Goal: Task Accomplishment & Management: Complete application form

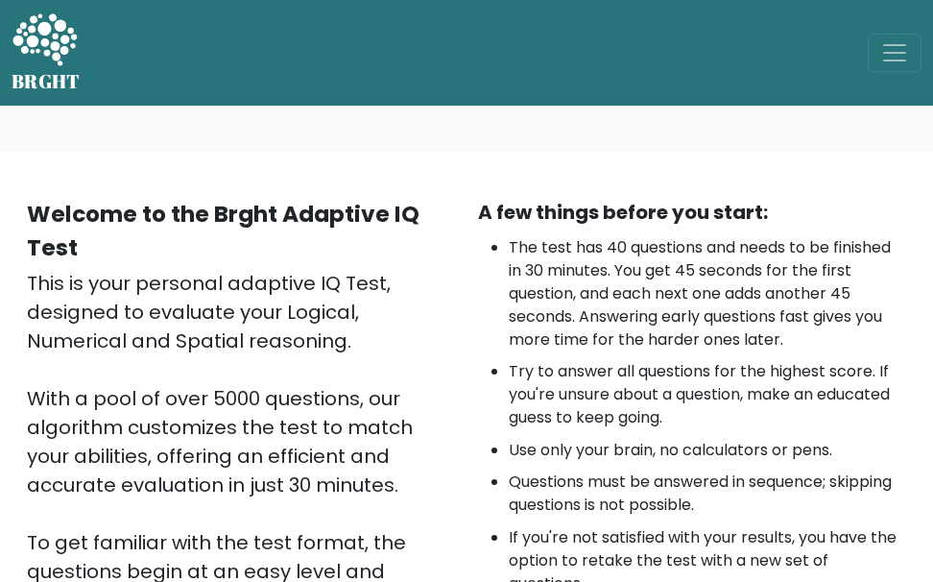
scroll to position [395, 0]
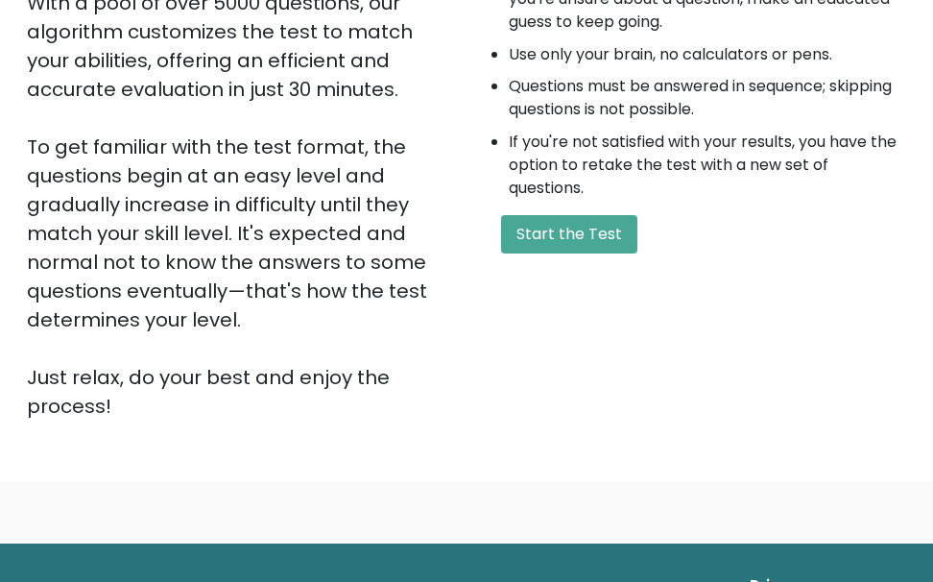
click at [590, 425] on div "Welcome to the Brght Adaptive IQ Test This is your personal adaptive IQ Test, d…" at bounding box center [466, 118] width 902 height 633
click at [558, 235] on button "Start the Test" at bounding box center [569, 234] width 136 height 38
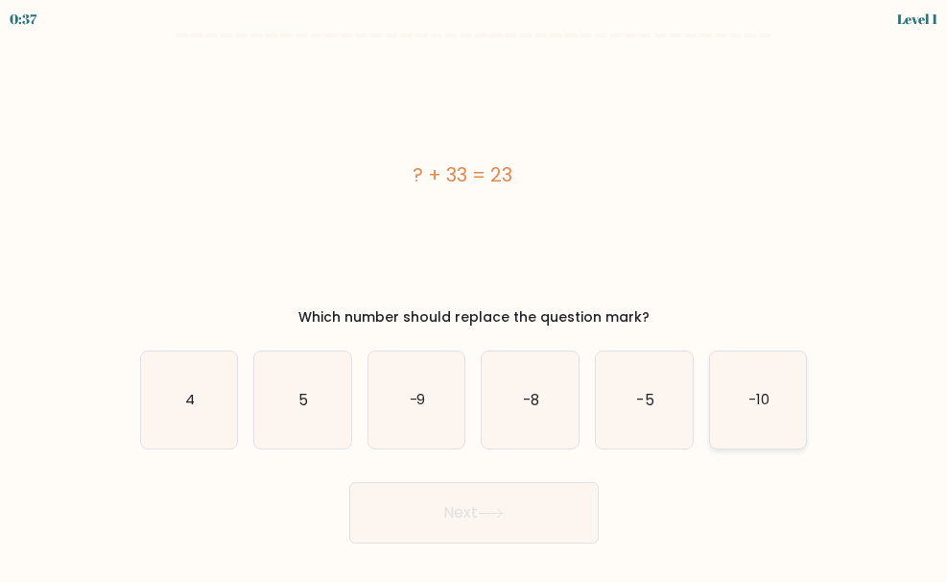
click at [730, 382] on icon "-10" at bounding box center [758, 399] width 97 height 97
click at [475, 296] on input "f. -10" at bounding box center [474, 293] width 1 height 5
radio input "true"
click at [550, 487] on button "Next" at bounding box center [474, 512] width 250 height 61
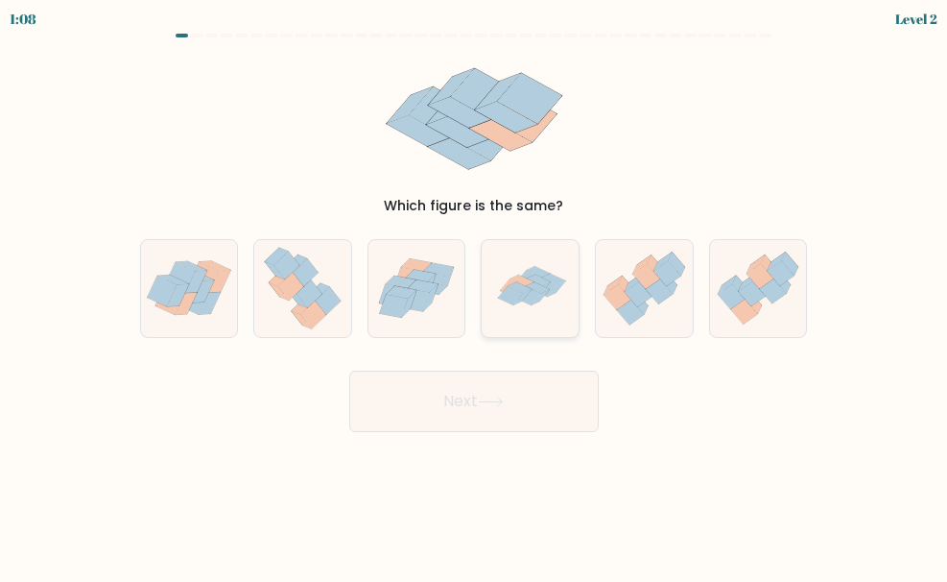
click at [564, 310] on icon at bounding box center [531, 288] width 96 height 97
click at [475, 296] on input "d." at bounding box center [474, 293] width 1 height 5
radio input "true"
click at [520, 365] on div "Next" at bounding box center [474, 396] width 691 height 71
click at [515, 377] on button "Next" at bounding box center [474, 400] width 250 height 61
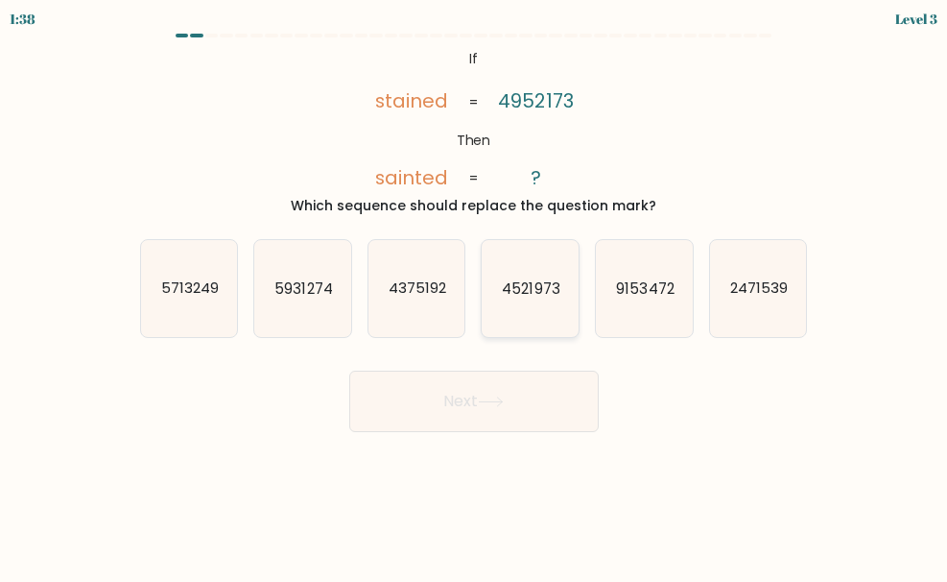
click at [553, 298] on icon "4521973" at bounding box center [530, 288] width 97 height 97
click at [475, 296] on input "d. 4521973" at bounding box center [474, 293] width 1 height 5
radio input "true"
click at [527, 392] on button "Next" at bounding box center [474, 400] width 250 height 61
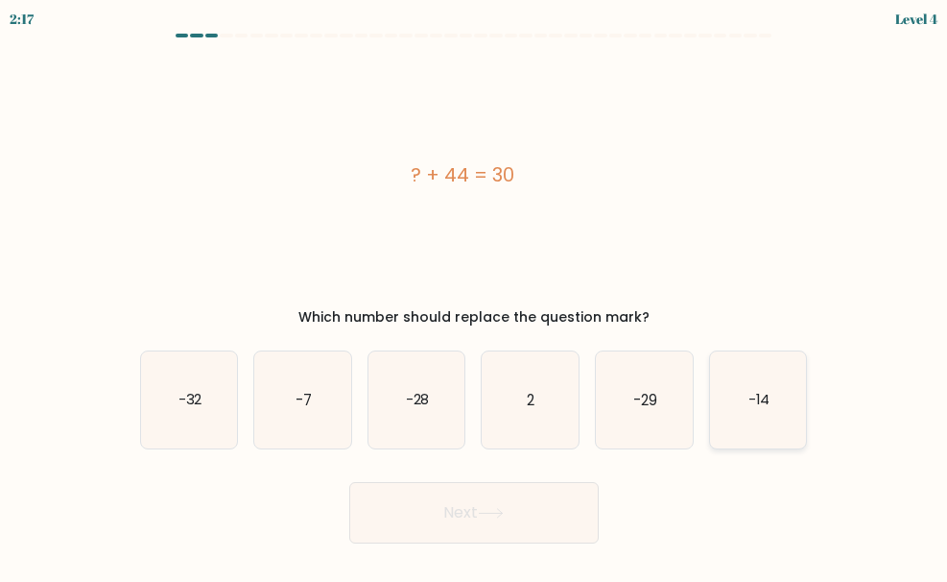
click at [728, 403] on icon "-14" at bounding box center [758, 399] width 97 height 97
click at [475, 296] on input "f. -14" at bounding box center [474, 293] width 1 height 5
radio input "true"
click at [567, 523] on button "Next" at bounding box center [474, 512] width 250 height 61
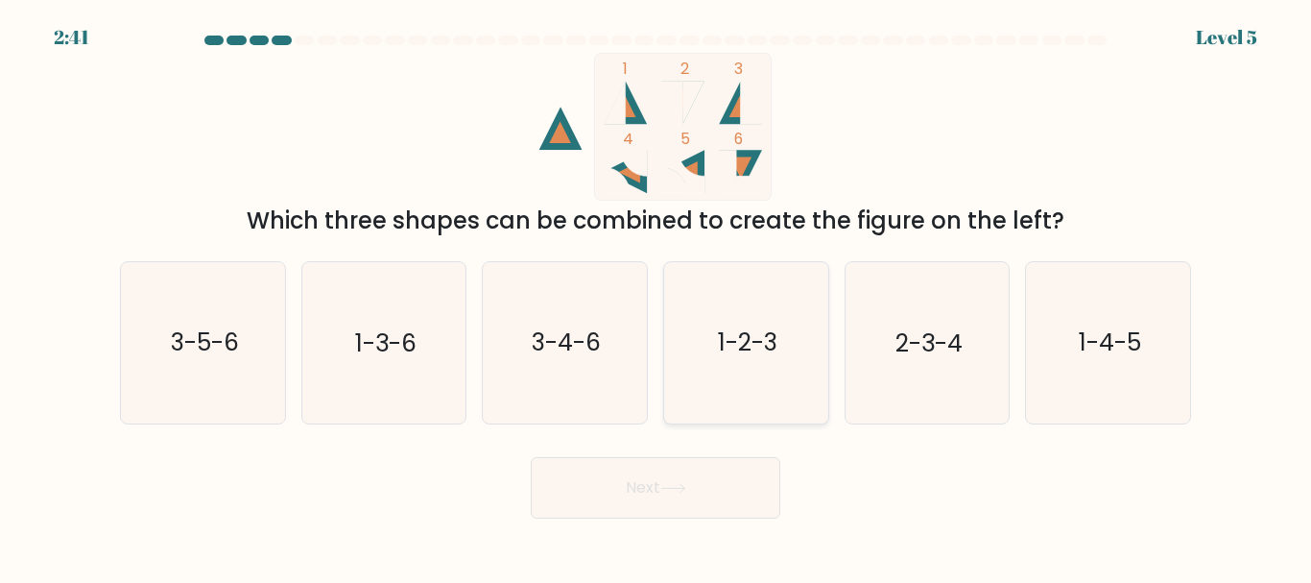
click at [771, 328] on text "1-2-3" at bounding box center [748, 343] width 60 height 34
click at [656, 297] on input "d. 1-2-3" at bounding box center [655, 294] width 1 height 5
radio input "true"
click at [699, 485] on button "Next" at bounding box center [656, 487] width 250 height 61
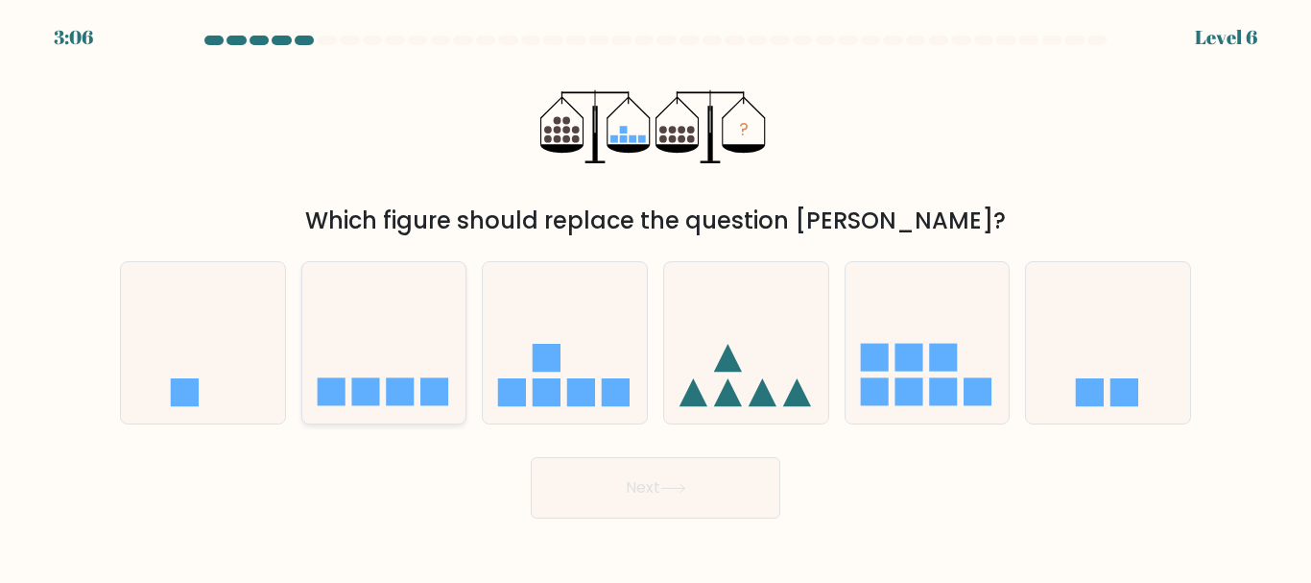
click at [416, 369] on icon at bounding box center [384, 341] width 164 height 135
click at [655, 297] on input "b." at bounding box center [655, 294] width 1 height 5
radio input "true"
click at [609, 465] on button "Next" at bounding box center [656, 487] width 250 height 61
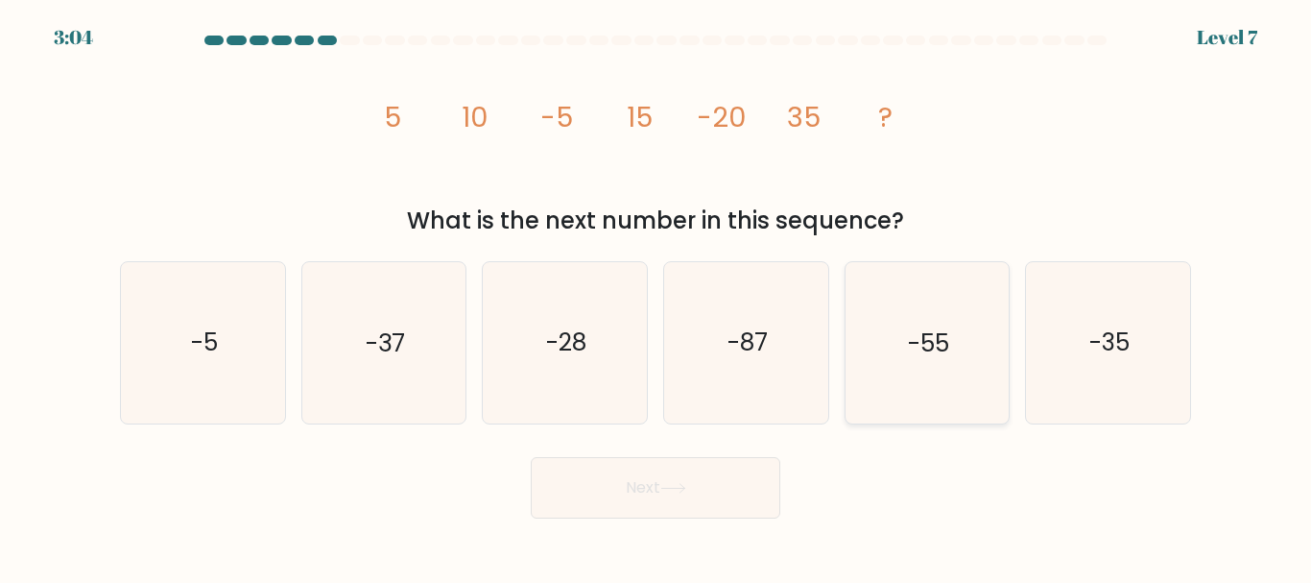
click at [899, 334] on icon "-55" at bounding box center [926, 342] width 160 height 160
click at [656, 297] on input "e. -55" at bounding box center [655, 294] width 1 height 5
radio input "true"
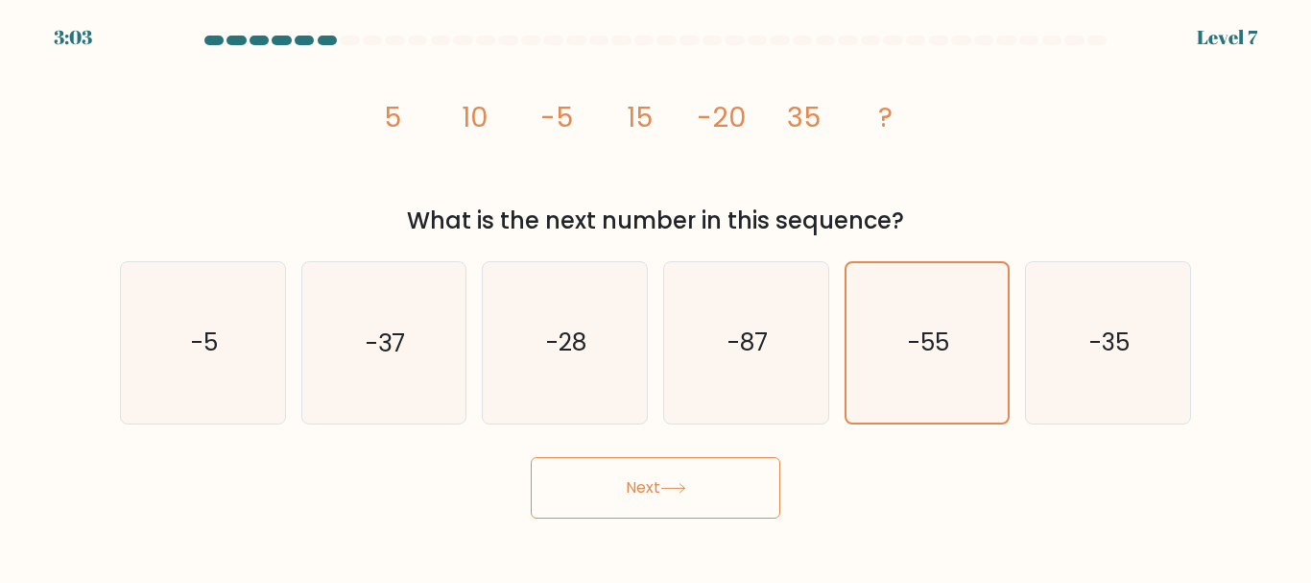
click at [710, 463] on button "Next" at bounding box center [656, 487] width 250 height 61
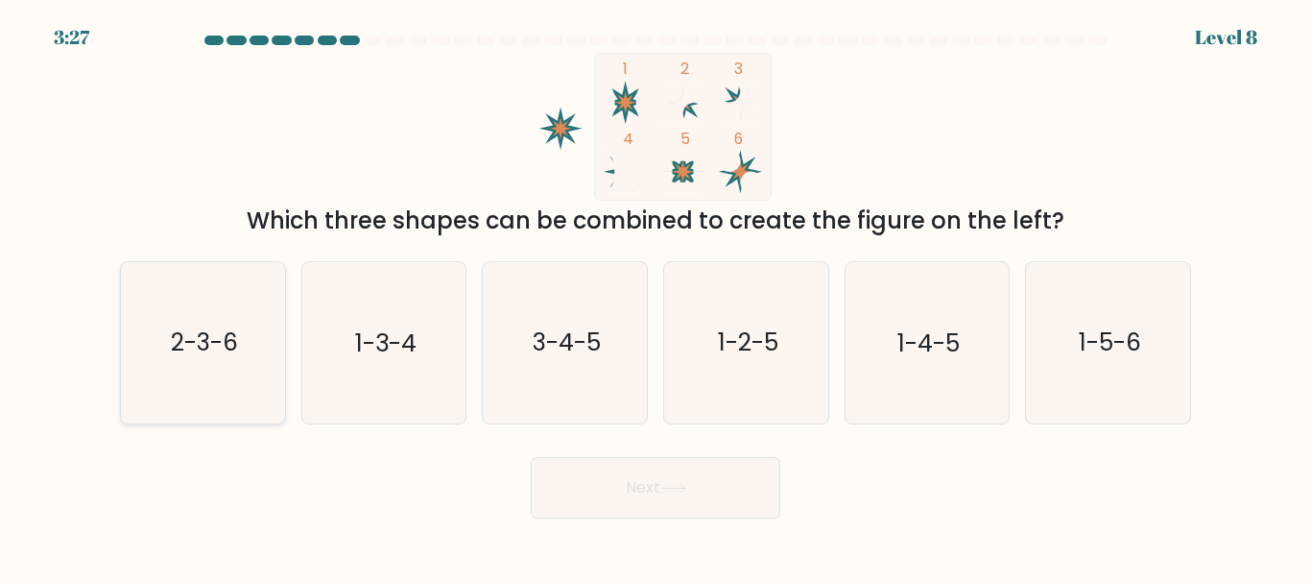
click at [239, 365] on icon "2-3-6" at bounding box center [203, 342] width 160 height 160
click at [655, 297] on input "a. 2-3-6" at bounding box center [655, 294] width 1 height 5
radio input "true"
click at [598, 471] on button "Next" at bounding box center [656, 487] width 250 height 61
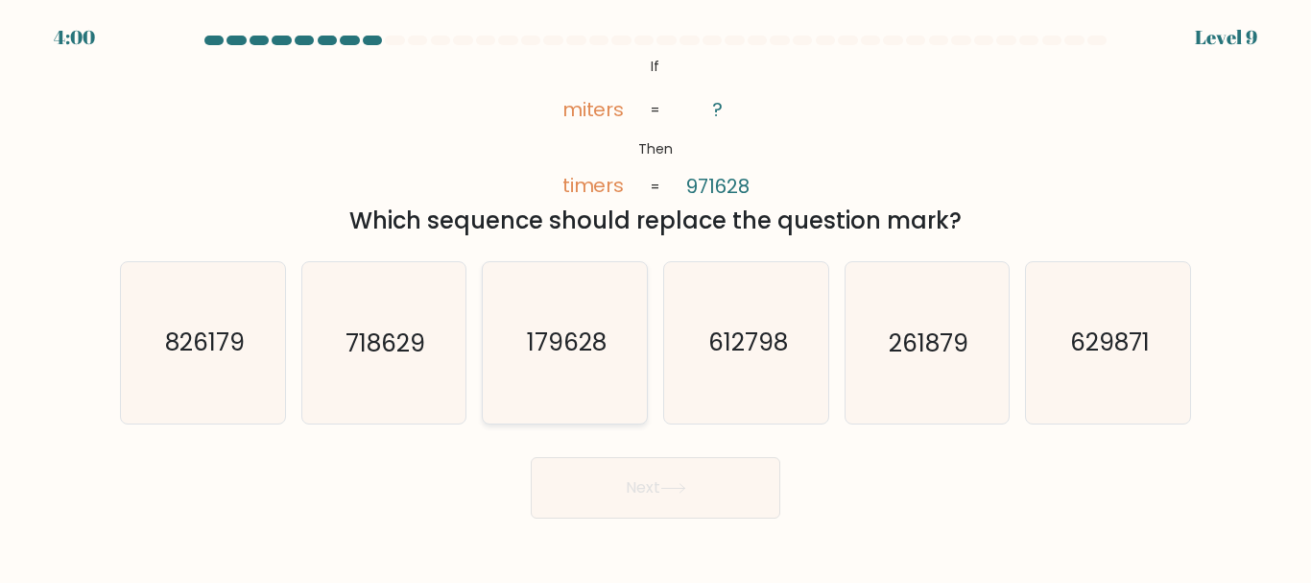
click at [591, 348] on text "179628" at bounding box center [567, 343] width 80 height 34
click at [655, 297] on input "c. 179628" at bounding box center [655, 294] width 1 height 5
radio input "true"
click at [632, 492] on button "Next" at bounding box center [656, 487] width 250 height 61
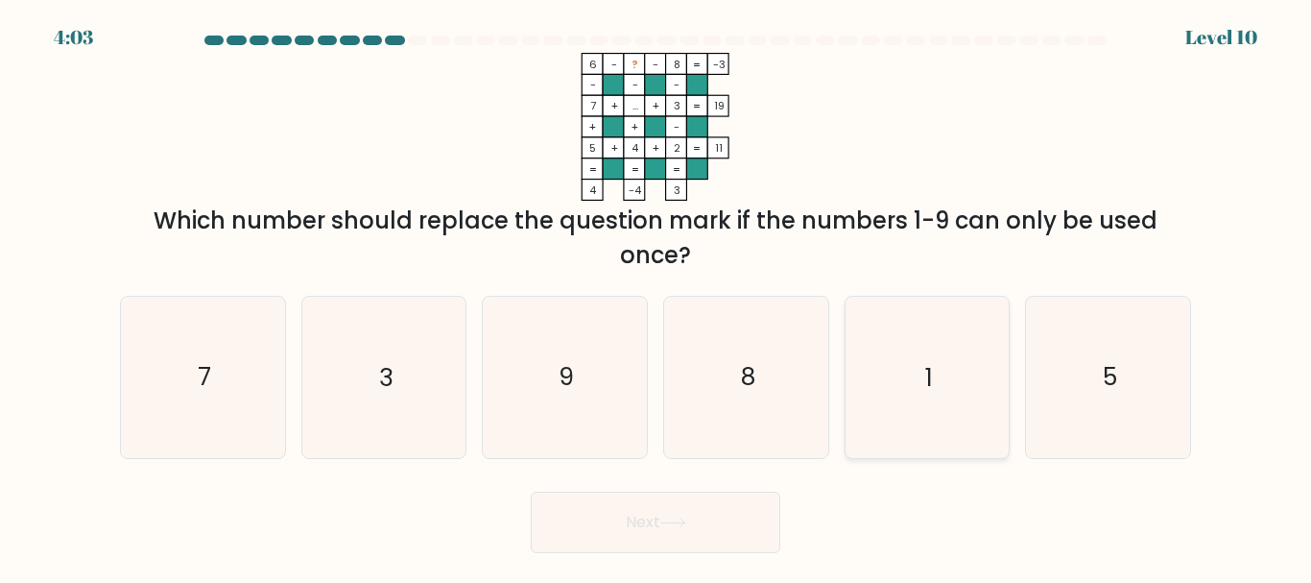
click at [946, 373] on icon "1" at bounding box center [926, 377] width 160 height 160
click at [656, 297] on input "e. 1" at bounding box center [655, 294] width 1 height 5
radio input "true"
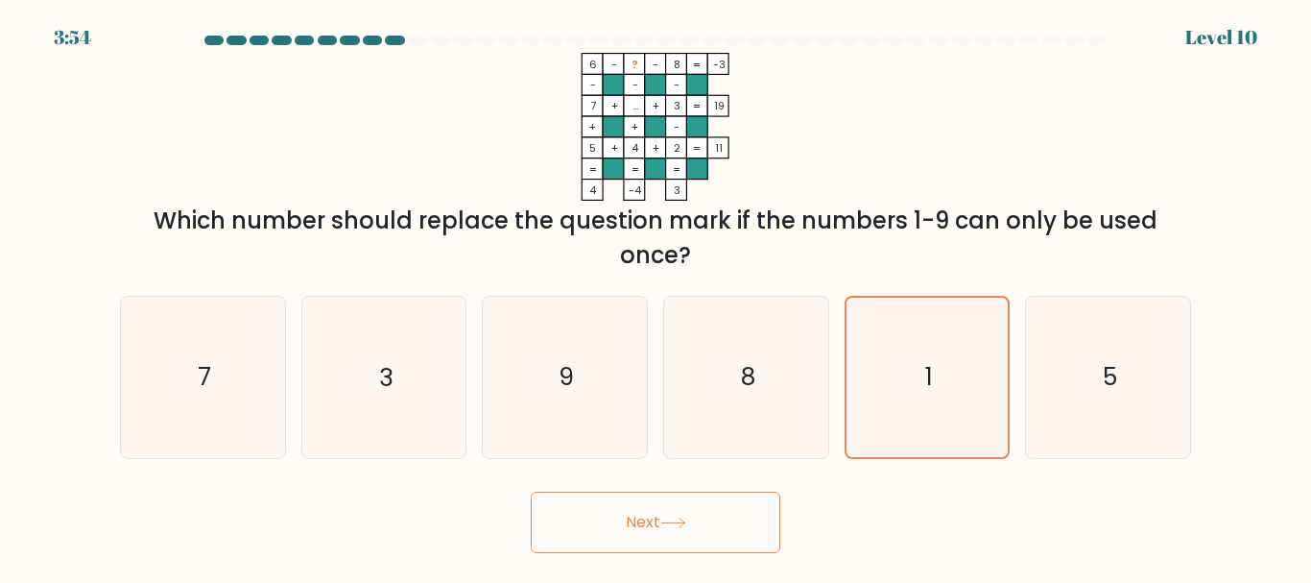
click at [689, 533] on button "Next" at bounding box center [656, 521] width 250 height 61
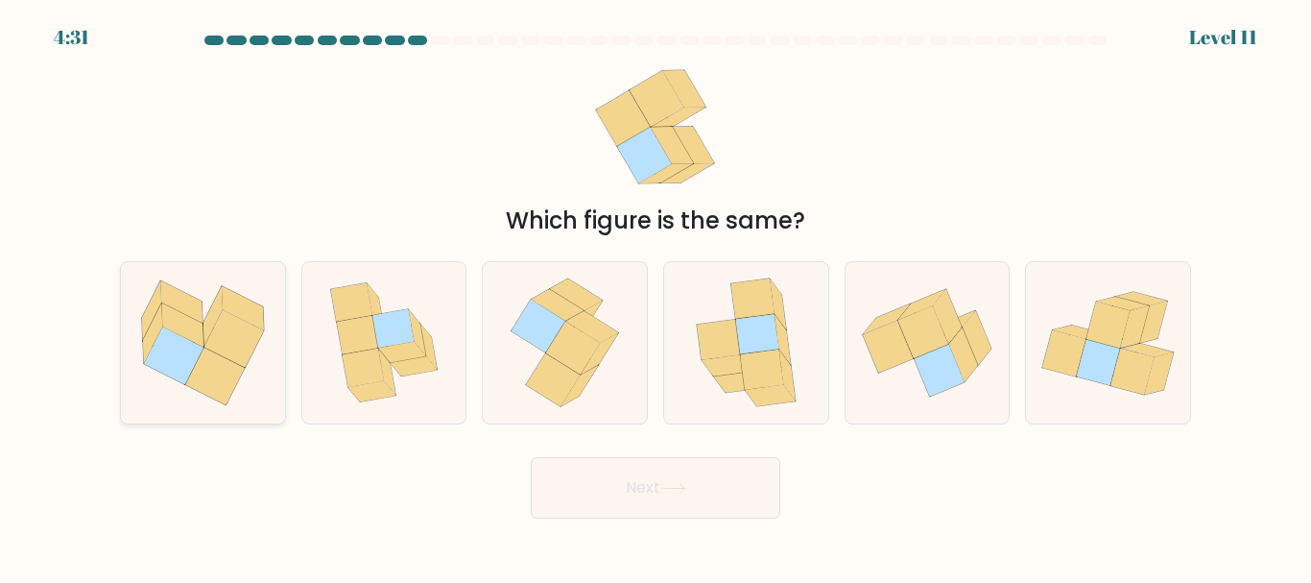
click at [254, 316] on icon at bounding box center [243, 308] width 42 height 44
click at [655, 297] on input "a." at bounding box center [655, 294] width 1 height 5
radio input "true"
click at [609, 475] on button "Next" at bounding box center [656, 487] width 250 height 61
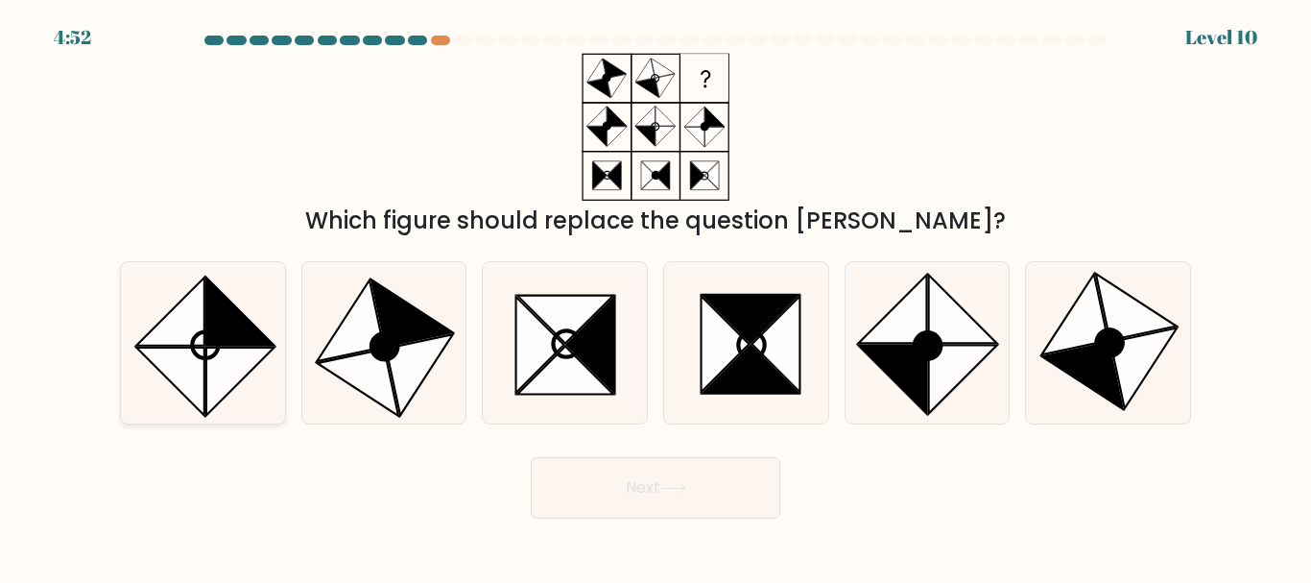
click at [228, 357] on icon at bounding box center [240, 381] width 68 height 68
click at [655, 297] on input "a." at bounding box center [655, 294] width 1 height 5
radio input "true"
click at [657, 493] on button "Next" at bounding box center [656, 487] width 250 height 61
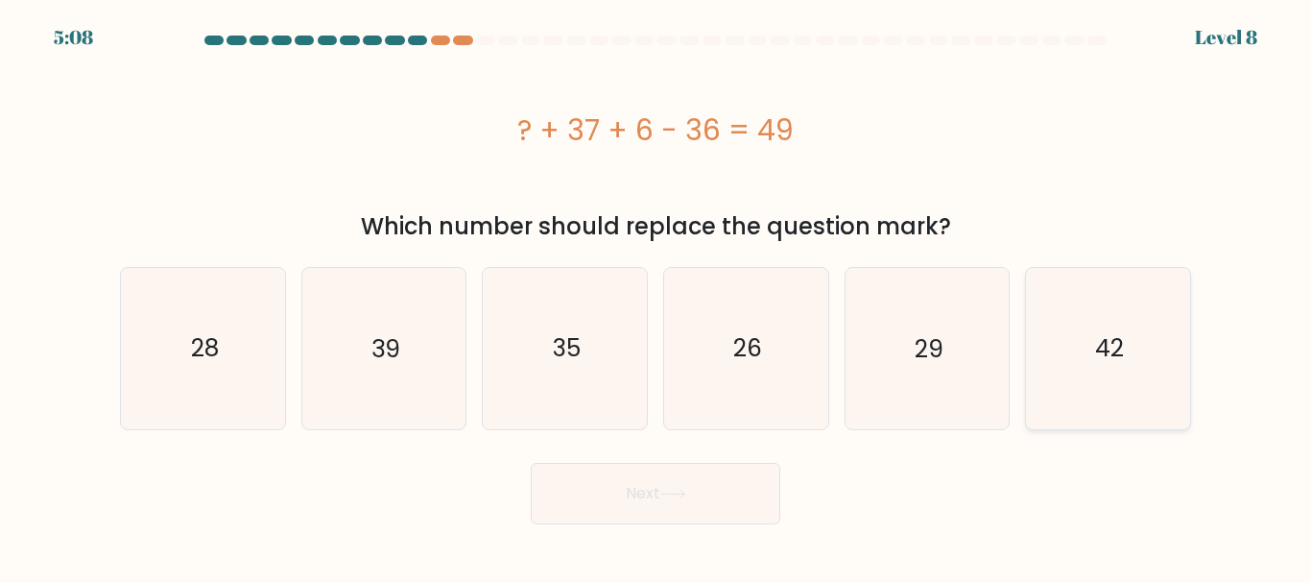
click at [946, 315] on icon "42" at bounding box center [1108, 348] width 160 height 160
click at [656, 297] on input "f. 42" at bounding box center [655, 294] width 1 height 5
radio input "true"
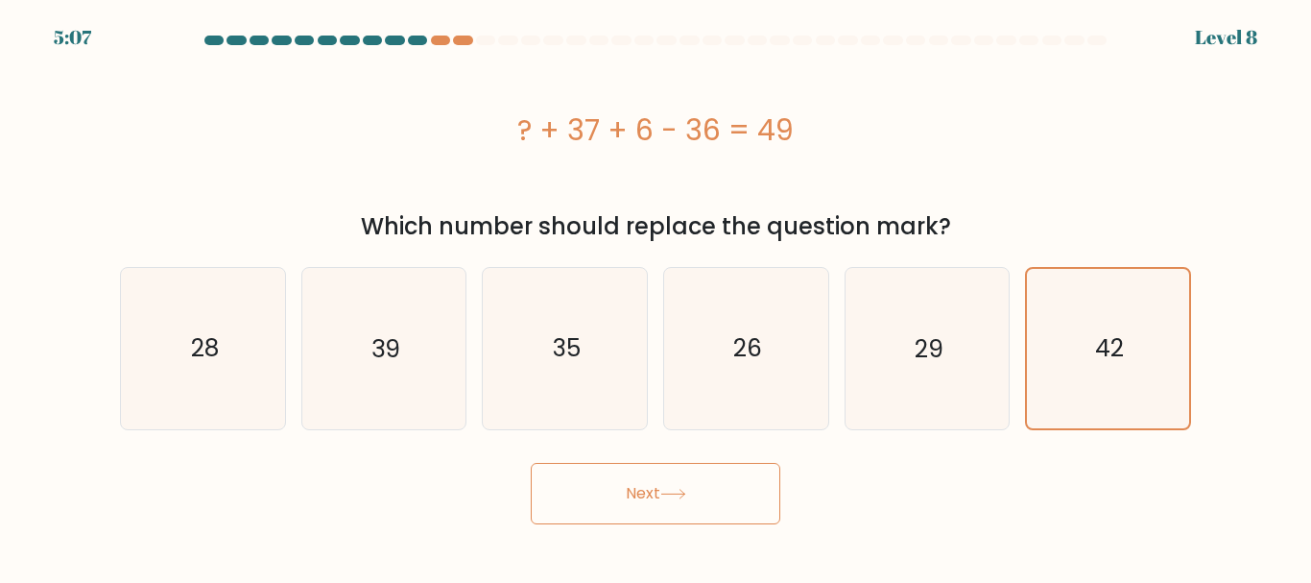
click at [723, 484] on button "Next" at bounding box center [656, 493] width 250 height 61
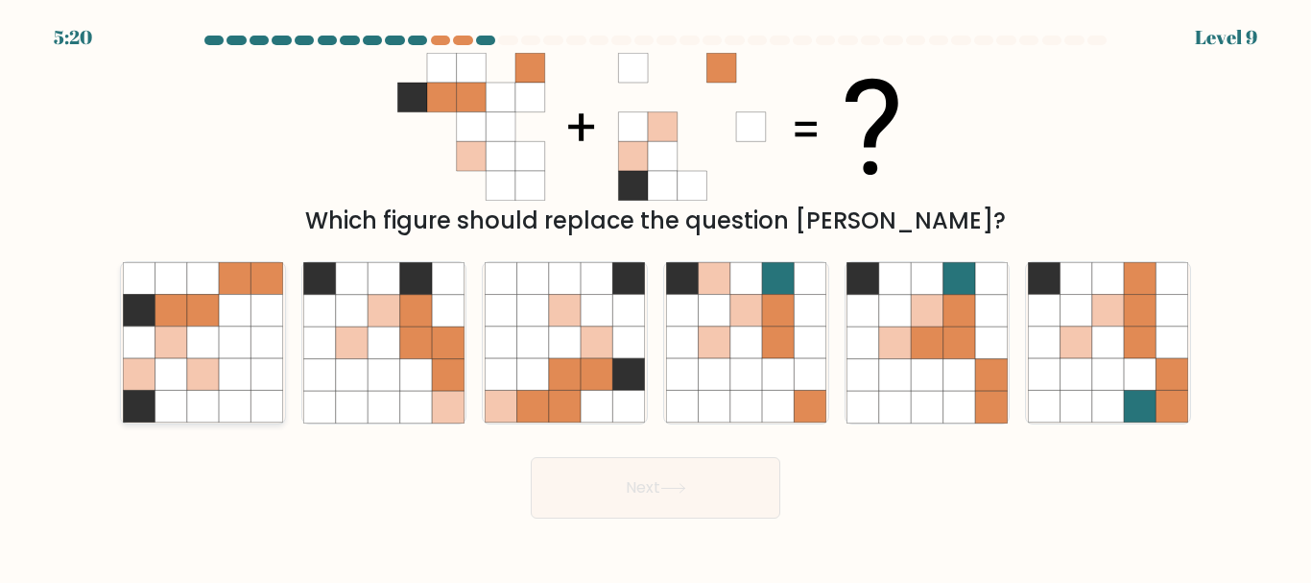
click at [181, 371] on icon at bounding box center [171, 375] width 32 height 32
click at [655, 297] on input "a." at bounding box center [655, 294] width 1 height 5
radio input "true"
click at [591, 489] on button "Next" at bounding box center [656, 487] width 250 height 61
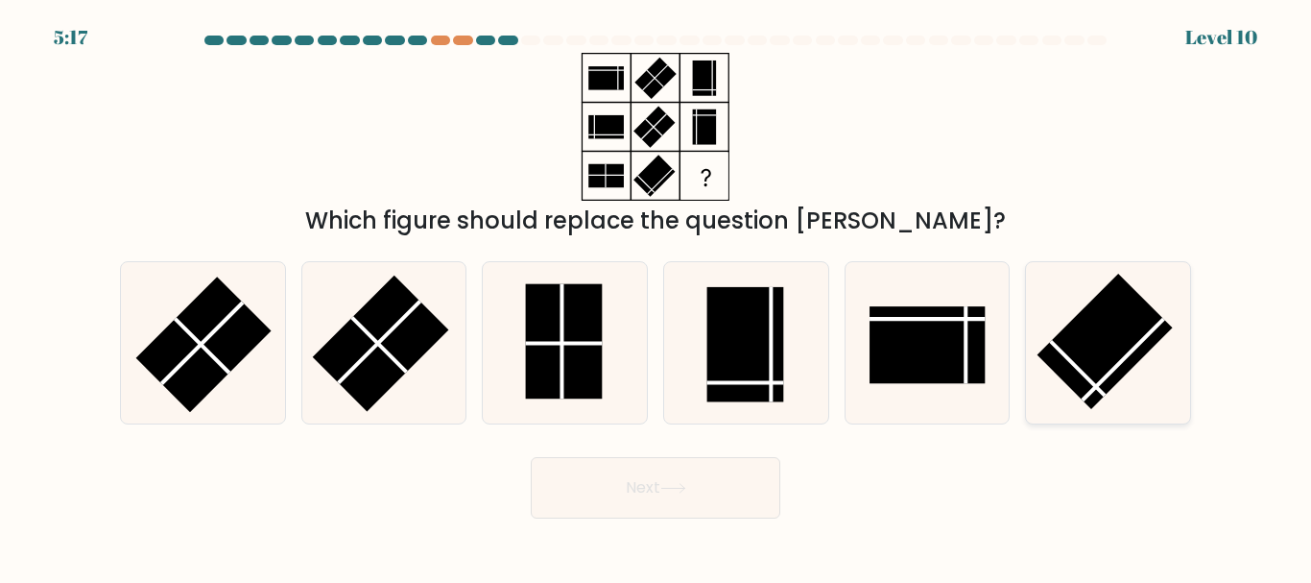
click at [946, 355] on rect at bounding box center [1104, 341] width 135 height 135
click at [656, 297] on input "f." at bounding box center [655, 294] width 1 height 5
radio input "true"
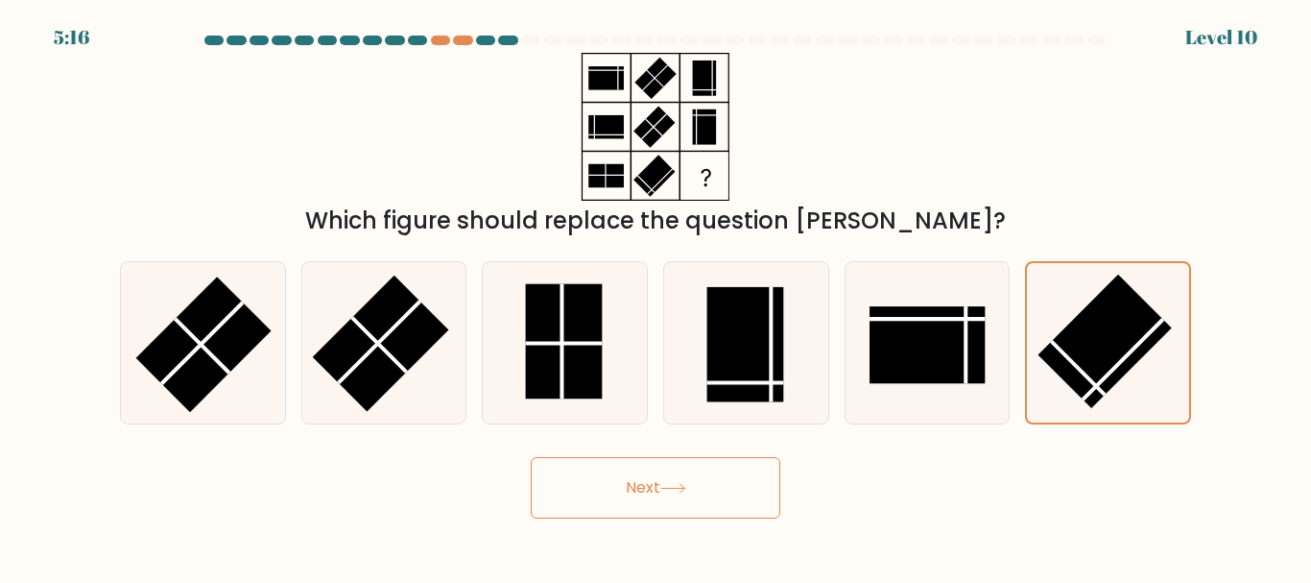
click at [746, 473] on button "Next" at bounding box center [656, 487] width 250 height 61
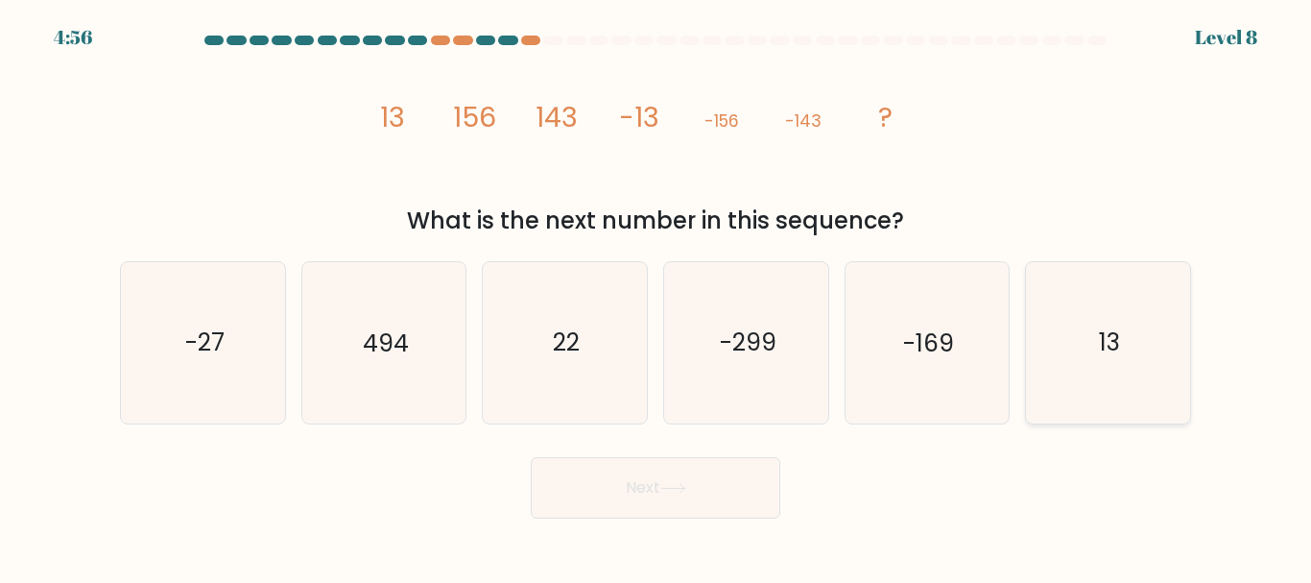
click at [946, 304] on icon "13" at bounding box center [1108, 342] width 160 height 160
click at [656, 297] on input "f. 13" at bounding box center [655, 294] width 1 height 5
radio input "true"
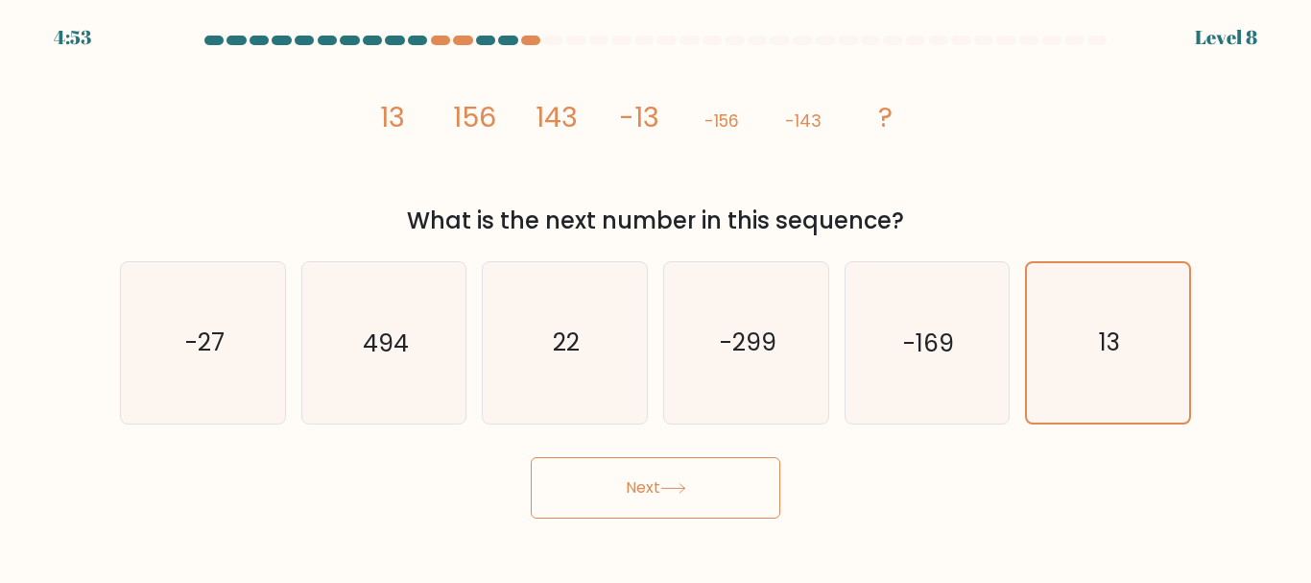
click at [654, 508] on button "Next" at bounding box center [656, 487] width 250 height 61
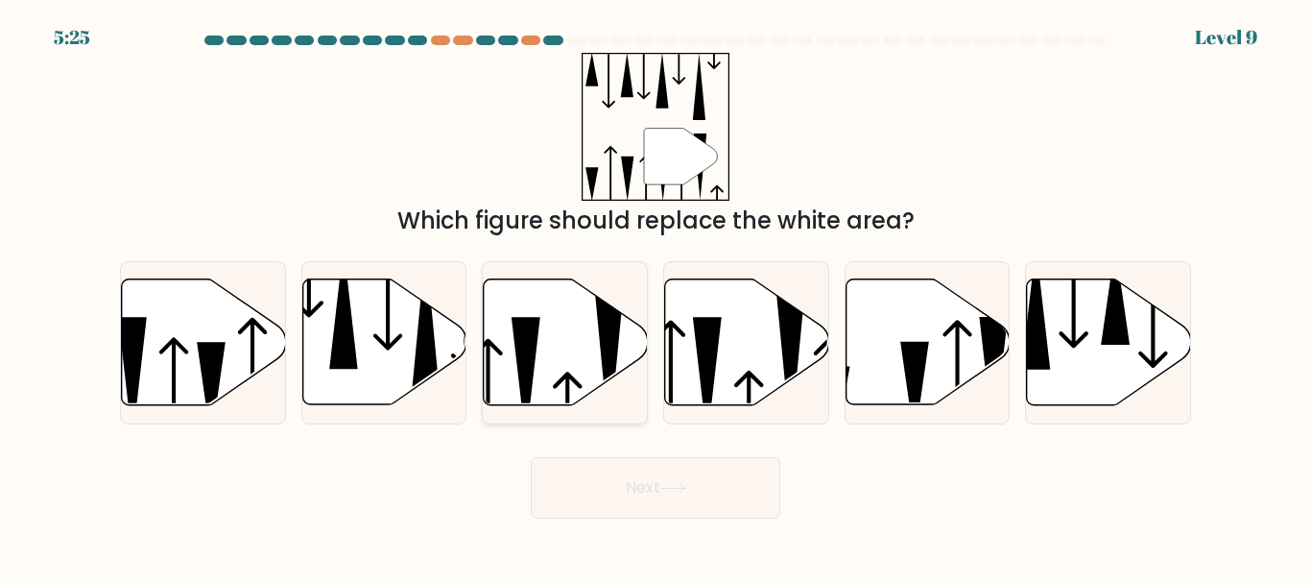
click at [562, 320] on icon at bounding box center [566, 342] width 164 height 126
click at [655, 297] on input "c." at bounding box center [655, 294] width 1 height 5
radio input "true"
click at [715, 478] on button "Next" at bounding box center [656, 487] width 250 height 61
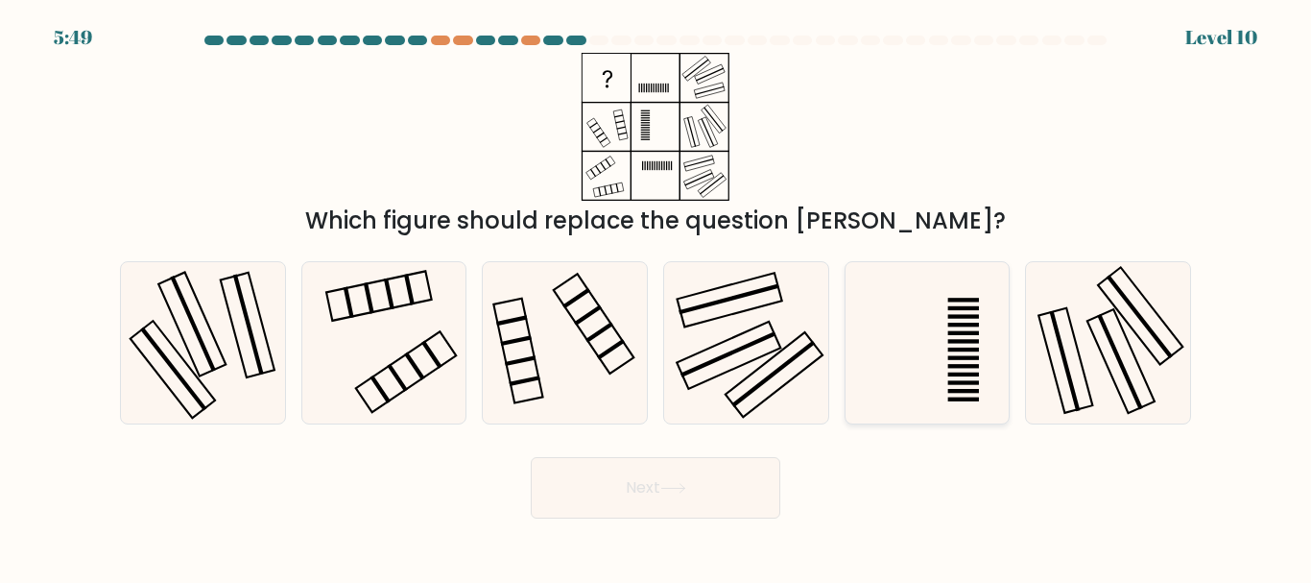
click at [926, 303] on icon at bounding box center [926, 342] width 160 height 160
click at [656, 297] on input "e." at bounding box center [655, 294] width 1 height 5
radio input "true"
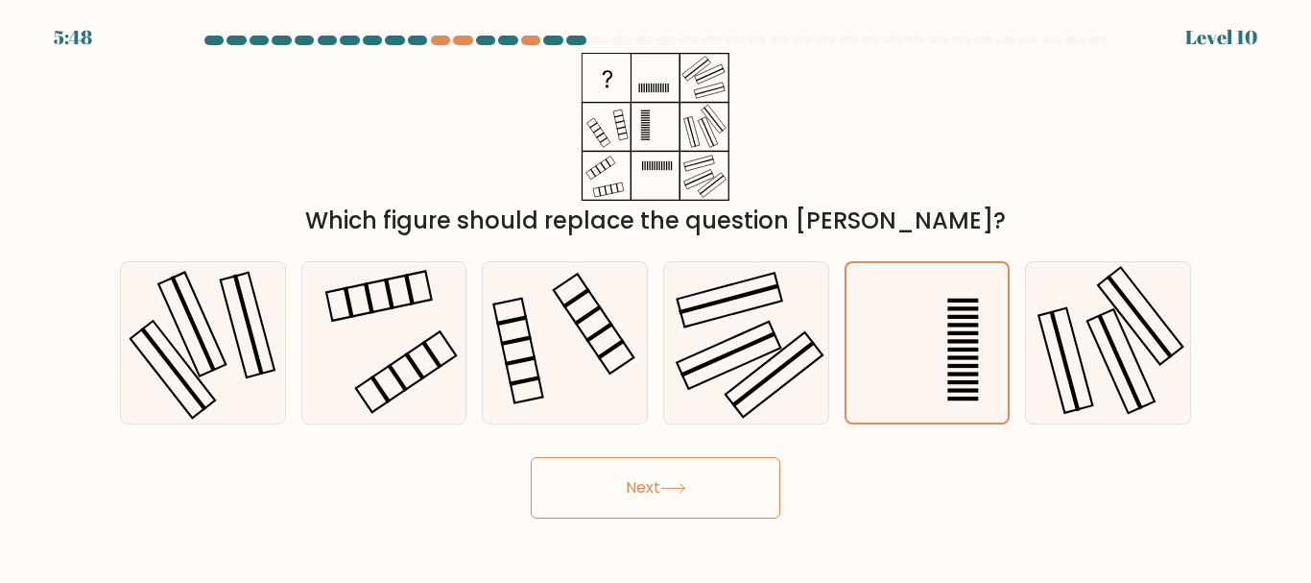
click at [745, 471] on button "Next" at bounding box center [656, 487] width 250 height 61
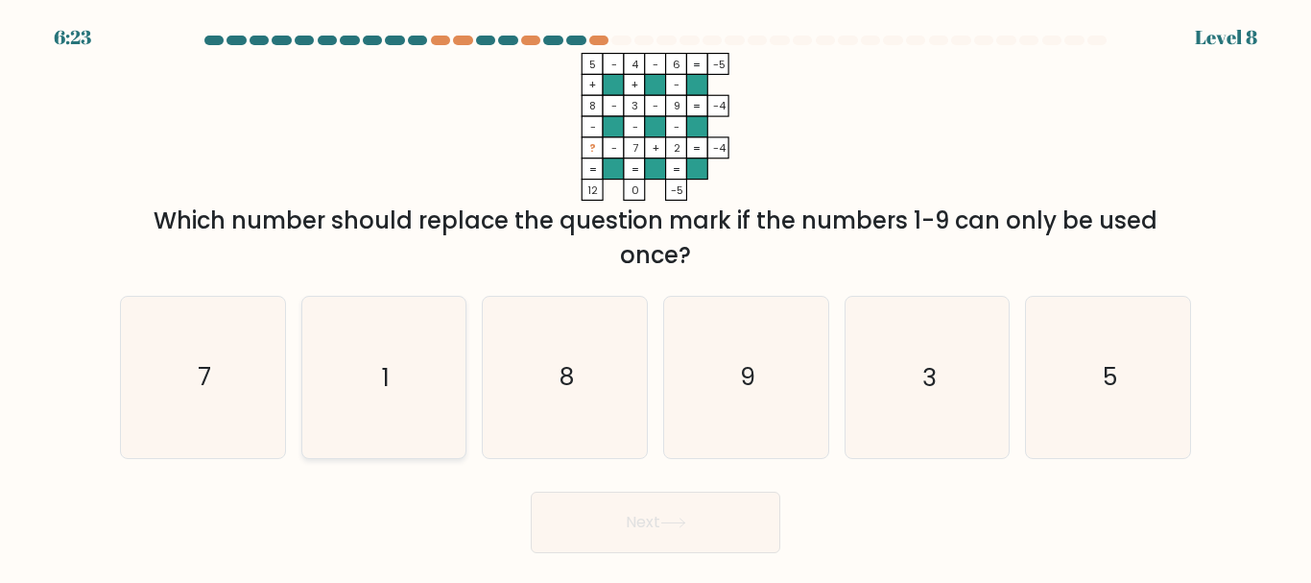
click at [378, 384] on icon "1" at bounding box center [383, 377] width 160 height 160
click at [655, 297] on input "b. 1" at bounding box center [655, 294] width 1 height 5
radio input "true"
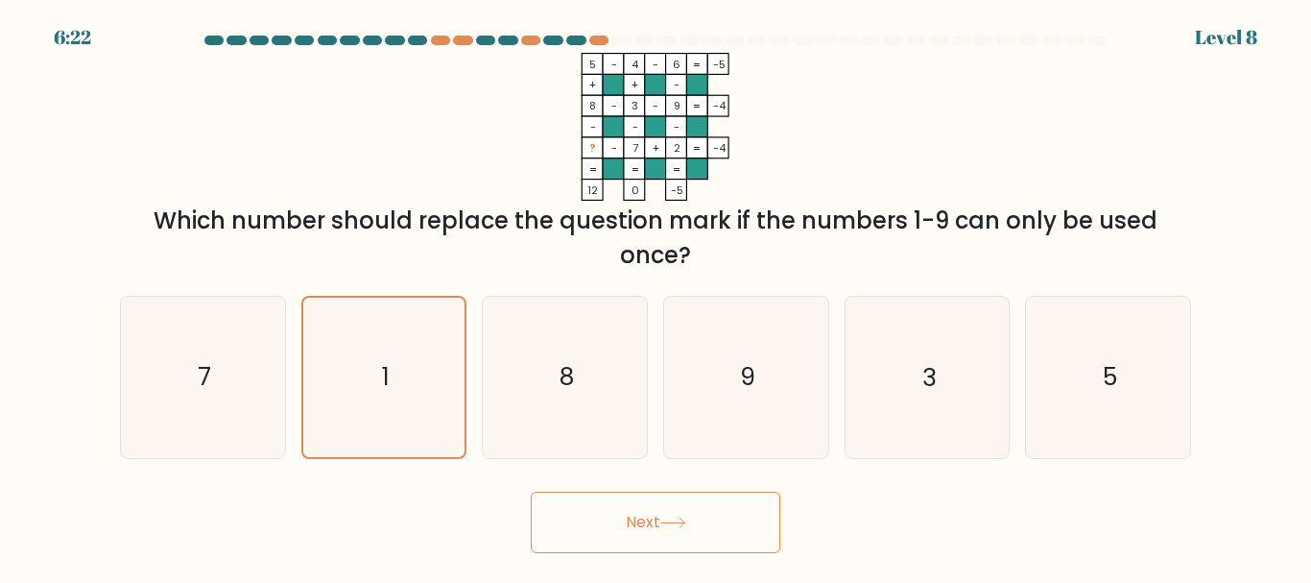
click at [569, 528] on button "Next" at bounding box center [656, 521] width 250 height 61
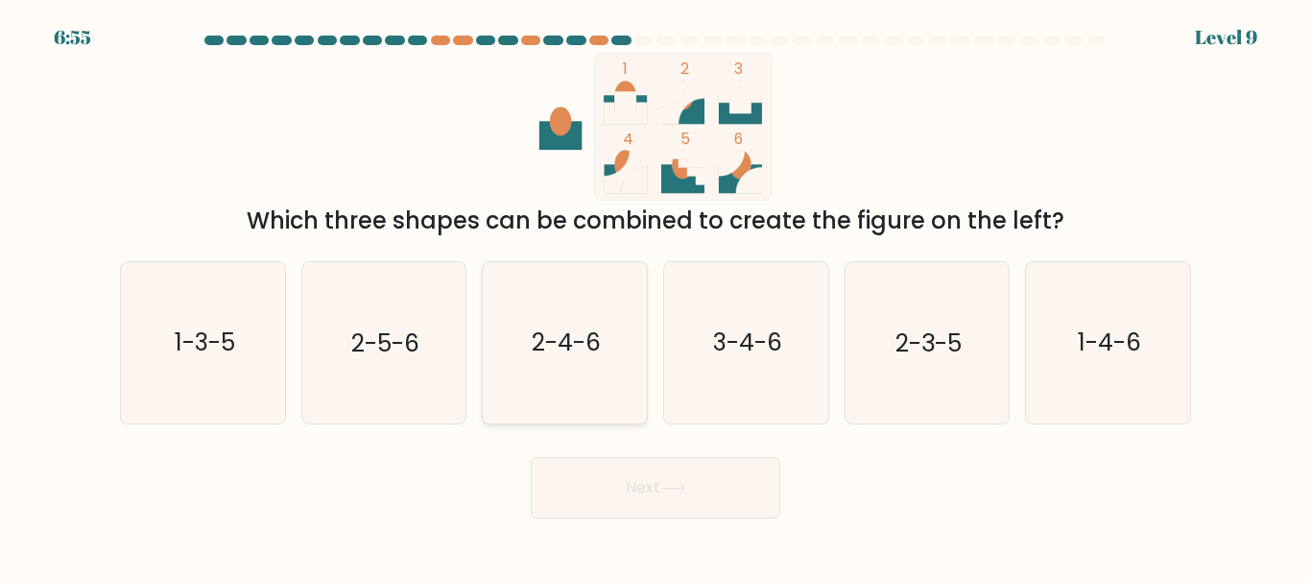
click at [565, 348] on text "2-4-6" at bounding box center [566, 343] width 69 height 34
click at [655, 297] on input "c. 2-4-6" at bounding box center [655, 294] width 1 height 5
radio input "true"
click at [614, 464] on button "Next" at bounding box center [656, 487] width 250 height 61
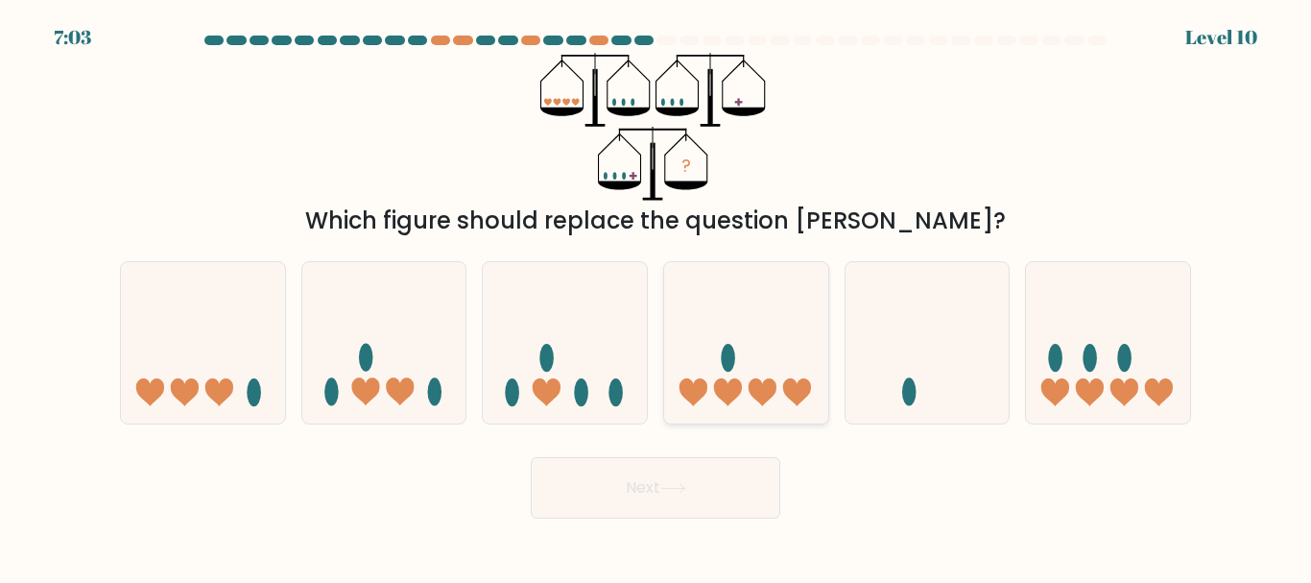
click at [730, 364] on ellipse at bounding box center [728, 358] width 14 height 28
click at [656, 297] on input "d." at bounding box center [655, 294] width 1 height 5
radio input "true"
click at [648, 478] on button "Next" at bounding box center [656, 487] width 250 height 61
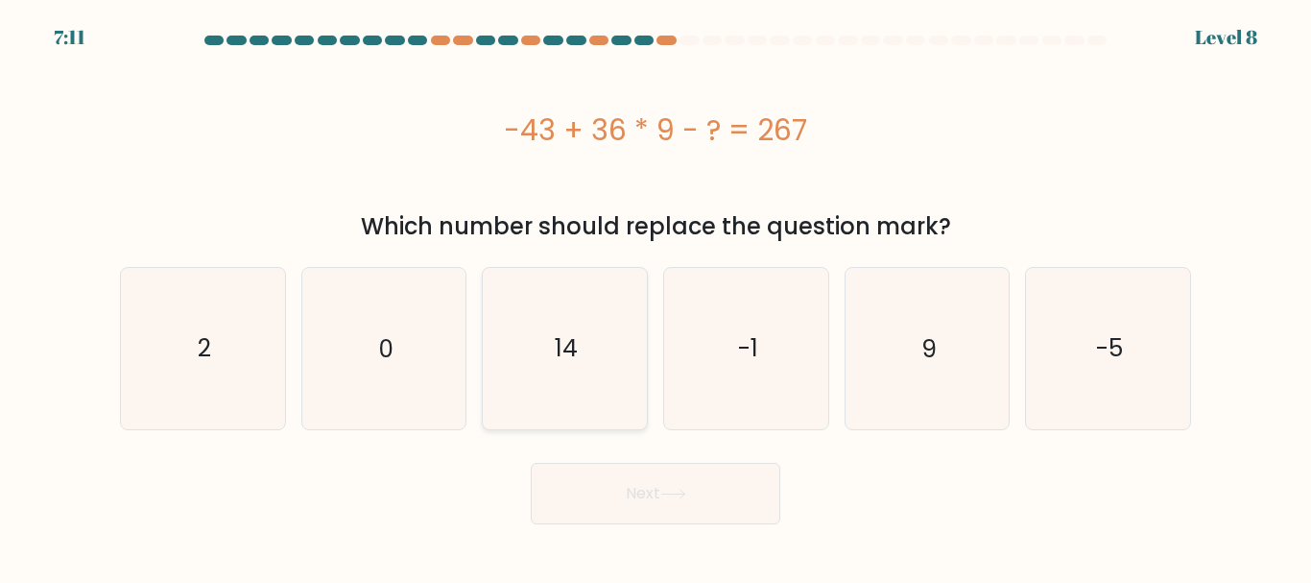
click at [565, 300] on icon "14" at bounding box center [565, 348] width 160 height 160
click at [655, 297] on input "c. 14" at bounding box center [655, 294] width 1 height 5
radio input "true"
click at [673, 473] on button "Next" at bounding box center [656, 493] width 250 height 61
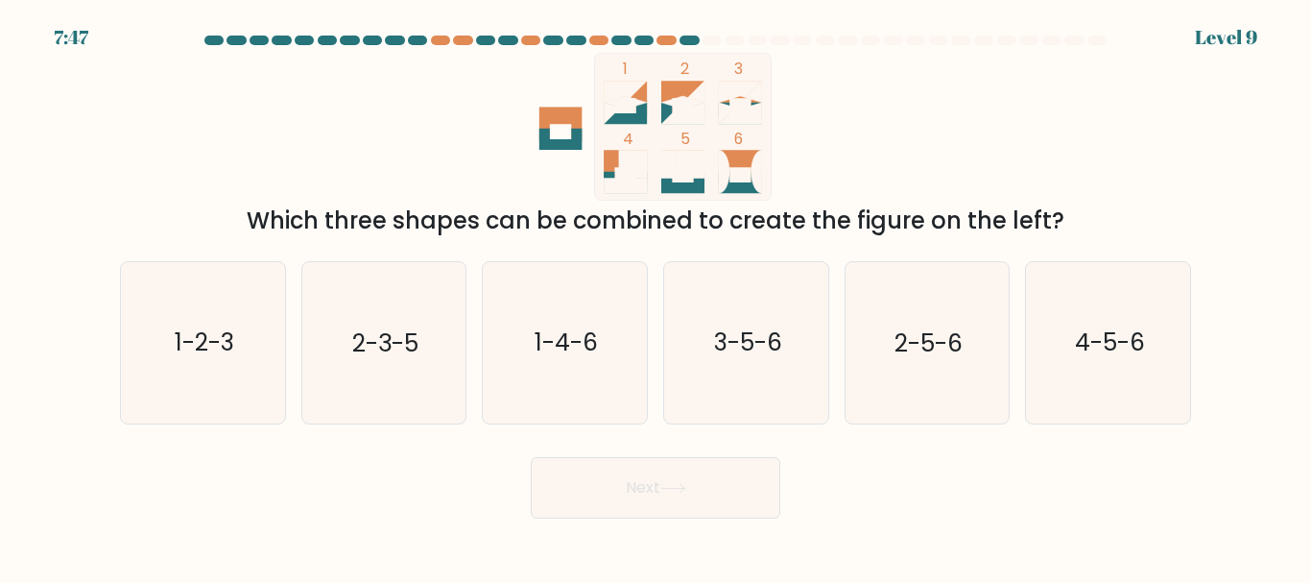
click at [291, 280] on div "a. 1-2-3" at bounding box center [202, 342] width 181 height 162
click at [247, 303] on icon "1-2-3" at bounding box center [203, 342] width 160 height 160
click at [655, 297] on input "a. 1-2-3" at bounding box center [655, 294] width 1 height 5
radio input "true"
click at [604, 486] on button "Next" at bounding box center [656, 487] width 250 height 61
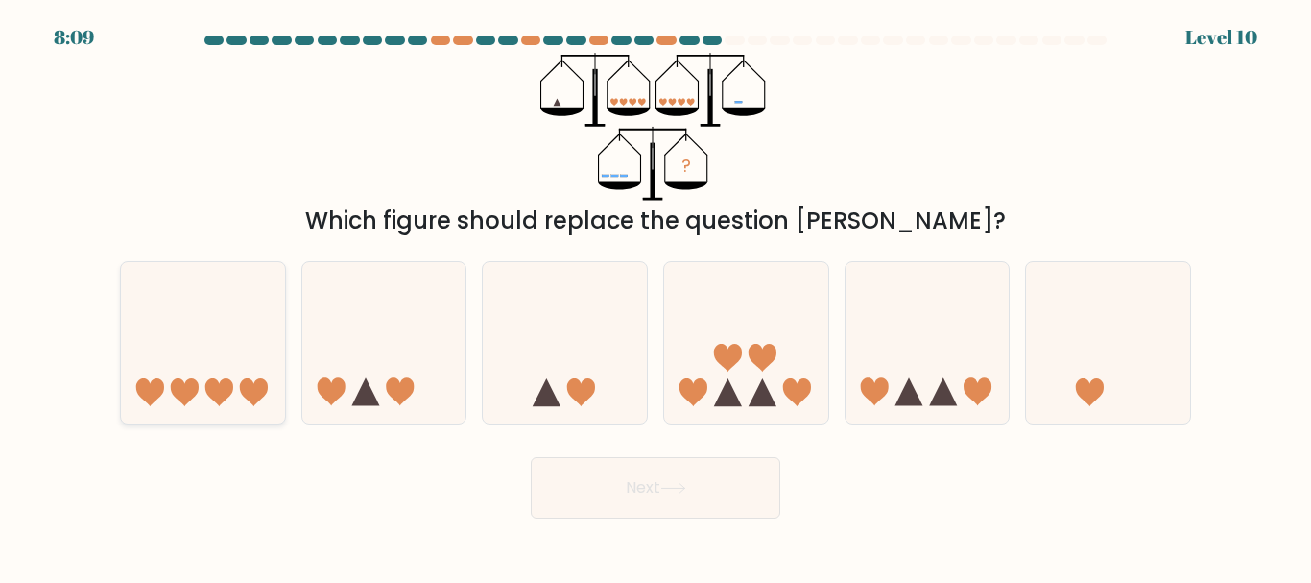
click at [247, 396] on icon at bounding box center [253, 392] width 28 height 28
click at [655, 297] on input "a." at bounding box center [655, 294] width 1 height 5
radio input "true"
click at [790, 399] on icon at bounding box center [796, 392] width 28 height 28
click at [656, 297] on input "d." at bounding box center [655, 294] width 1 height 5
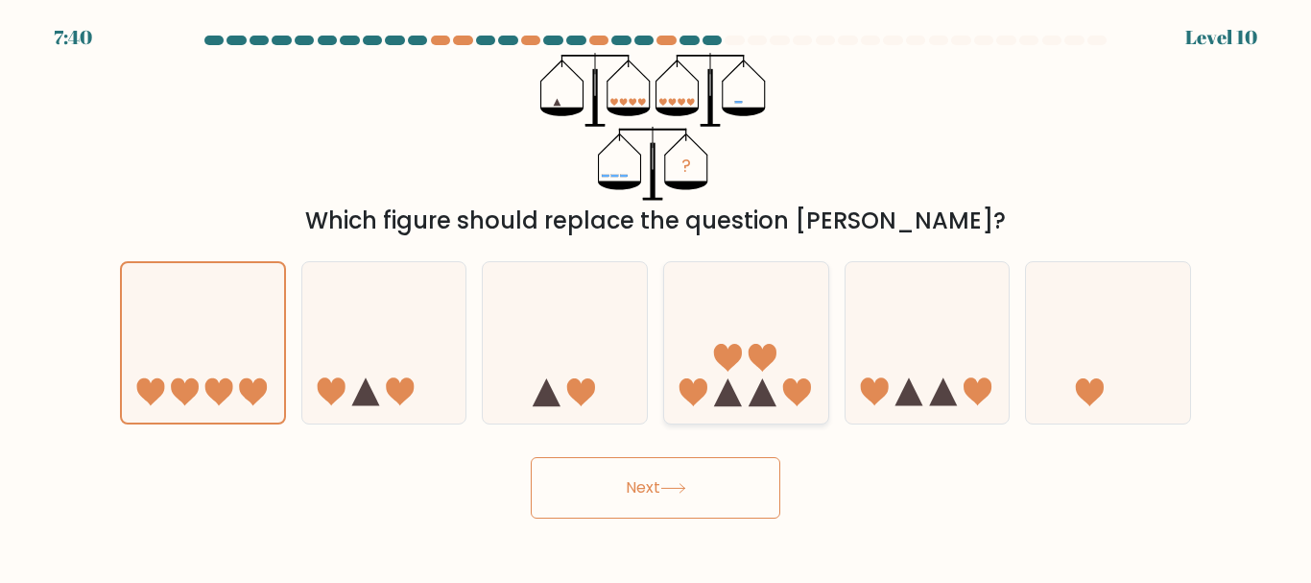
radio input "true"
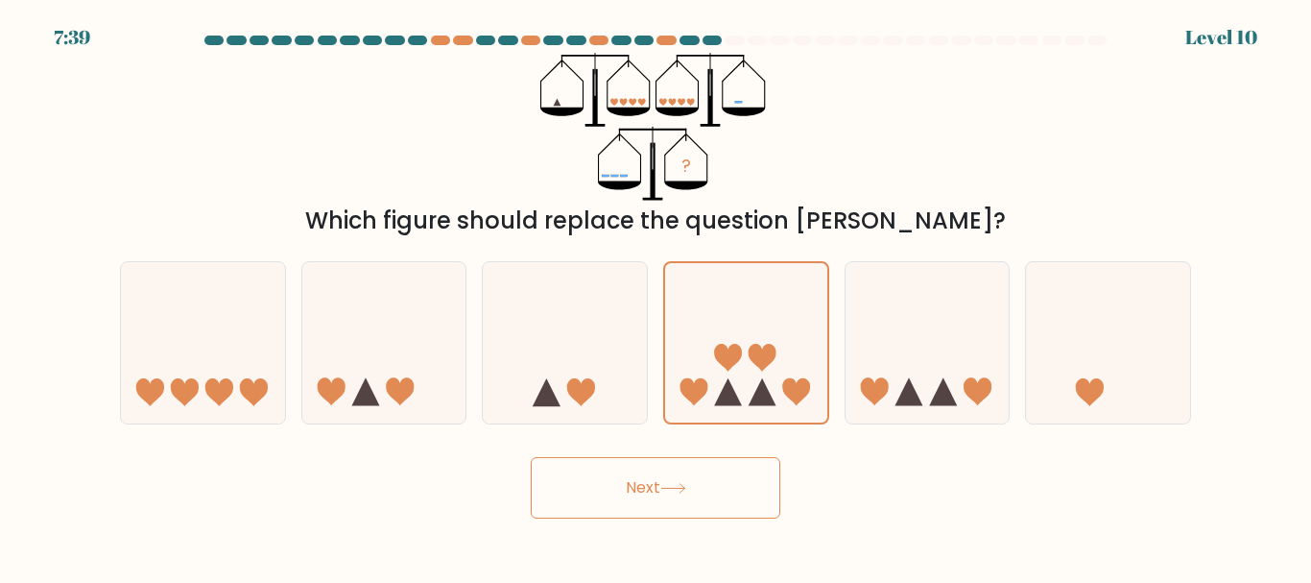
click at [692, 480] on button "Next" at bounding box center [656, 487] width 250 height 61
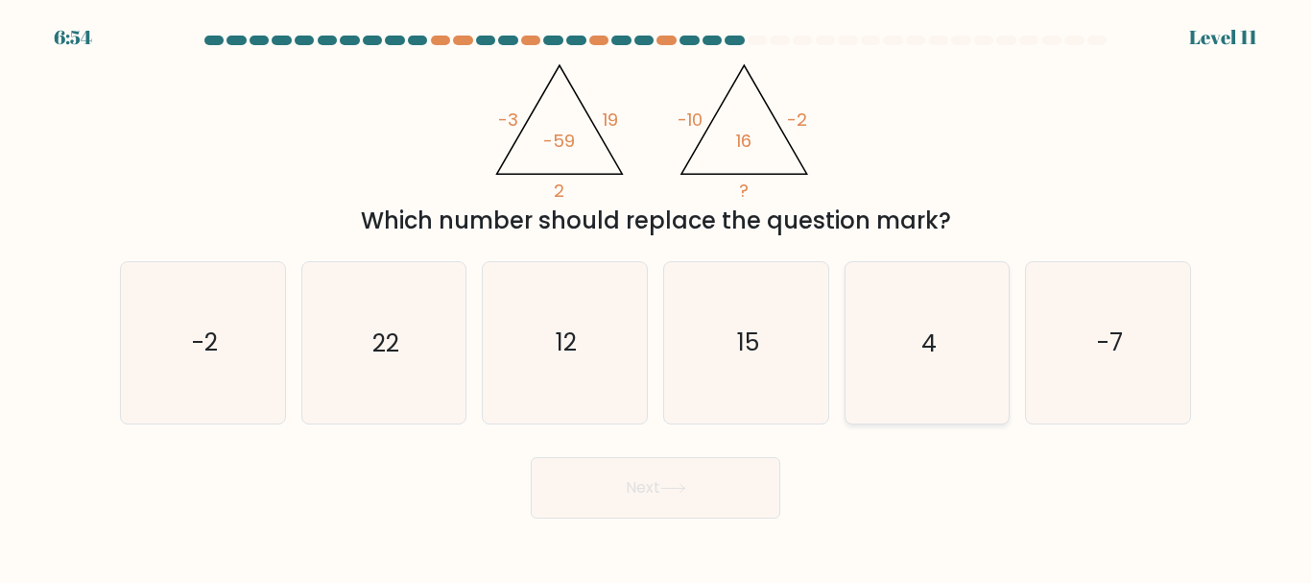
click at [946, 298] on icon "4" at bounding box center [926, 342] width 160 height 160
click at [656, 297] on input "e. 4" at bounding box center [655, 294] width 1 height 5
radio input "true"
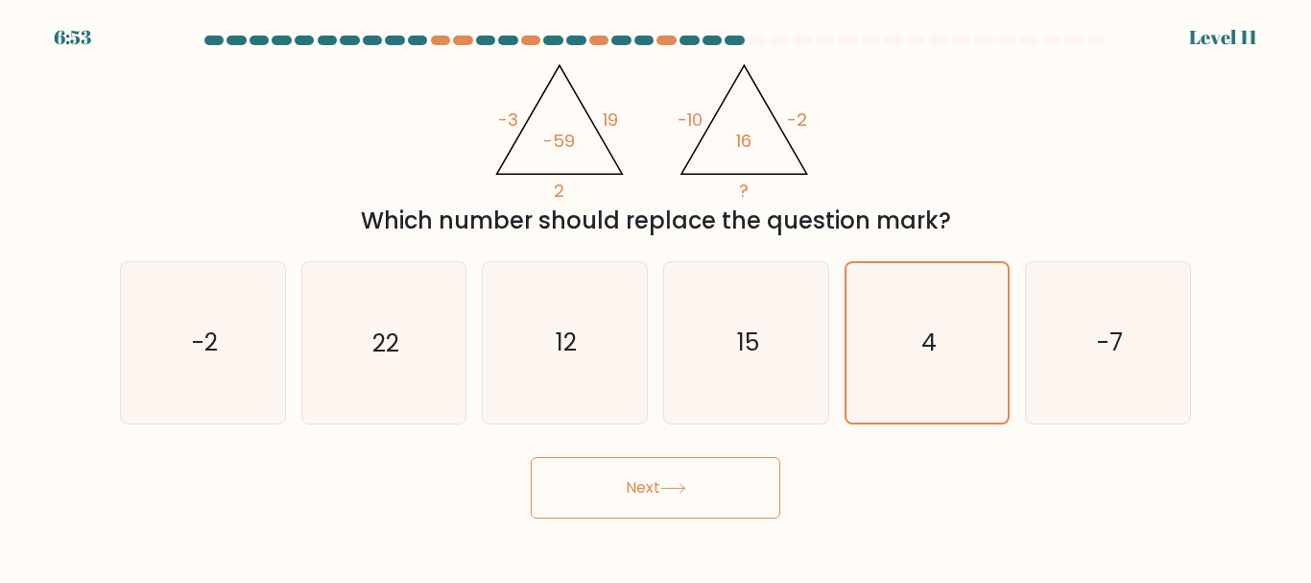
click at [740, 474] on button "Next" at bounding box center [656, 487] width 250 height 61
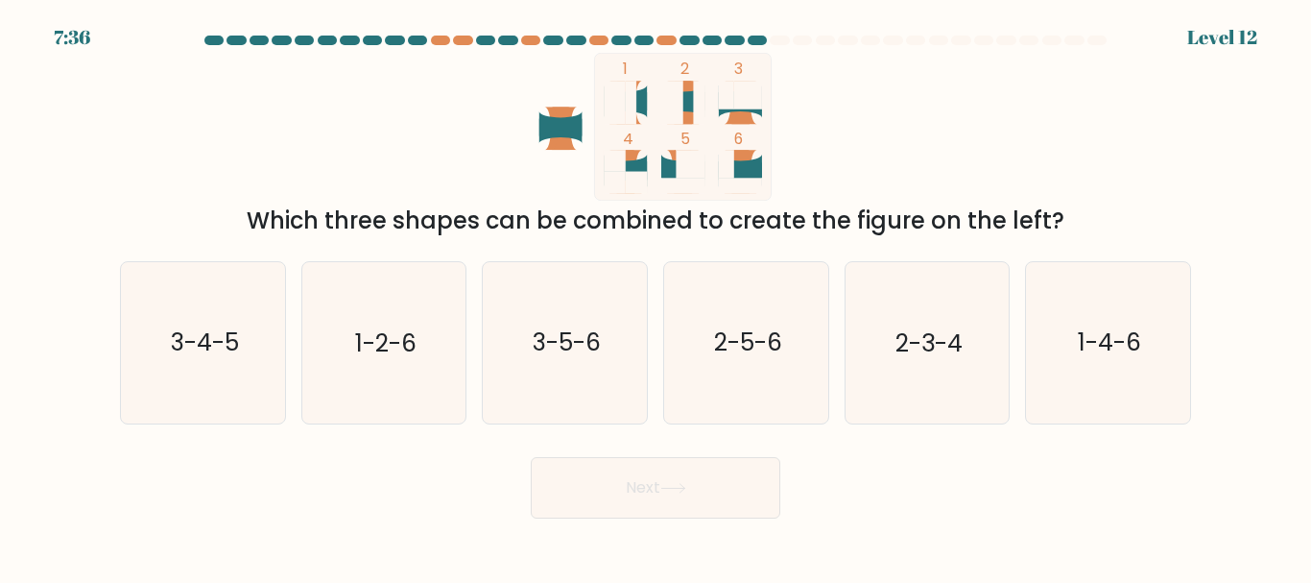
click at [647, 218] on div "Which three shapes can be combined to create the figure on the left?" at bounding box center [655, 220] width 1048 height 35
click at [240, 353] on icon "3-4-5" at bounding box center [203, 342] width 160 height 160
click at [655, 297] on input "a. 3-4-5" at bounding box center [655, 294] width 1 height 5
radio input "true"
click at [592, 473] on button "Next" at bounding box center [656, 487] width 250 height 61
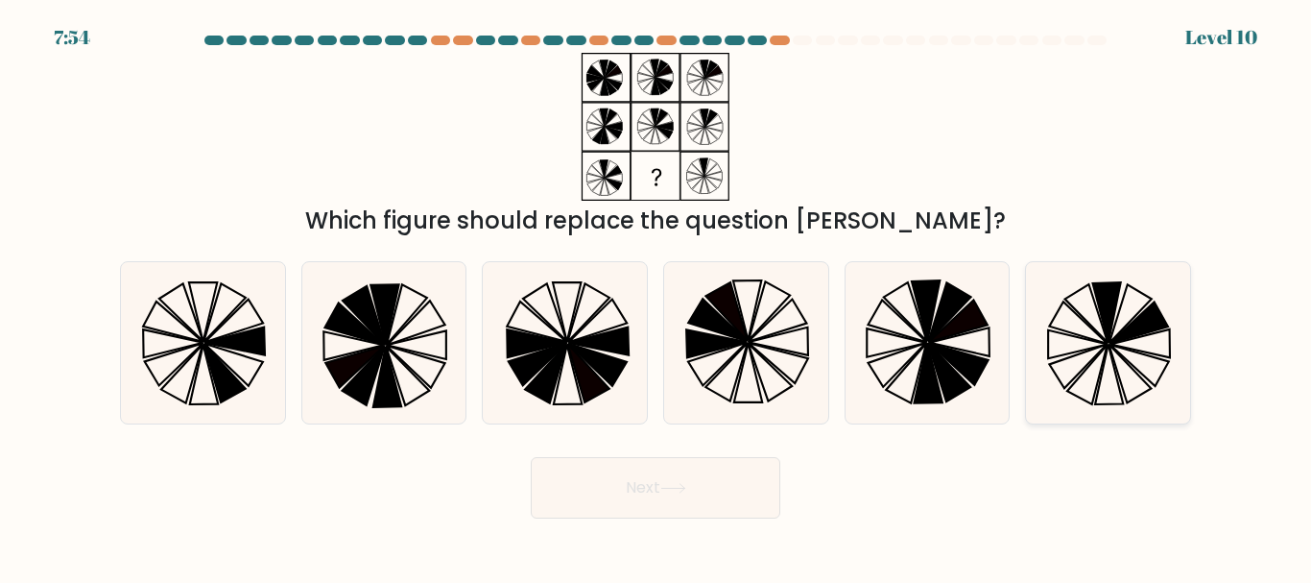
click at [946, 355] on icon at bounding box center [1140, 343] width 60 height 28
click at [656, 297] on input "f." at bounding box center [655, 294] width 1 height 5
radio input "true"
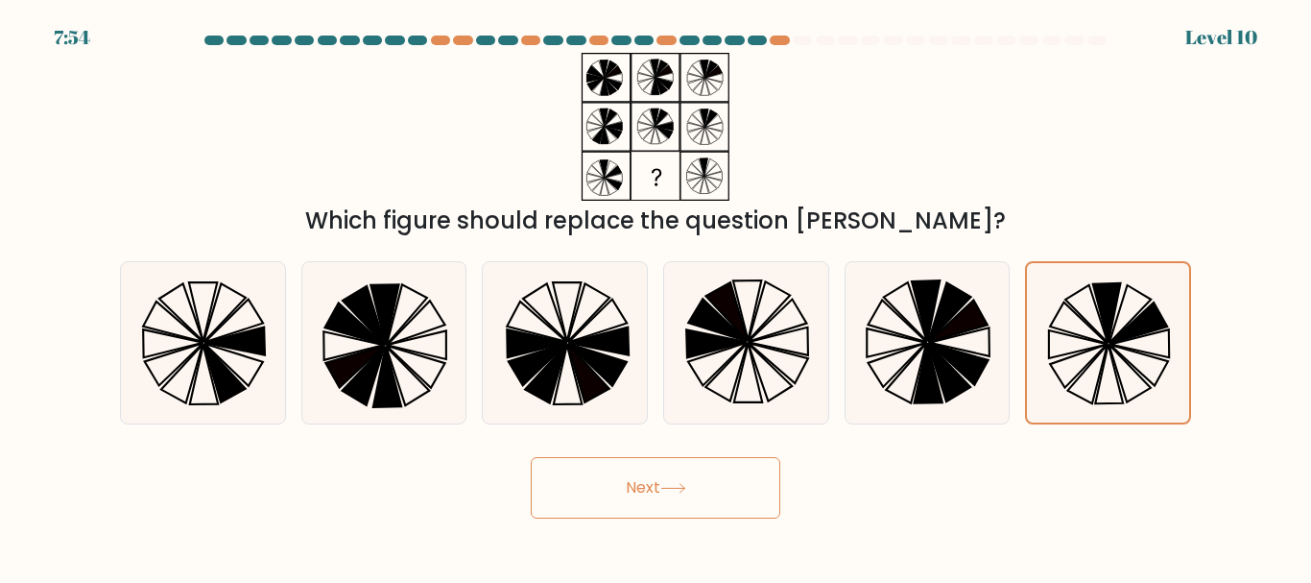
click at [632, 491] on button "Next" at bounding box center [656, 487] width 250 height 61
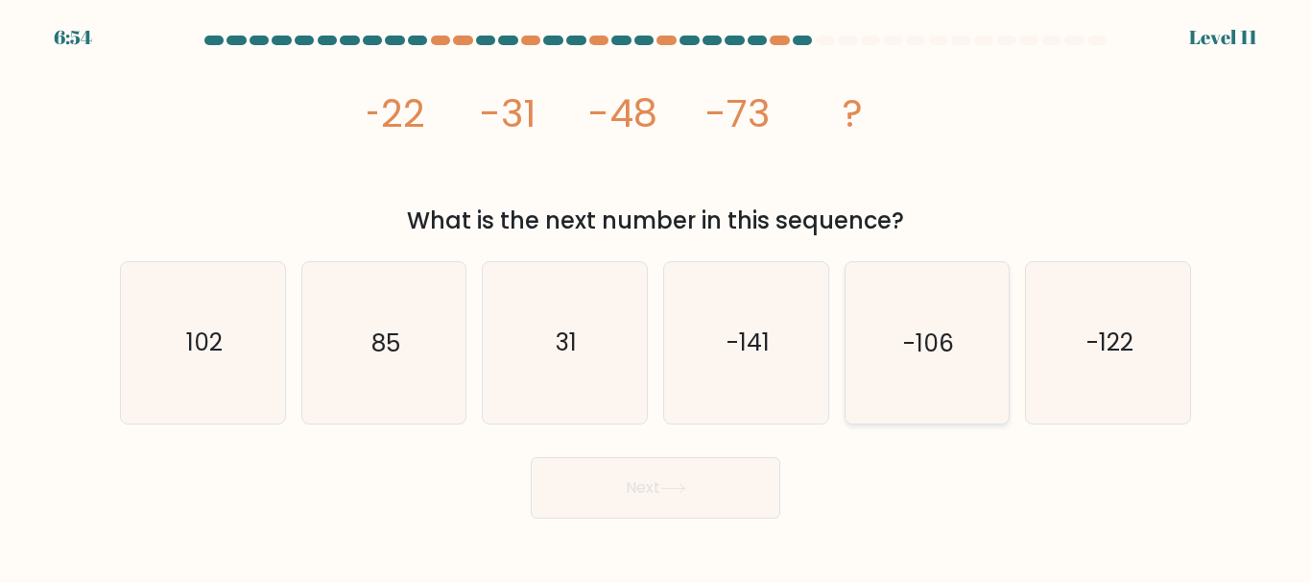
click at [925, 341] on text "-106" at bounding box center [928, 343] width 51 height 34
click at [656, 297] on input "e. -106" at bounding box center [655, 294] width 1 height 5
radio input "true"
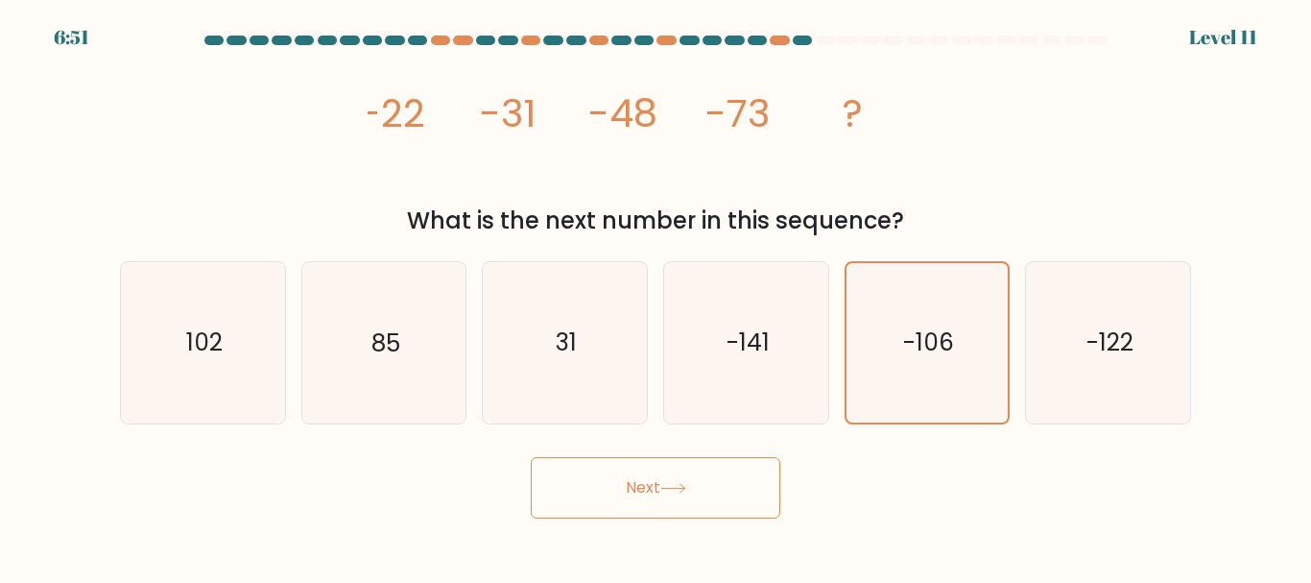
click at [749, 495] on button "Next" at bounding box center [656, 487] width 250 height 61
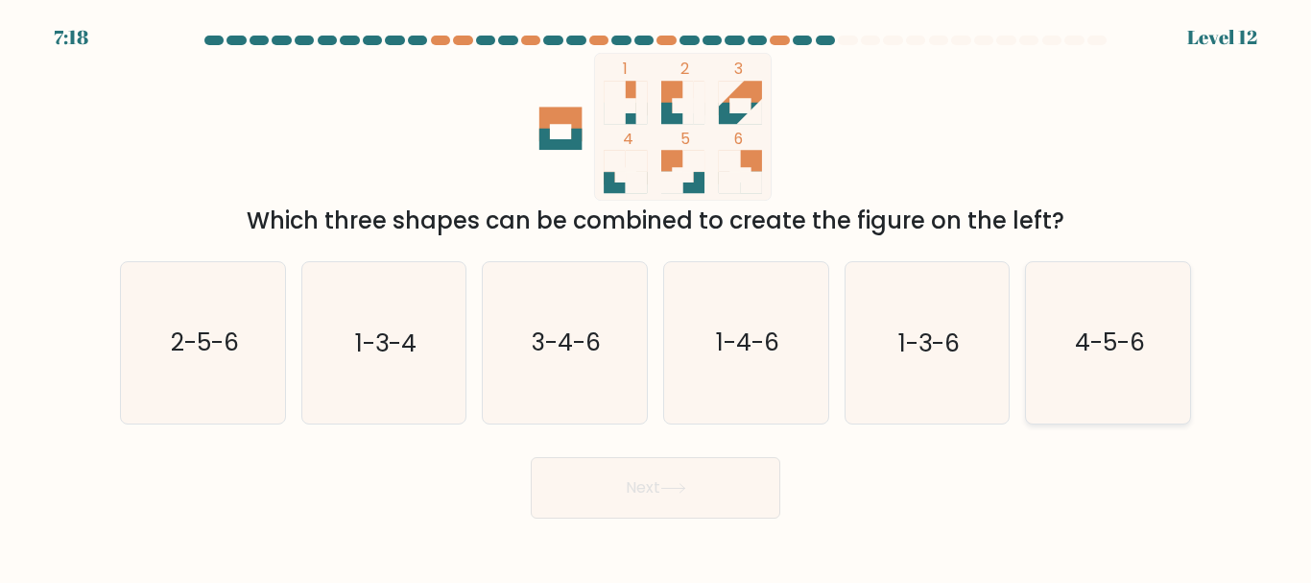
click at [946, 349] on text "4-5-6" at bounding box center [1110, 343] width 70 height 34
click at [656, 297] on input "f. 4-5-6" at bounding box center [655, 294] width 1 height 5
radio input "true"
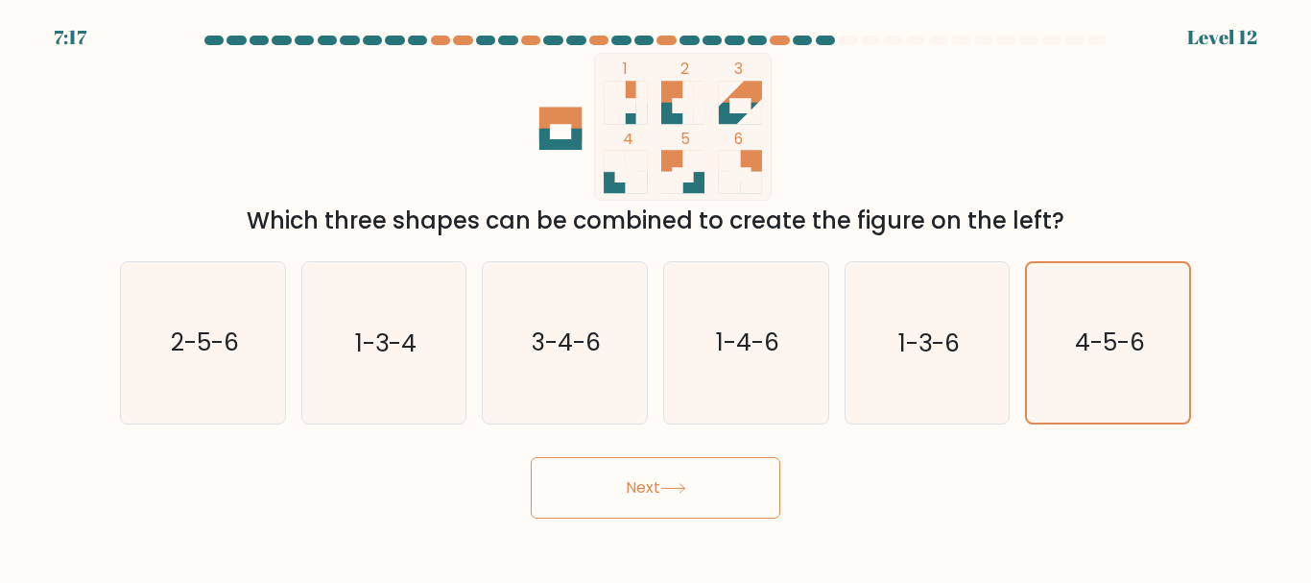
click at [717, 484] on button "Next" at bounding box center [656, 487] width 250 height 61
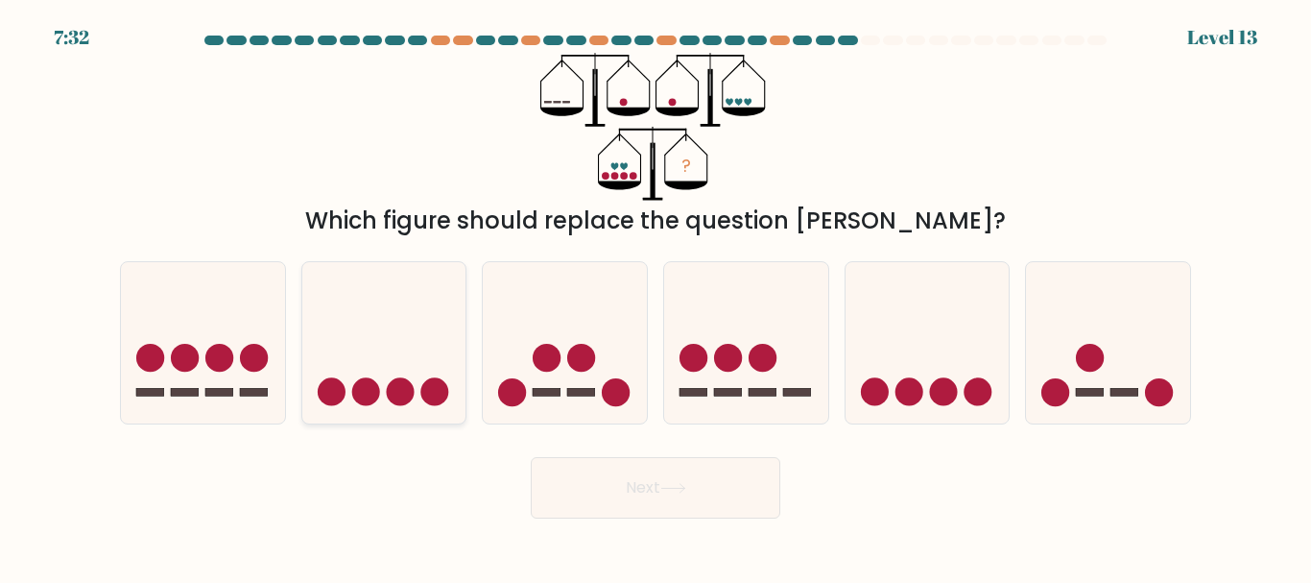
click at [405, 351] on icon at bounding box center [384, 341] width 164 height 135
click at [655, 297] on input "b." at bounding box center [655, 294] width 1 height 5
radio input "true"
click at [878, 340] on icon at bounding box center [928, 341] width 164 height 135
click at [656, 297] on input "e." at bounding box center [655, 294] width 1 height 5
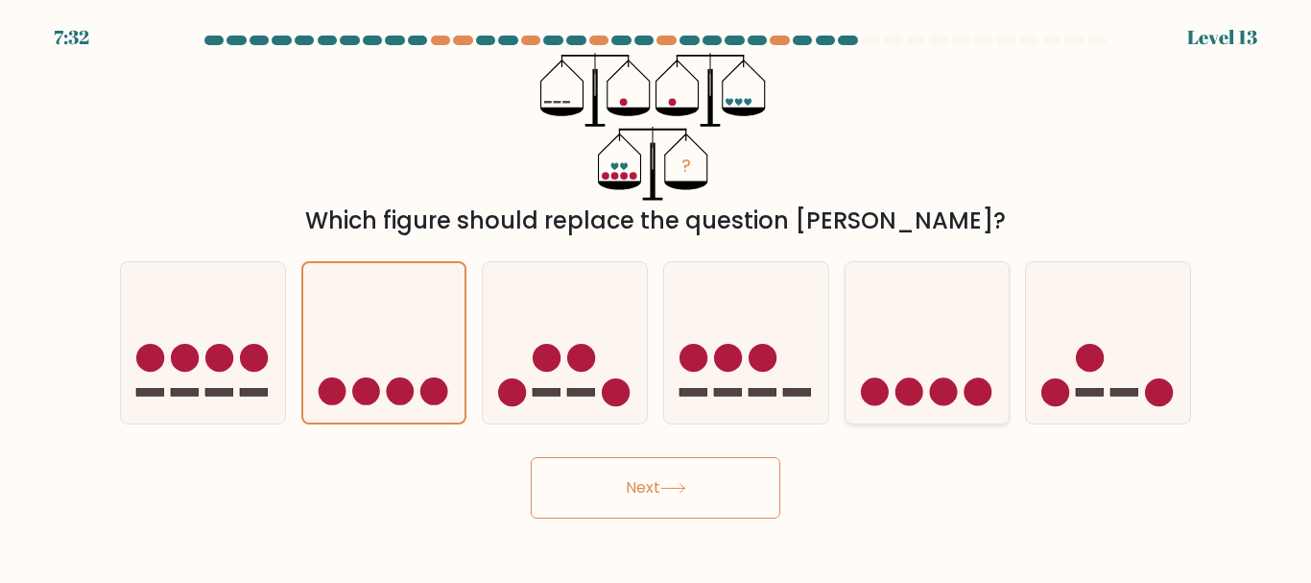
radio input "true"
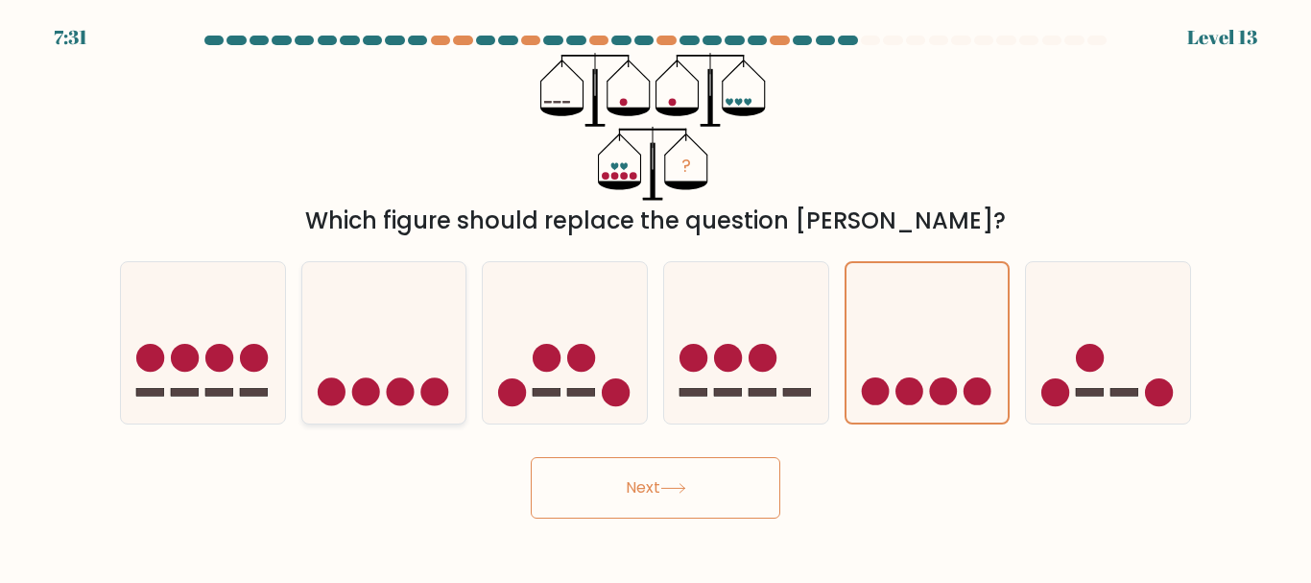
click at [457, 359] on icon at bounding box center [384, 341] width 164 height 135
click at [655, 297] on input "b." at bounding box center [655, 294] width 1 height 5
radio input "true"
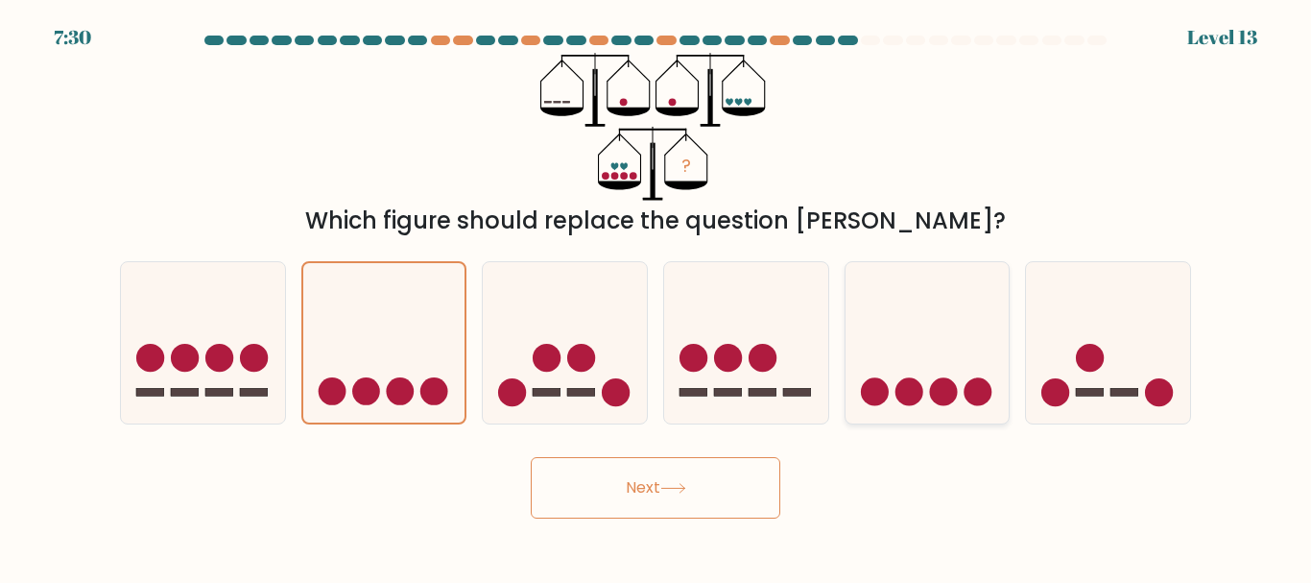
click at [862, 346] on icon at bounding box center [928, 341] width 164 height 135
click at [656, 297] on input "e." at bounding box center [655, 294] width 1 height 5
radio input "true"
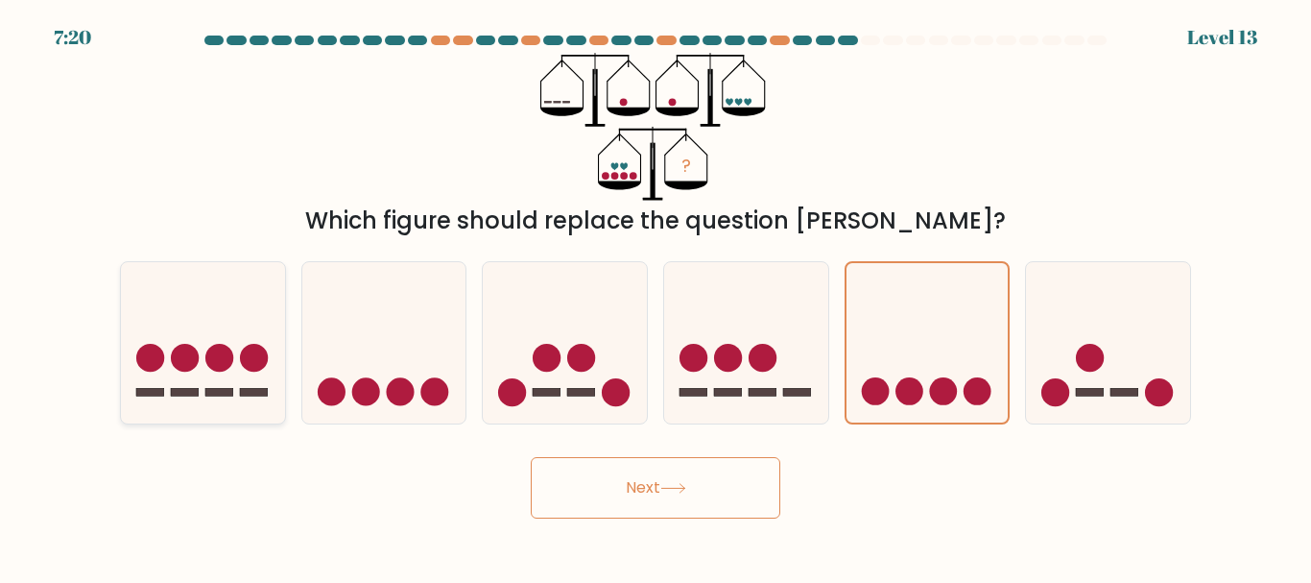
click at [203, 394] on icon at bounding box center [203, 341] width 164 height 135
click at [655, 297] on input "a." at bounding box center [655, 294] width 1 height 5
radio input "true"
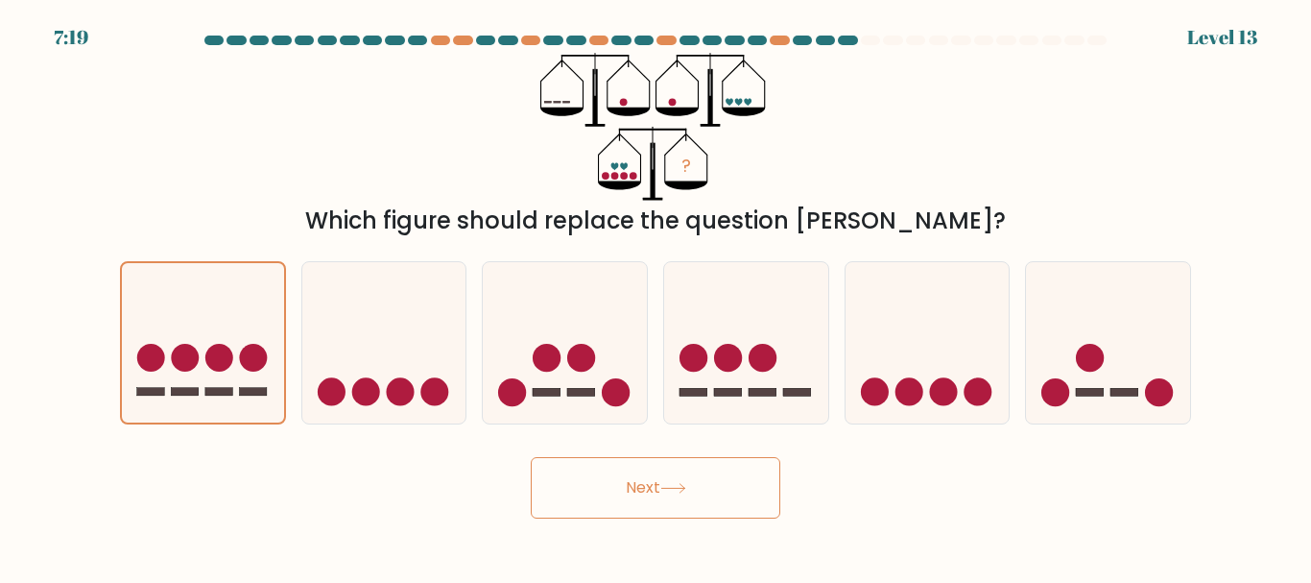
click at [561, 490] on button "Next" at bounding box center [656, 487] width 250 height 61
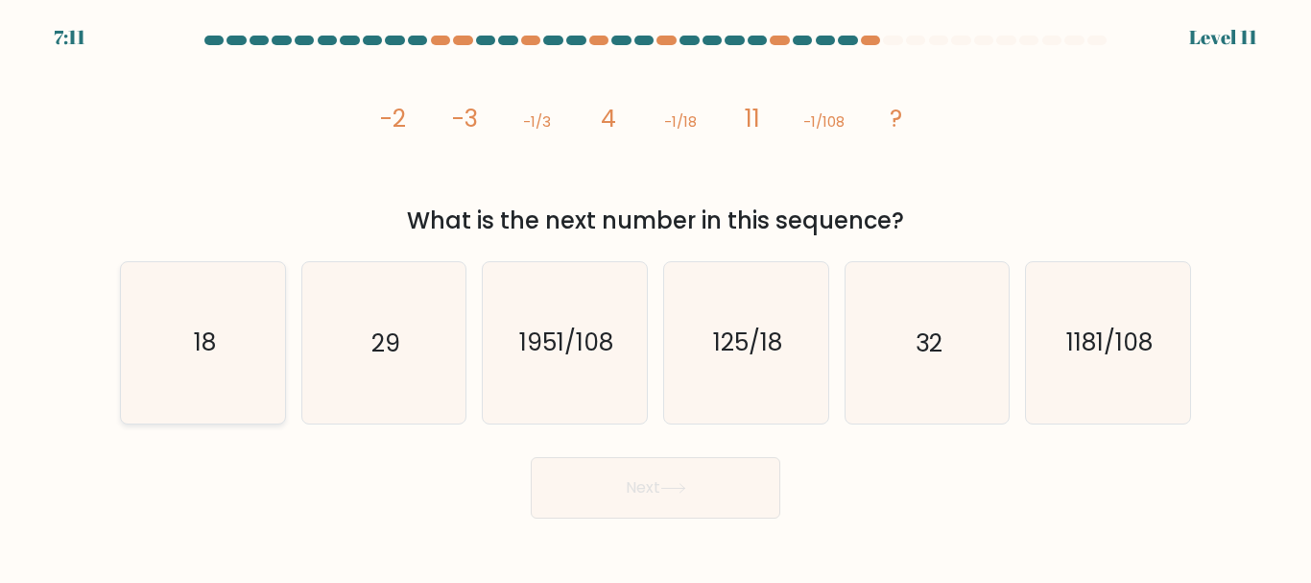
click at [256, 362] on icon "18" at bounding box center [203, 342] width 160 height 160
click at [655, 297] on input "a. 18" at bounding box center [655, 294] width 1 height 5
radio input "true"
click at [608, 500] on button "Next" at bounding box center [656, 487] width 250 height 61
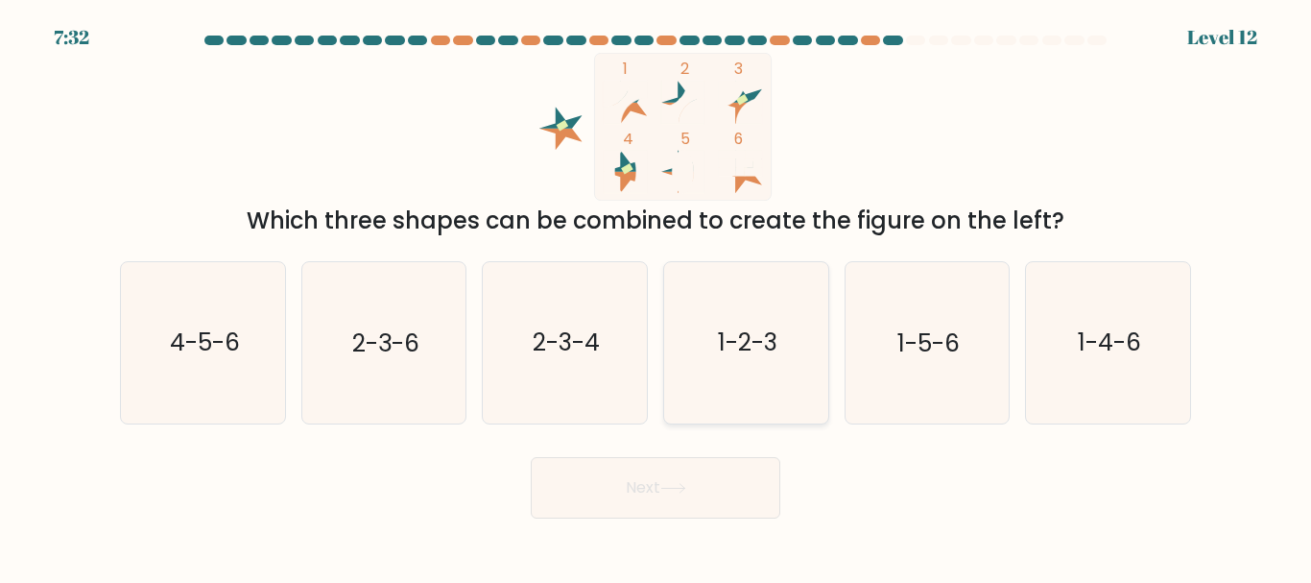
click at [769, 344] on text "1-2-3" at bounding box center [748, 343] width 60 height 34
click at [656, 297] on input "d. 1-2-3" at bounding box center [655, 294] width 1 height 5
radio input "true"
click at [696, 478] on button "Next" at bounding box center [656, 487] width 250 height 61
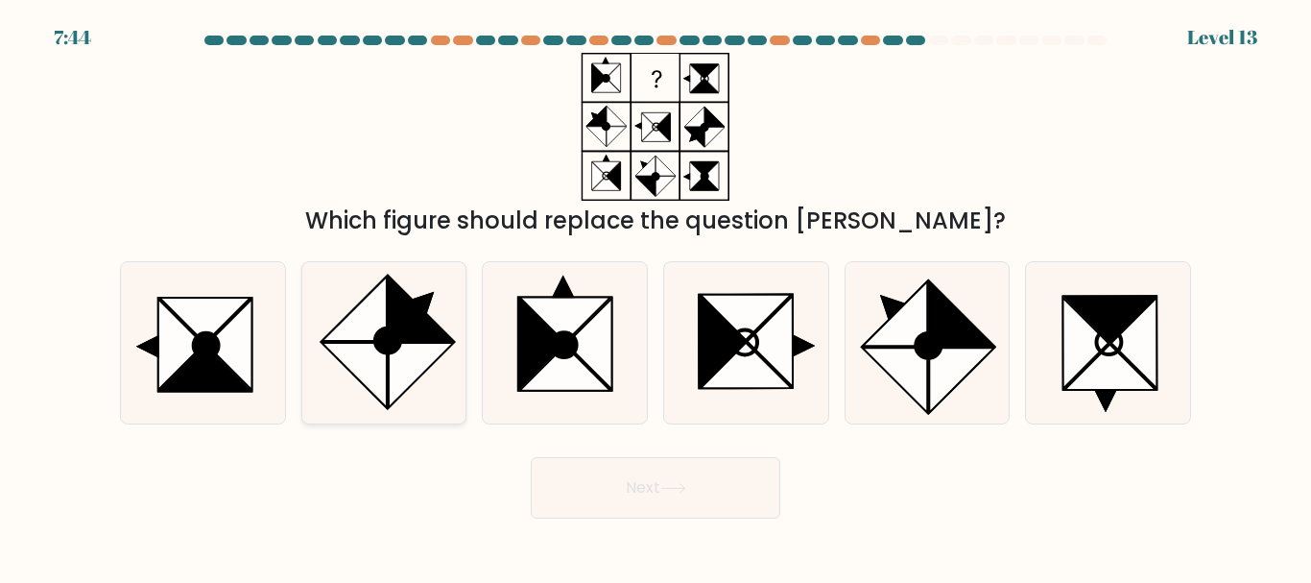
click at [421, 353] on icon at bounding box center [421, 375] width 64 height 64
click at [655, 297] on input "b." at bounding box center [655, 294] width 1 height 5
radio input "true"
click at [187, 357] on icon at bounding box center [181, 344] width 46 height 91
click at [655, 297] on input "a." at bounding box center [655, 294] width 1 height 5
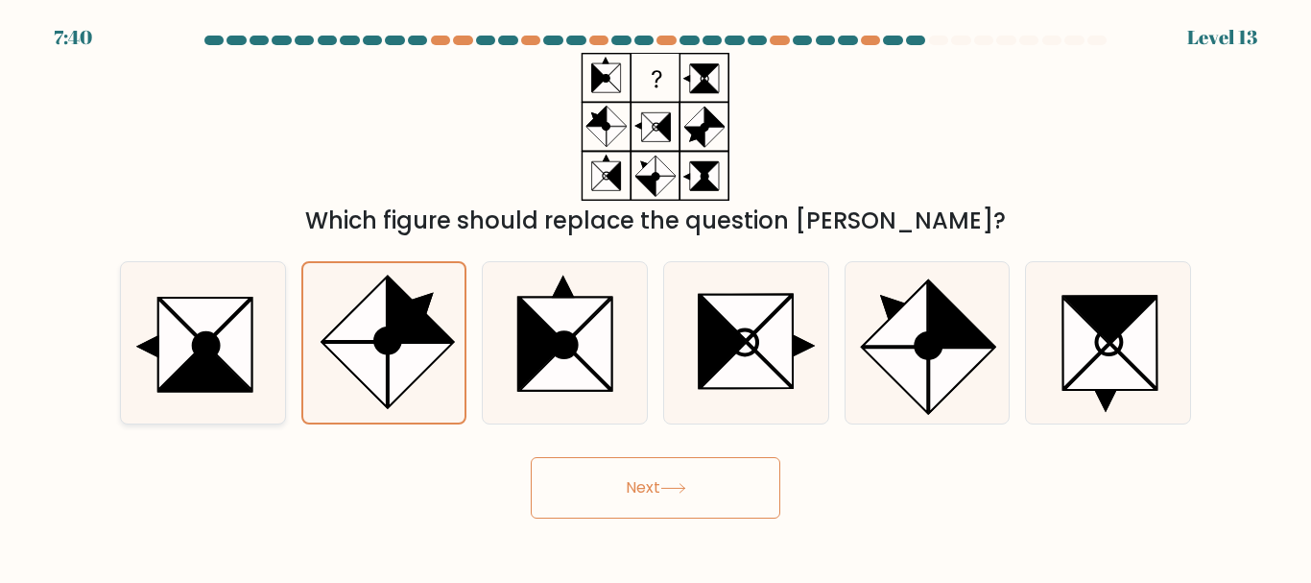
radio input "true"
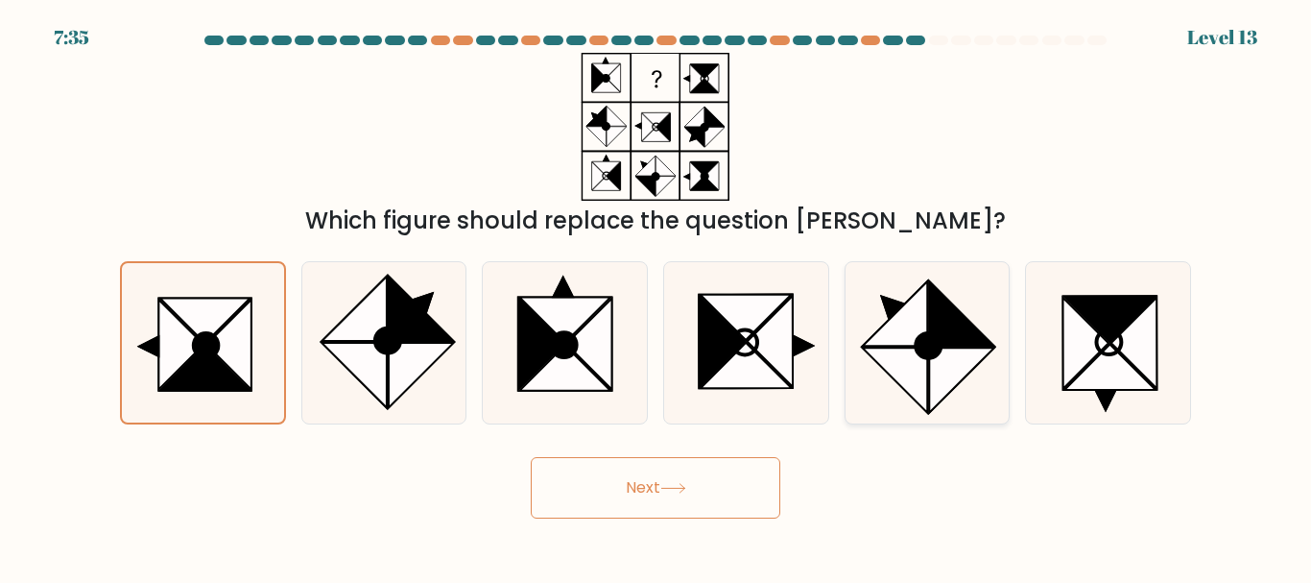
click at [918, 362] on icon at bounding box center [895, 379] width 64 height 64
click at [656, 297] on input "e." at bounding box center [655, 294] width 1 height 5
radio input "true"
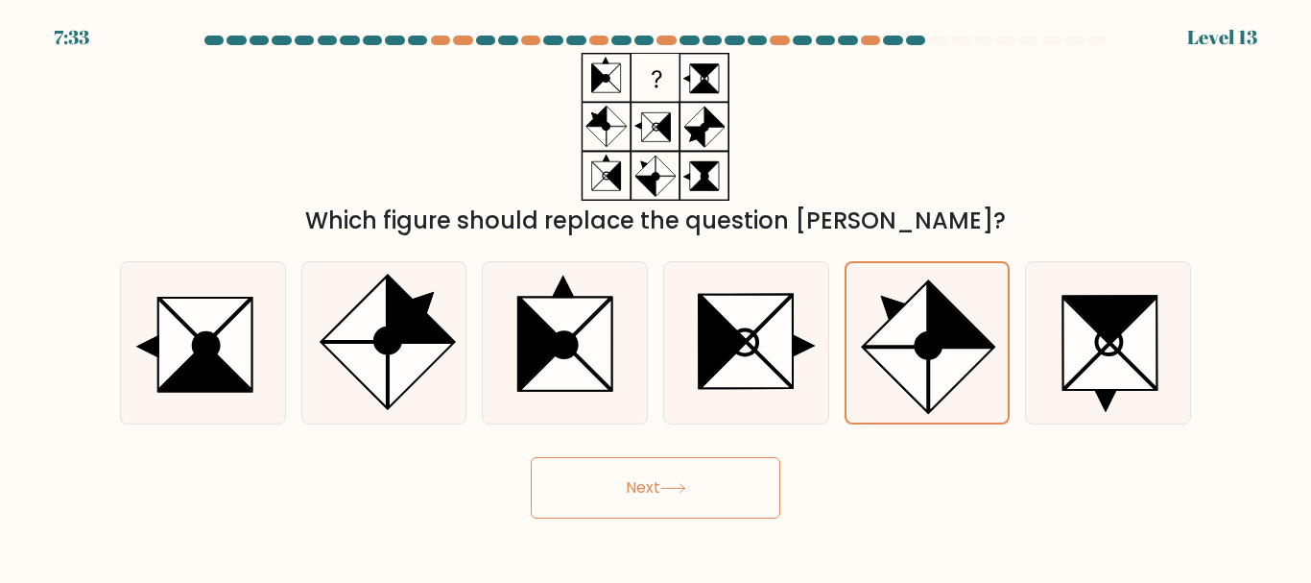
click at [675, 488] on icon at bounding box center [672, 488] width 23 height 9
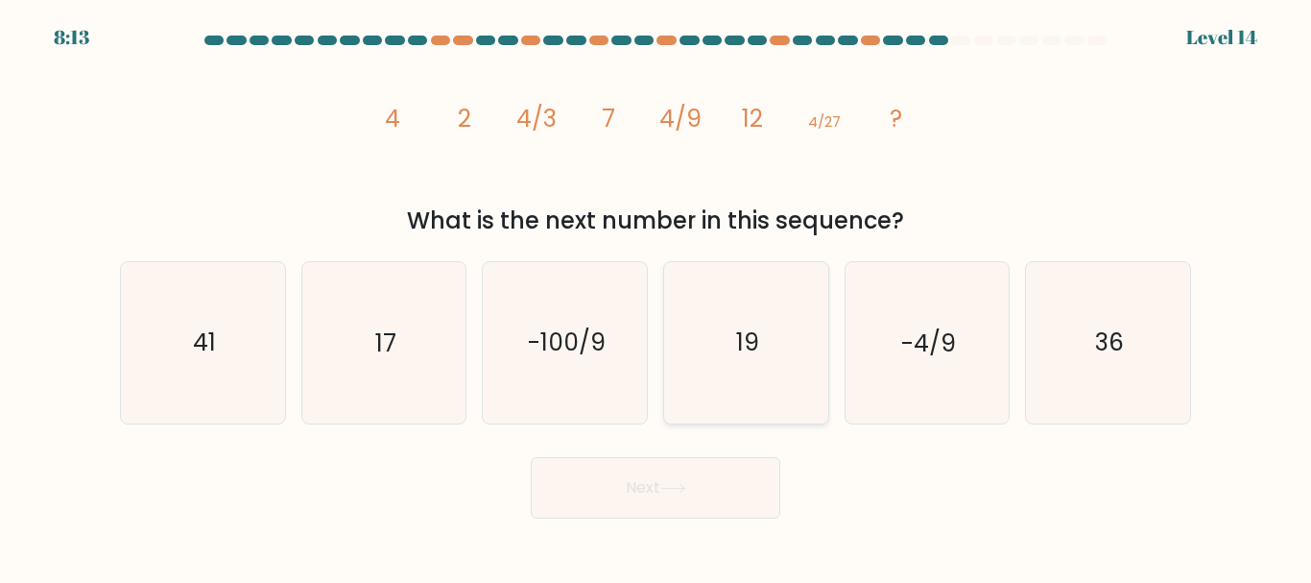
click at [698, 341] on icon "19" at bounding box center [746, 342] width 160 height 160
click at [656, 297] on input "d. 19" at bounding box center [655, 294] width 1 height 5
radio input "true"
click at [695, 496] on button "Next" at bounding box center [656, 487] width 250 height 61
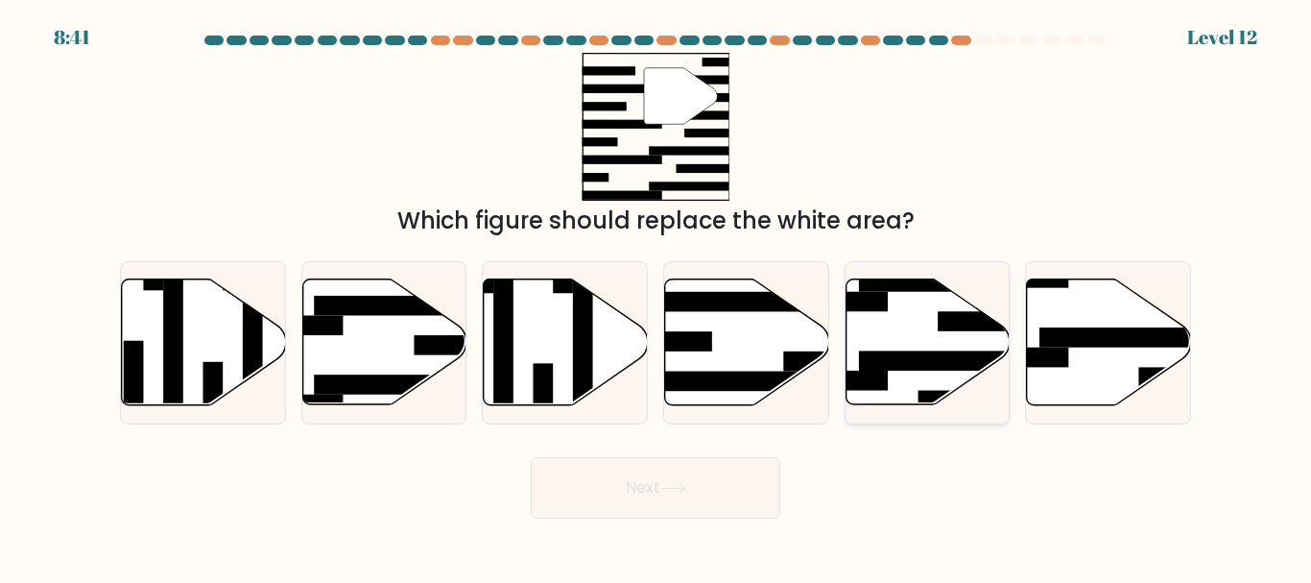
click at [913, 334] on icon at bounding box center [928, 342] width 164 height 126
click at [656, 297] on input "e." at bounding box center [655, 294] width 1 height 5
radio input "true"
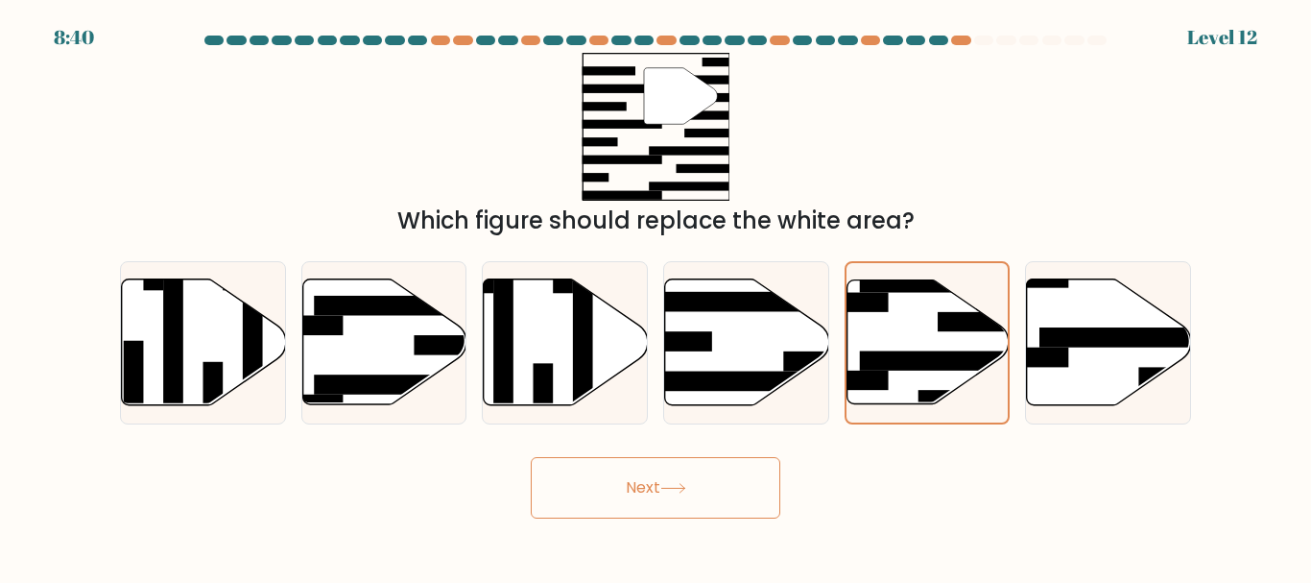
click at [634, 510] on button "Next" at bounding box center [656, 487] width 250 height 61
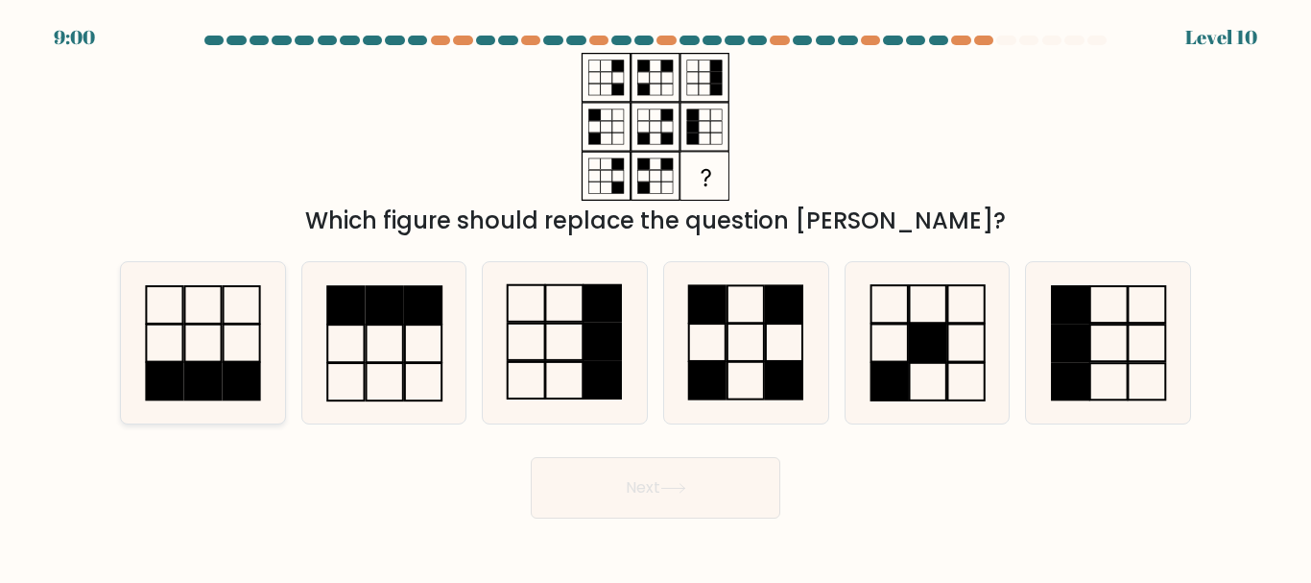
click at [226, 333] on icon at bounding box center [203, 342] width 160 height 160
click at [655, 297] on input "a." at bounding box center [655, 294] width 1 height 5
radio input "true"
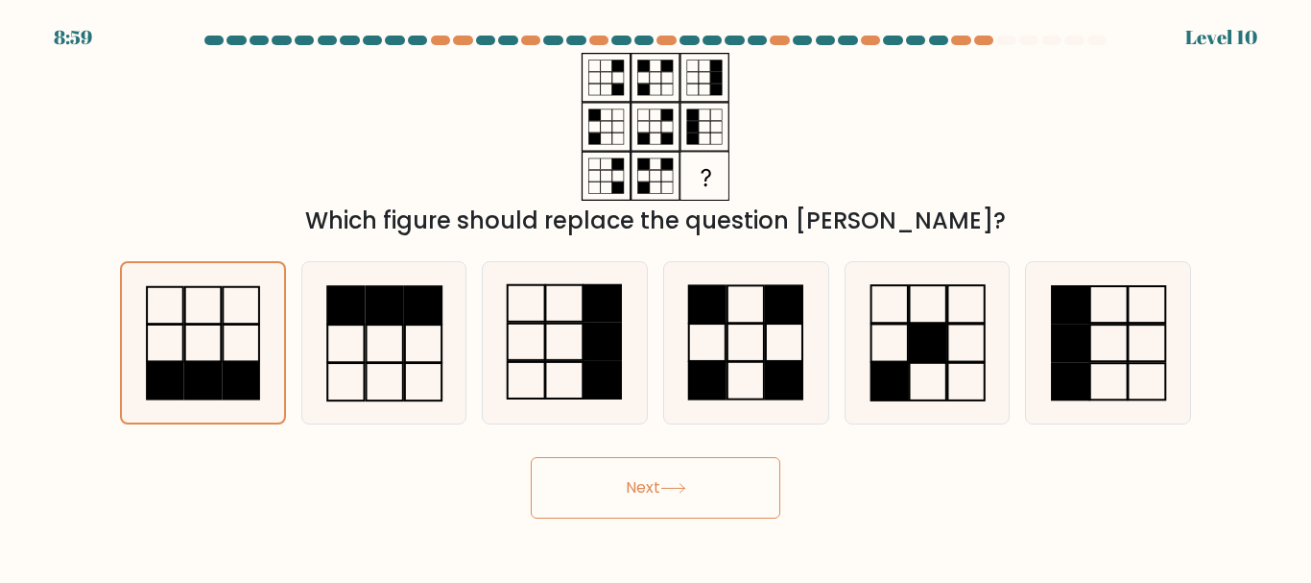
click at [704, 472] on button "Next" at bounding box center [656, 487] width 250 height 61
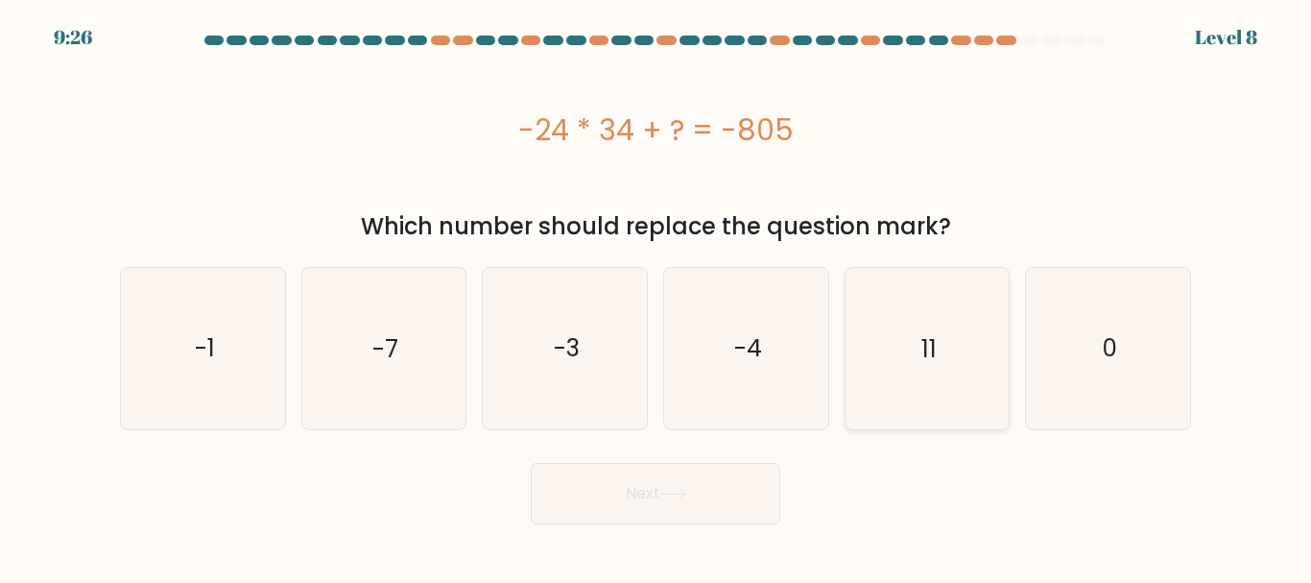
click at [891, 311] on icon "11" at bounding box center [926, 348] width 160 height 160
click at [656, 297] on input "e. 11" at bounding box center [655, 294] width 1 height 5
radio input "true"
click at [749, 474] on button "Next" at bounding box center [656, 493] width 250 height 61
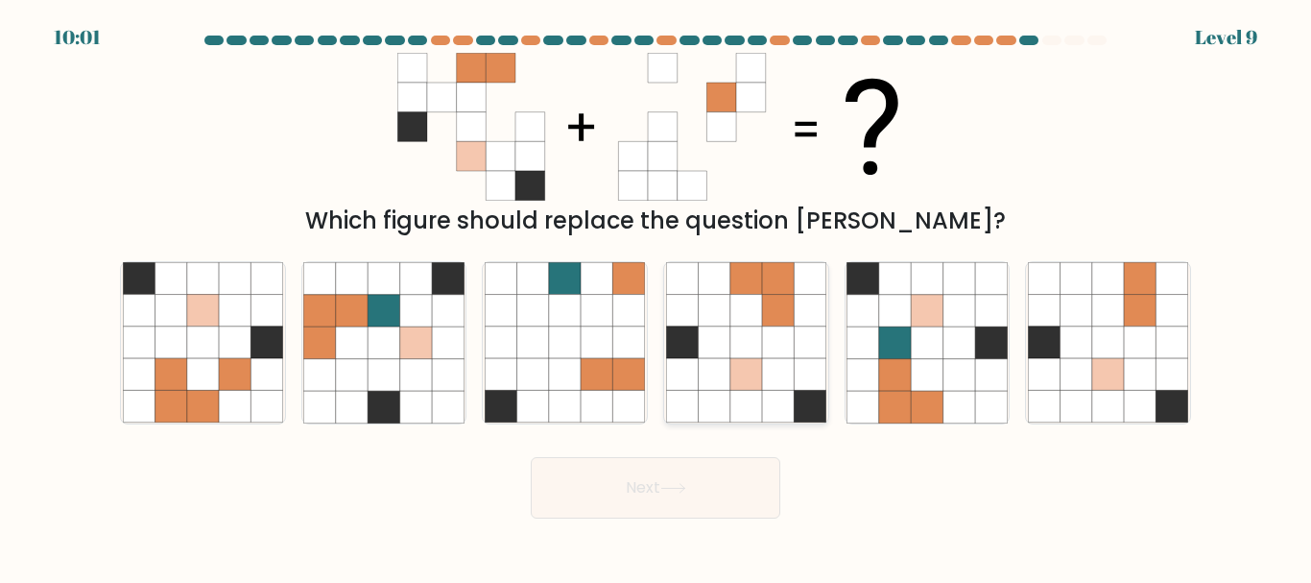
click at [766, 307] on icon at bounding box center [778, 311] width 32 height 32
click at [656, 297] on input "d." at bounding box center [655, 294] width 1 height 5
radio input "true"
click at [680, 497] on button "Next" at bounding box center [656, 487] width 250 height 61
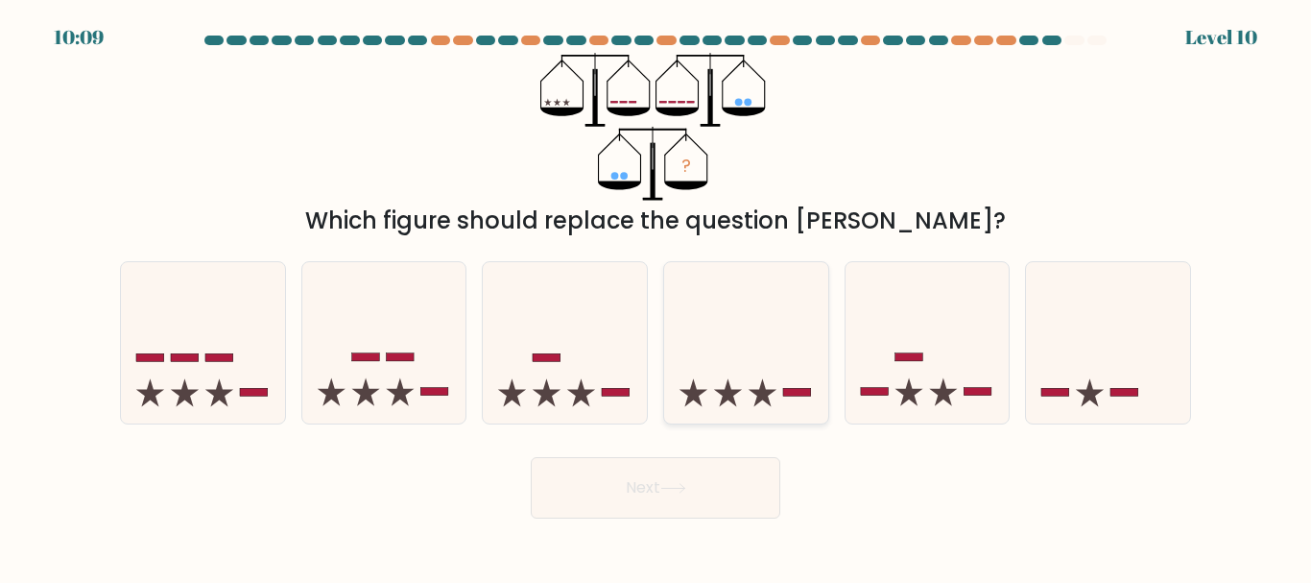
click at [698, 394] on icon at bounding box center [693, 392] width 28 height 28
click at [656, 297] on input "d." at bounding box center [655, 294] width 1 height 5
radio input "true"
click at [687, 471] on button "Next" at bounding box center [656, 487] width 250 height 61
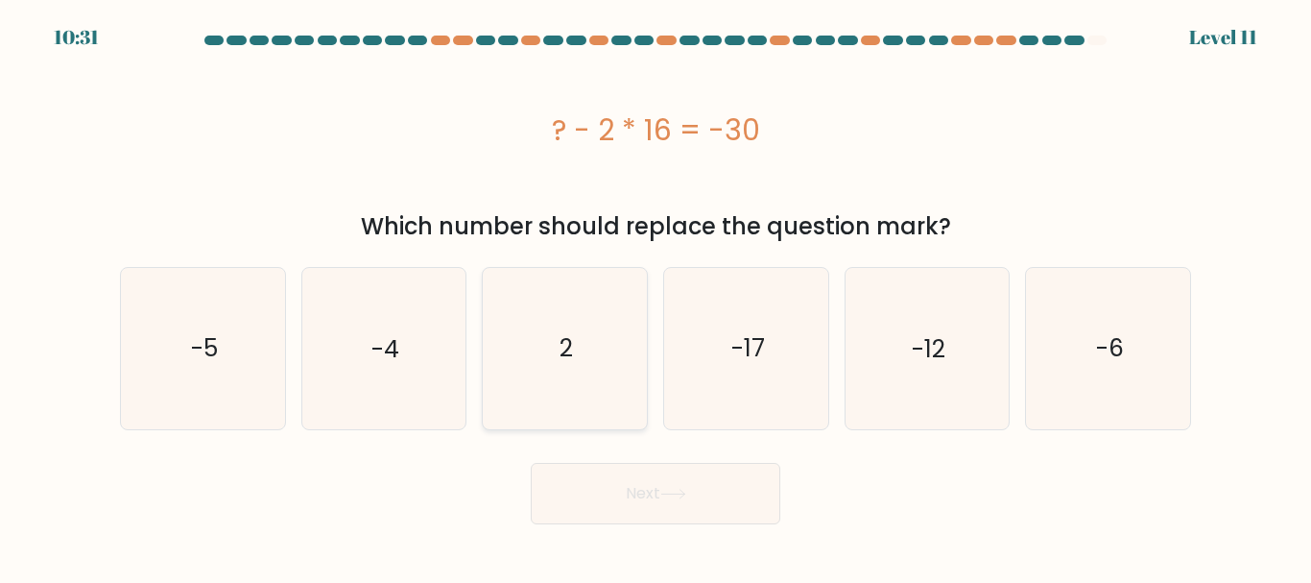
click at [502, 346] on icon "2" at bounding box center [565, 348] width 160 height 160
click at [655, 297] on input "c. 2" at bounding box center [655, 294] width 1 height 5
radio input "true"
click at [616, 484] on button "Next" at bounding box center [656, 493] width 250 height 61
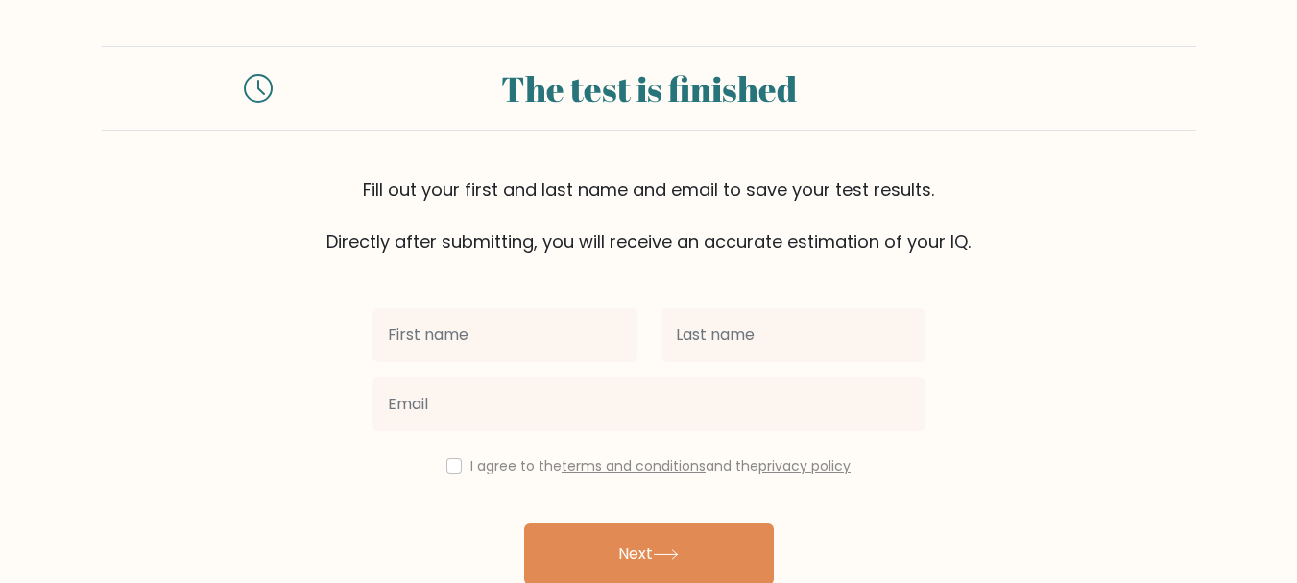
click at [500, 319] on input "text" at bounding box center [504, 335] width 265 height 54
type input "Tricia Elaine"
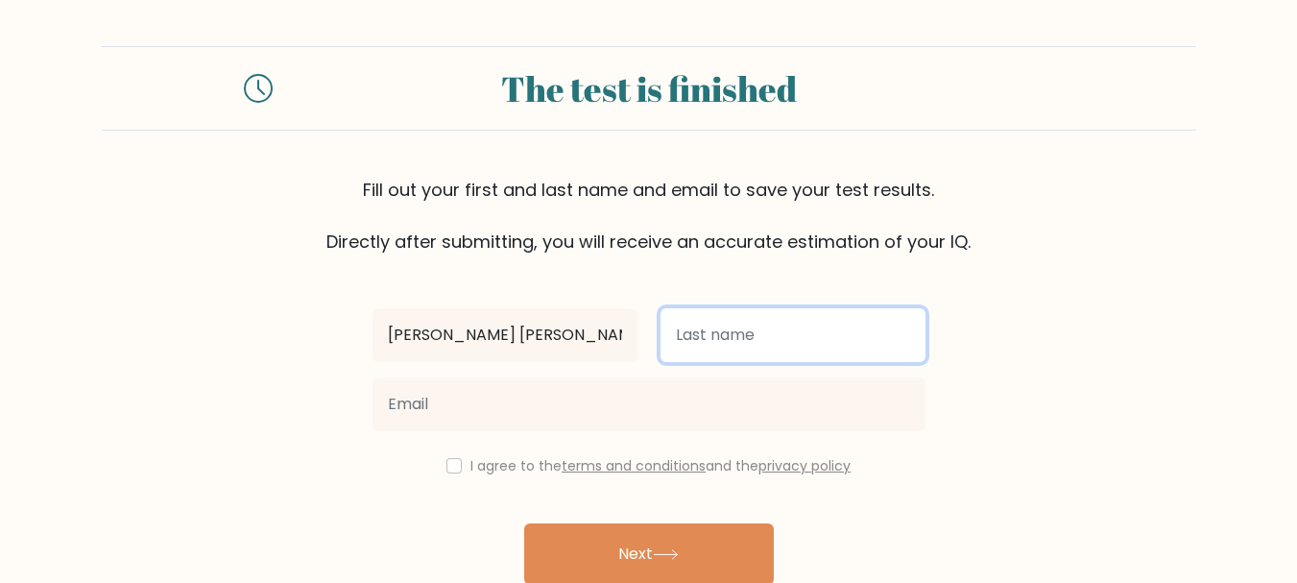
click at [699, 311] on input "text" at bounding box center [792, 335] width 265 height 54
type input "Surisantos"
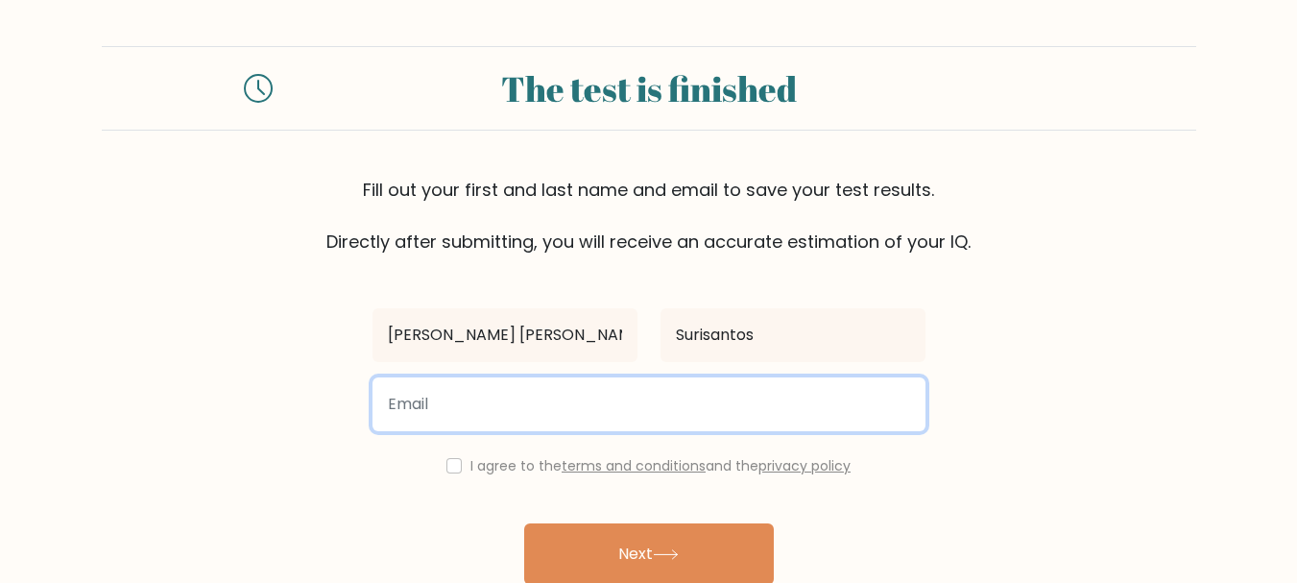
click at [578, 401] on input "email" at bounding box center [648, 404] width 553 height 54
type input "surisantost@gmail.com"
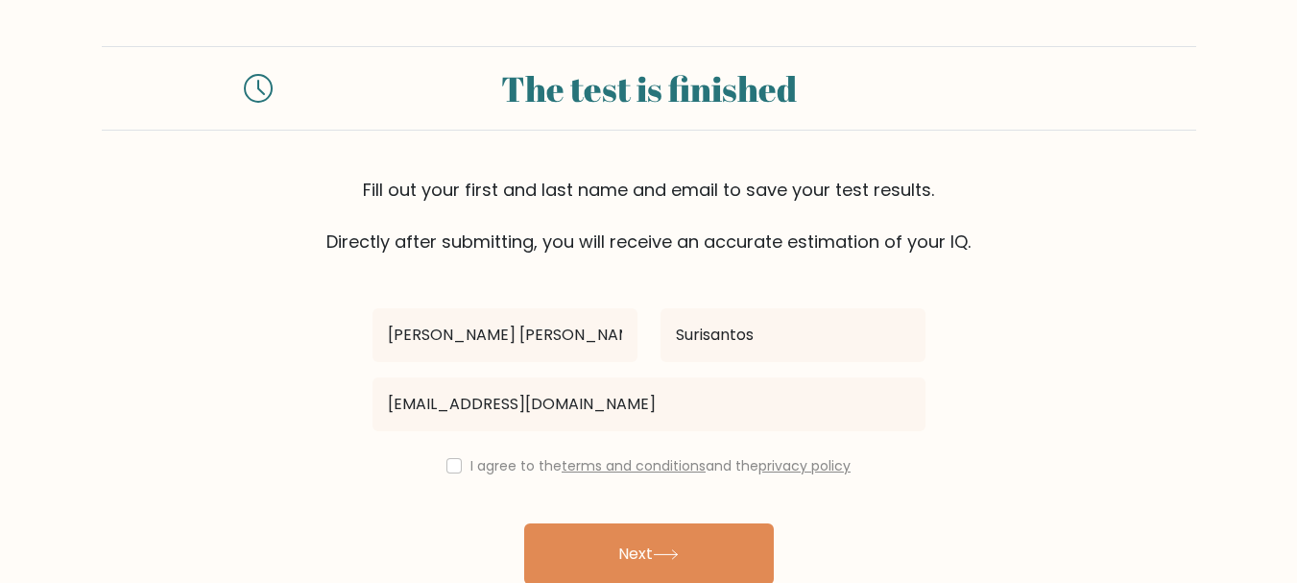
click at [453, 476] on div "I agree to the terms and conditions and the privacy policy" at bounding box center [649, 465] width 576 height 23
click at [456, 468] on input "checkbox" at bounding box center [453, 465] width 15 height 15
checkbox input "true"
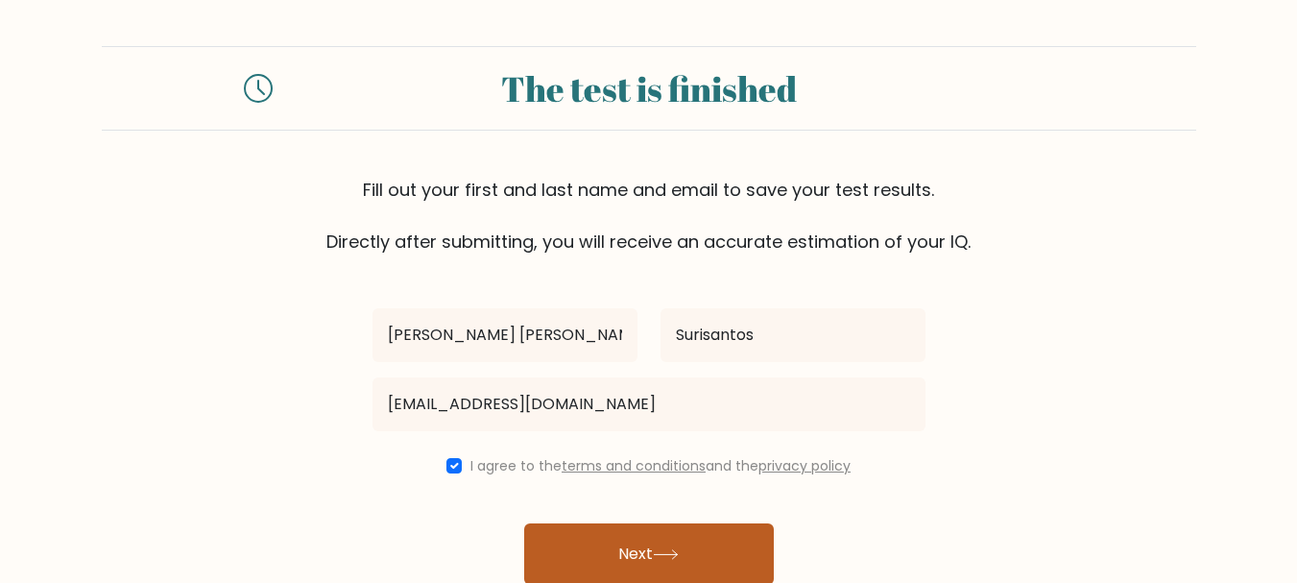
click at [583, 544] on button "Next" at bounding box center [649, 553] width 250 height 61
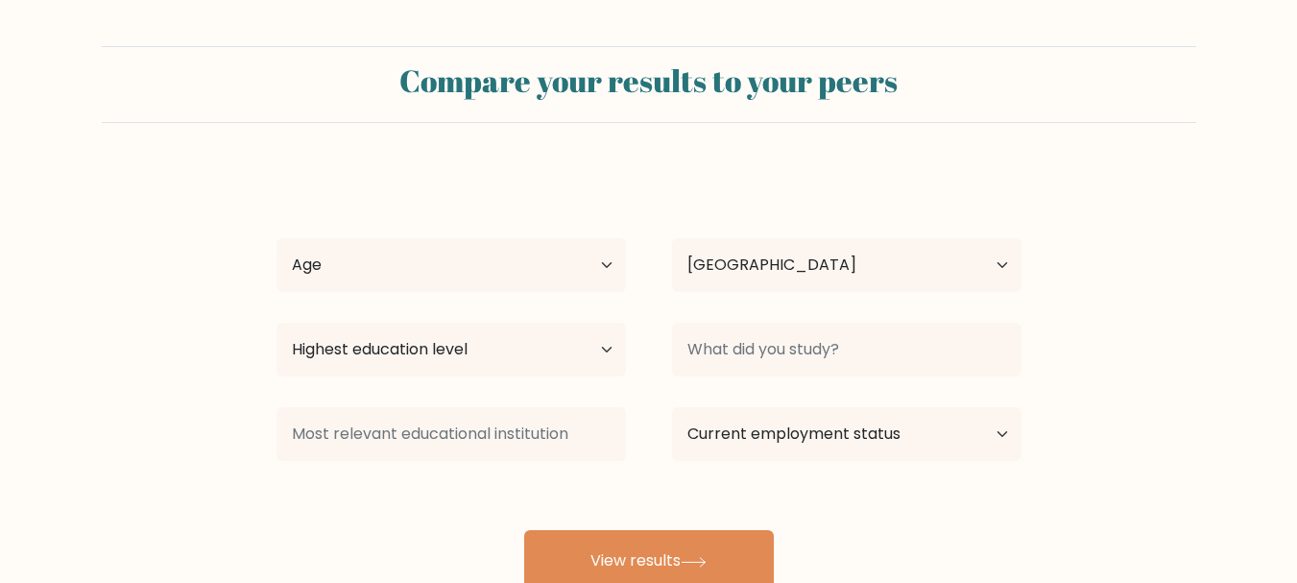
select select "PH"
click at [554, 271] on select "Age Under 18 years old 18-24 years old 25-34 years old 35-44 years old 45-54 ye…" at bounding box center [450, 265] width 349 height 54
select select "25_34"
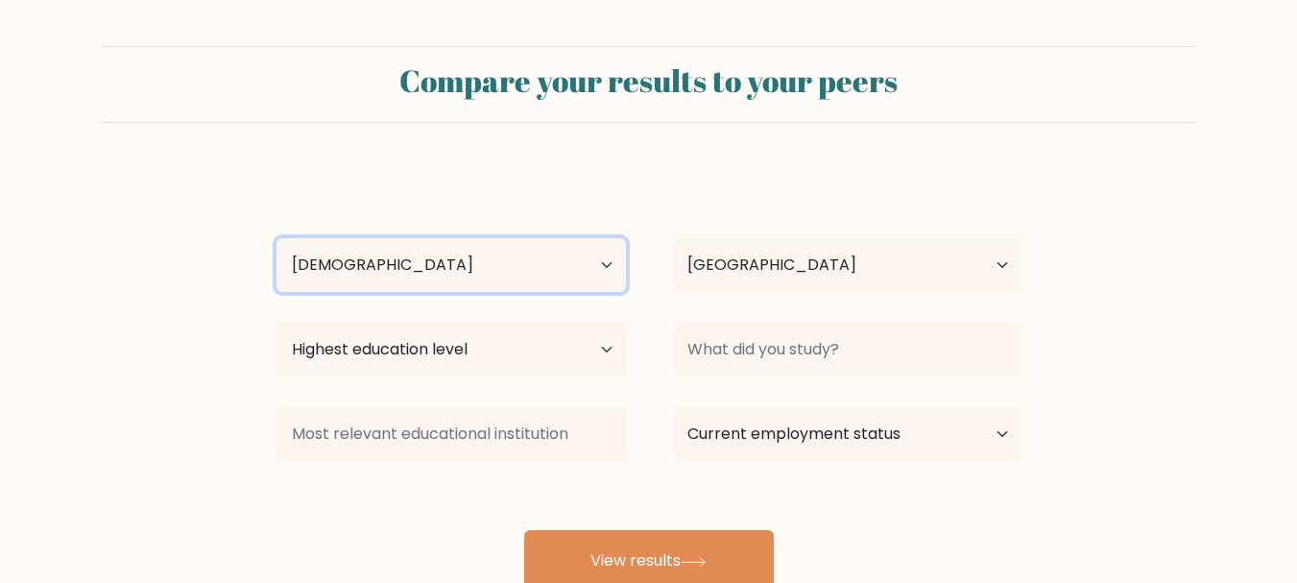
click at [276, 238] on select "Age Under 18 years old 18-24 years old 25-34 years old 35-44 years old 45-54 ye…" at bounding box center [450, 265] width 349 height 54
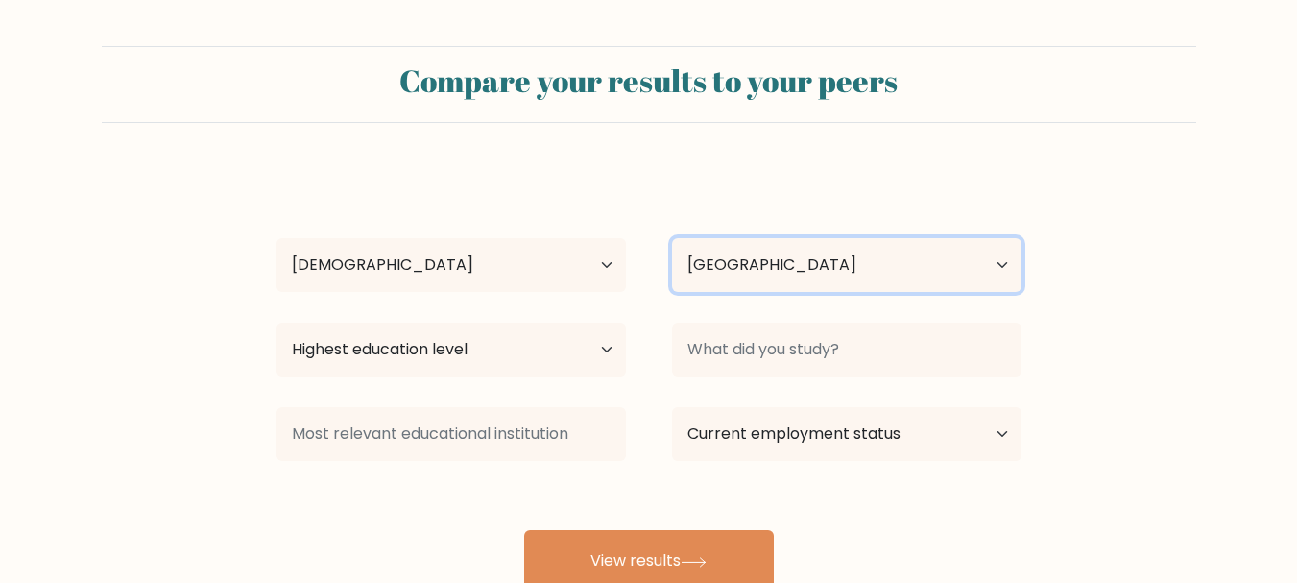
click at [788, 272] on select "Country Afghanistan Albania Algeria American Samoa Andorra Angola Anguilla Anta…" at bounding box center [846, 265] width 349 height 54
click at [672, 238] on select "Country Afghanistan Albania Algeria American Samoa Andorra Angola Anguilla Anta…" at bounding box center [846, 265] width 349 height 54
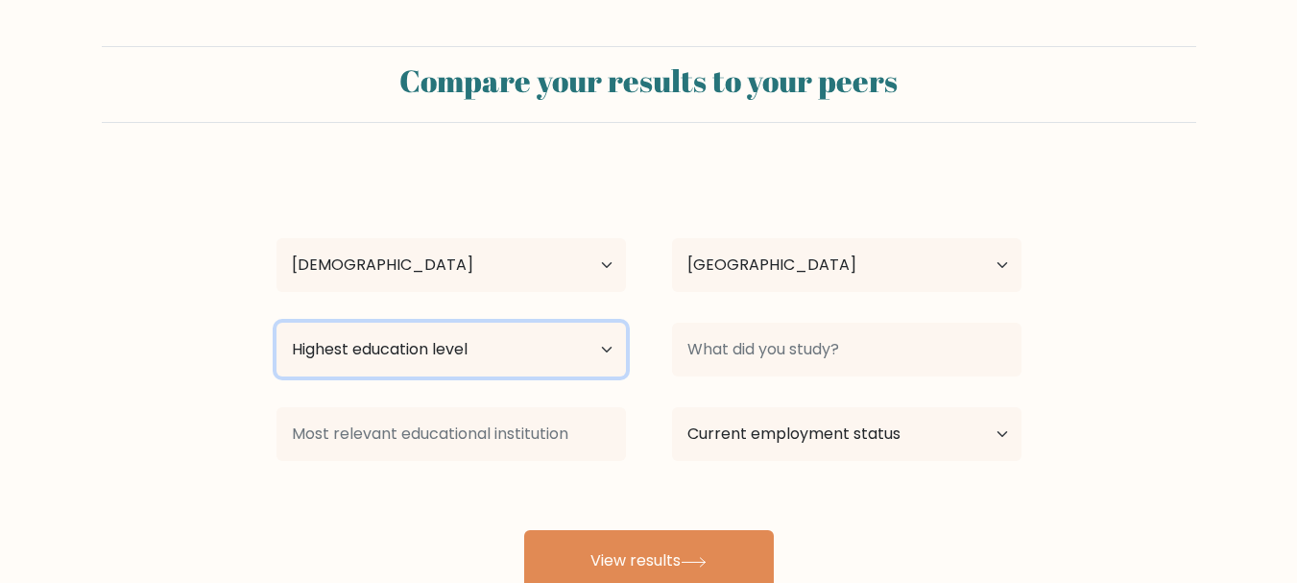
click at [599, 333] on select "Highest education level No schooling Primary Lower Secondary Upper Secondary Oc…" at bounding box center [450, 349] width 349 height 54
select select "bachelors_degree"
click at [276, 322] on select "Highest education level No schooling Primary Lower Secondary Upper Secondary Oc…" at bounding box center [450, 349] width 349 height 54
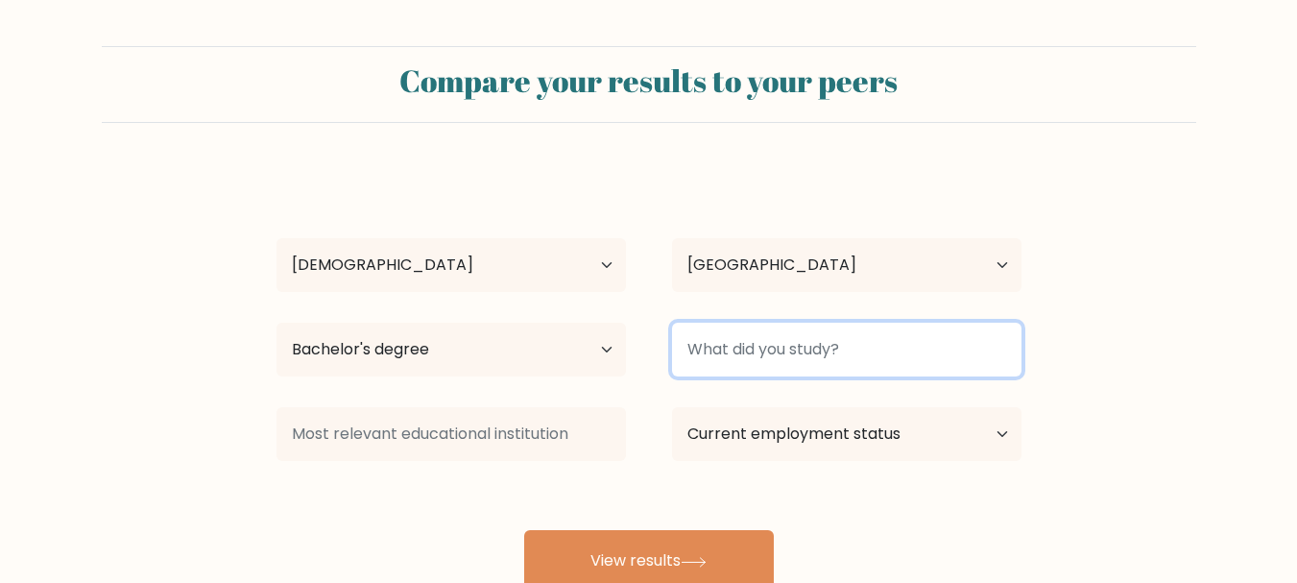
click at [712, 340] on input at bounding box center [846, 349] width 349 height 54
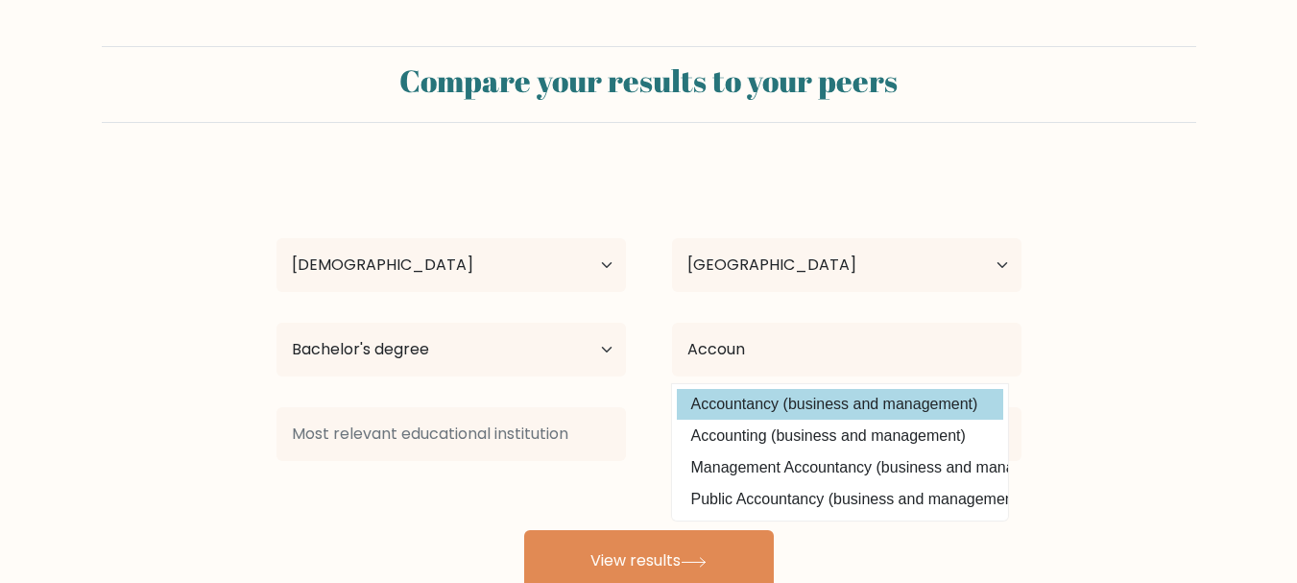
click at [864, 391] on div "Tricia Elaine Surisantos Age Under 18 years old 18-24 years old 25-34 years old…" at bounding box center [649, 380] width 768 height 422
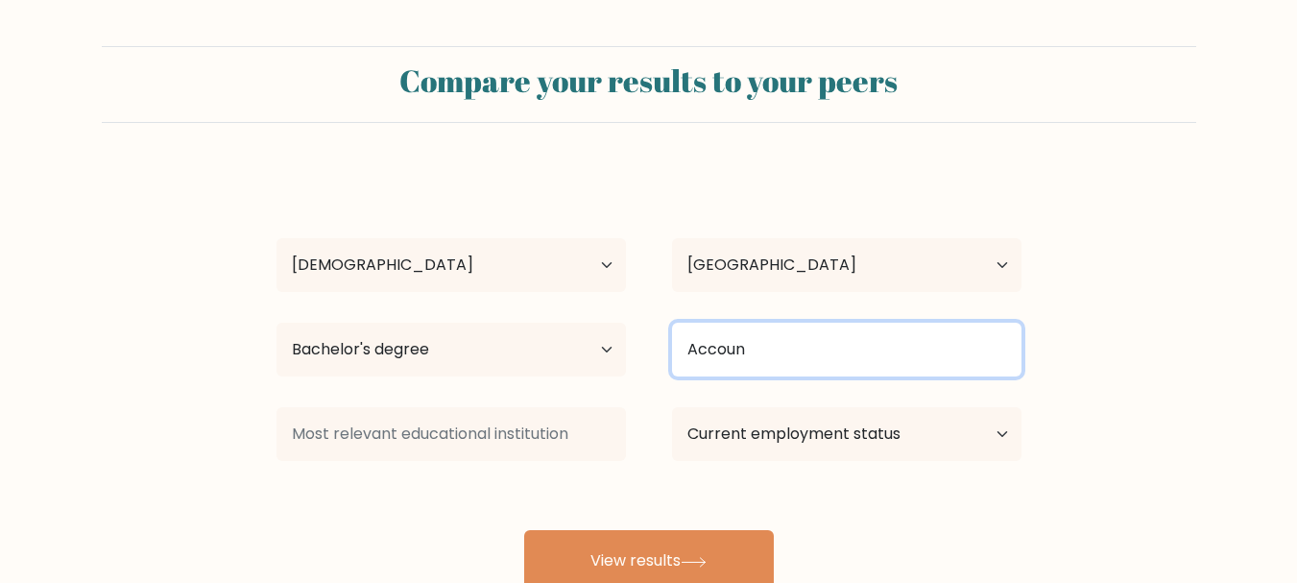
click at [852, 355] on input "Accoun" at bounding box center [846, 349] width 349 height 54
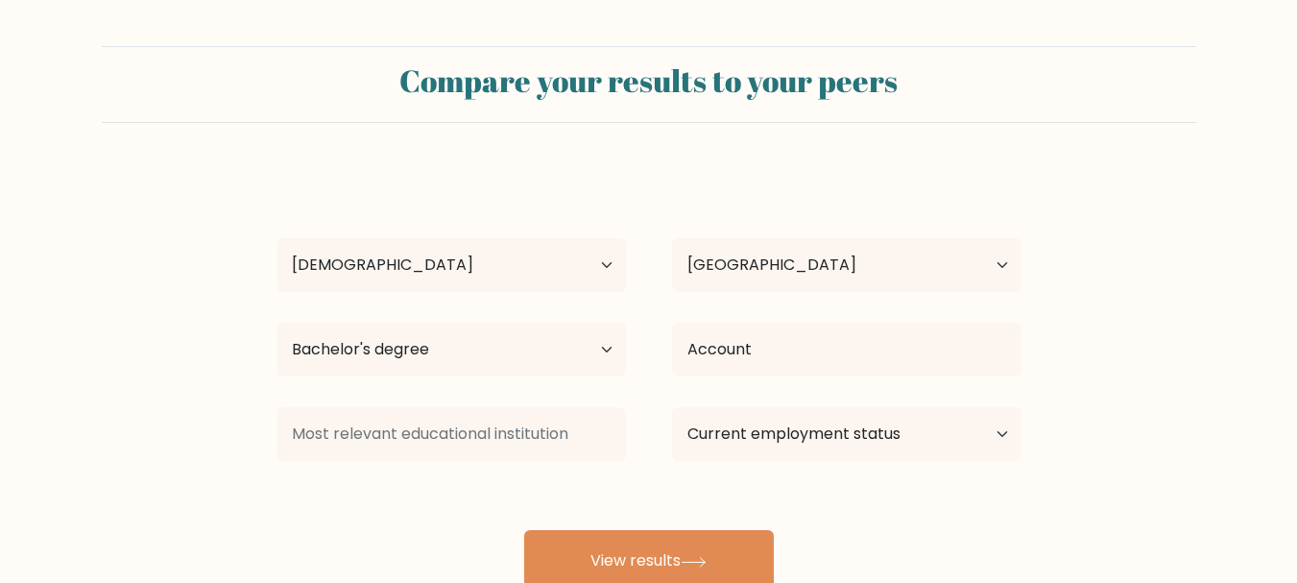
click at [775, 400] on div "Tricia Elaine Surisantos Age Under 18 years old 18-24 years old 25-34 years old…" at bounding box center [649, 380] width 768 height 422
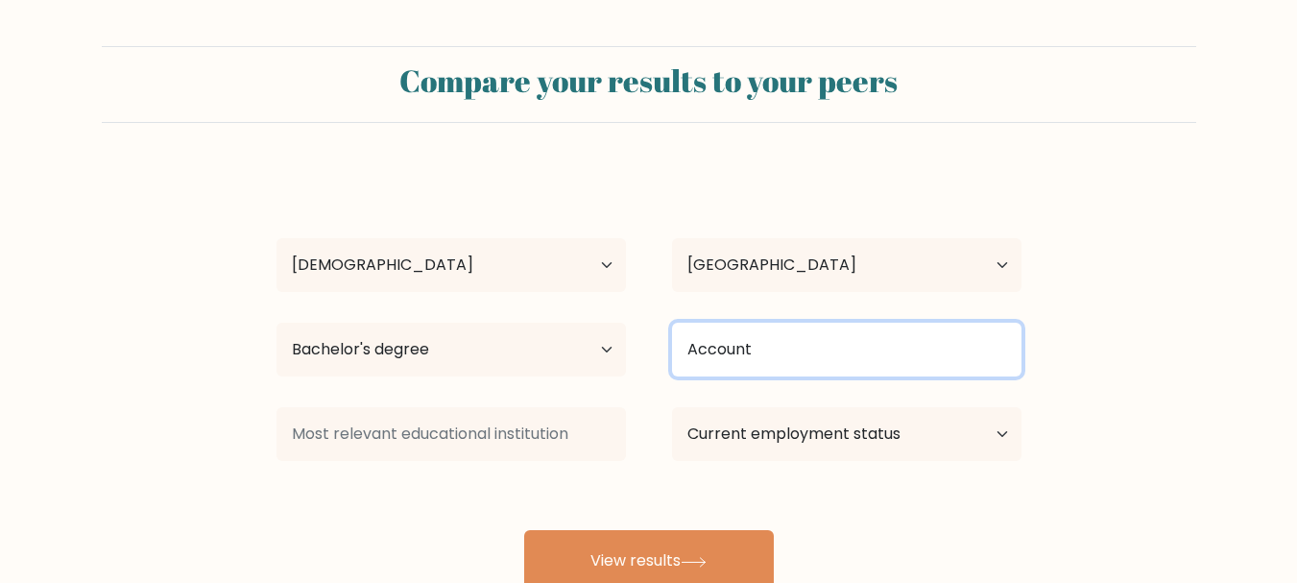
click at [783, 373] on input "Account" at bounding box center [846, 349] width 349 height 54
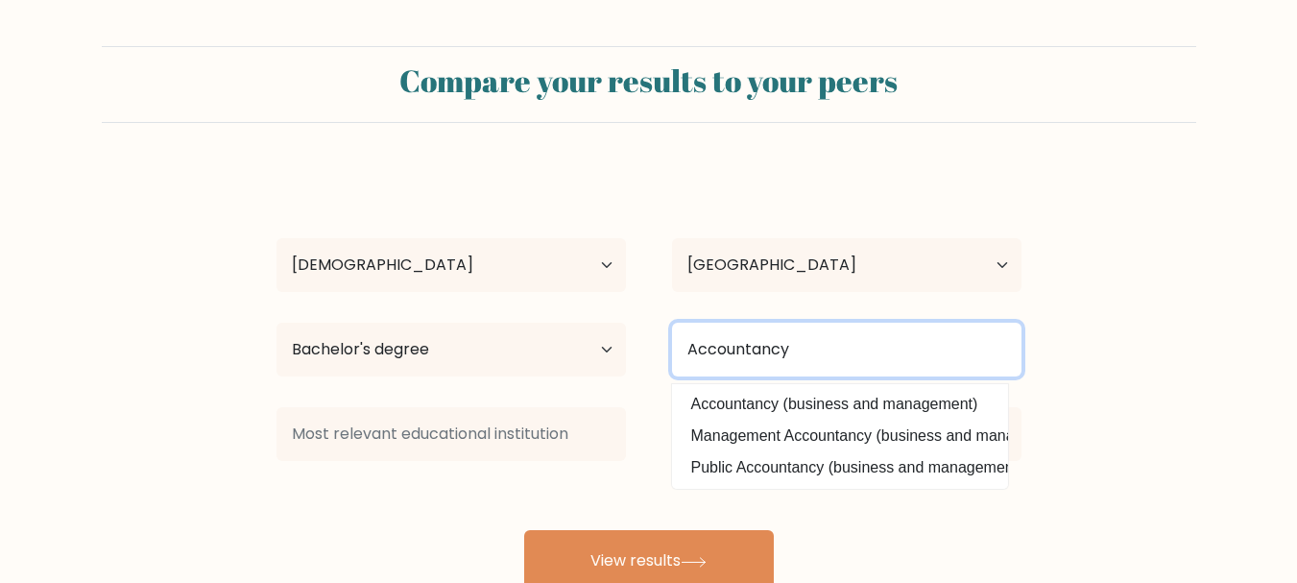
type input "Accountancy"
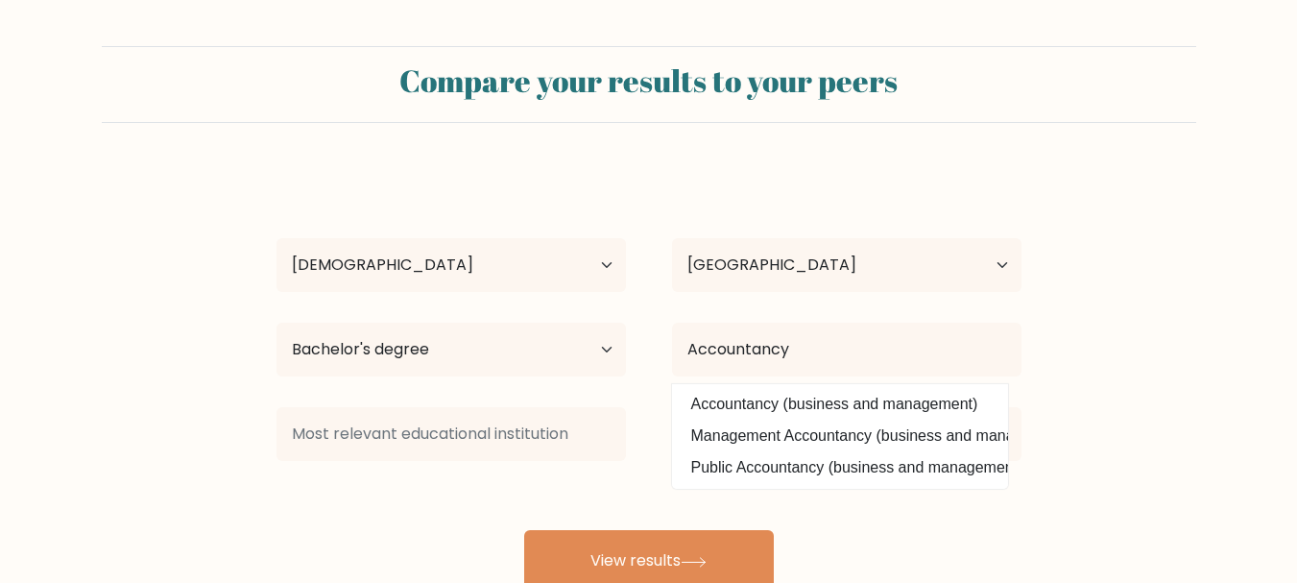
drag, startPoint x: 532, startPoint y: 392, endPoint x: 516, endPoint y: 411, distance: 24.6
click at [530, 393] on div "Tricia Elaine Surisantos Age Under 18 years old 18-24 years old 25-34 years old…" at bounding box center [649, 380] width 768 height 422
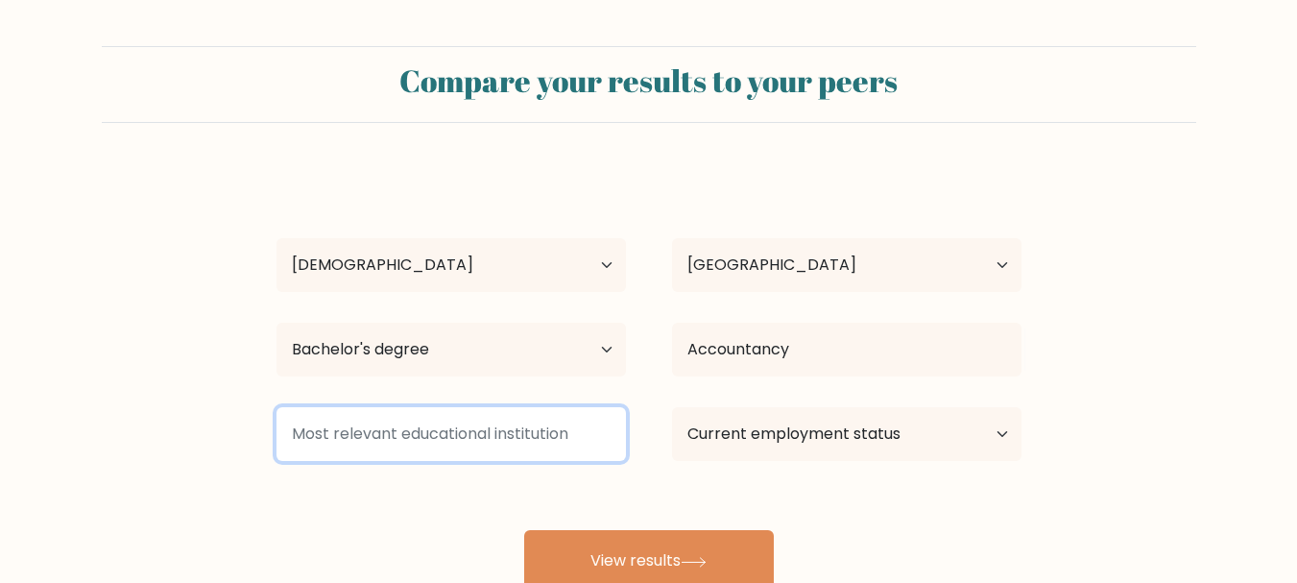
click at [515, 413] on input at bounding box center [450, 434] width 349 height 54
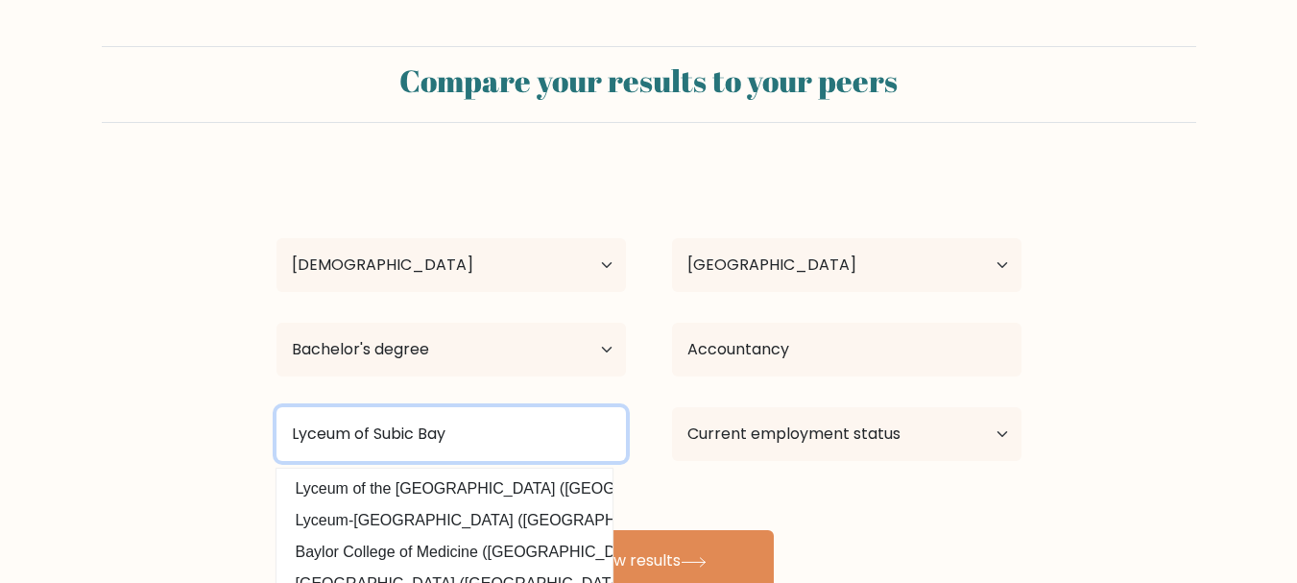
type input "Lyceum of Subic Bay"
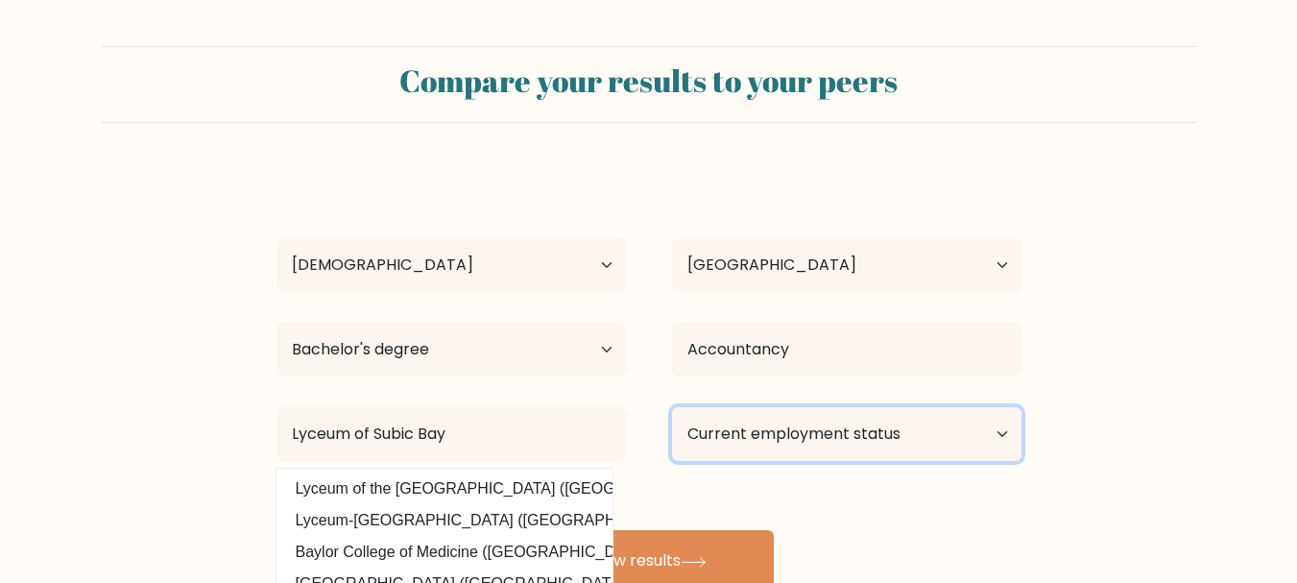
click at [773, 417] on select "Current employment status Employed Student Retired Other / prefer not to answer" at bounding box center [846, 434] width 349 height 54
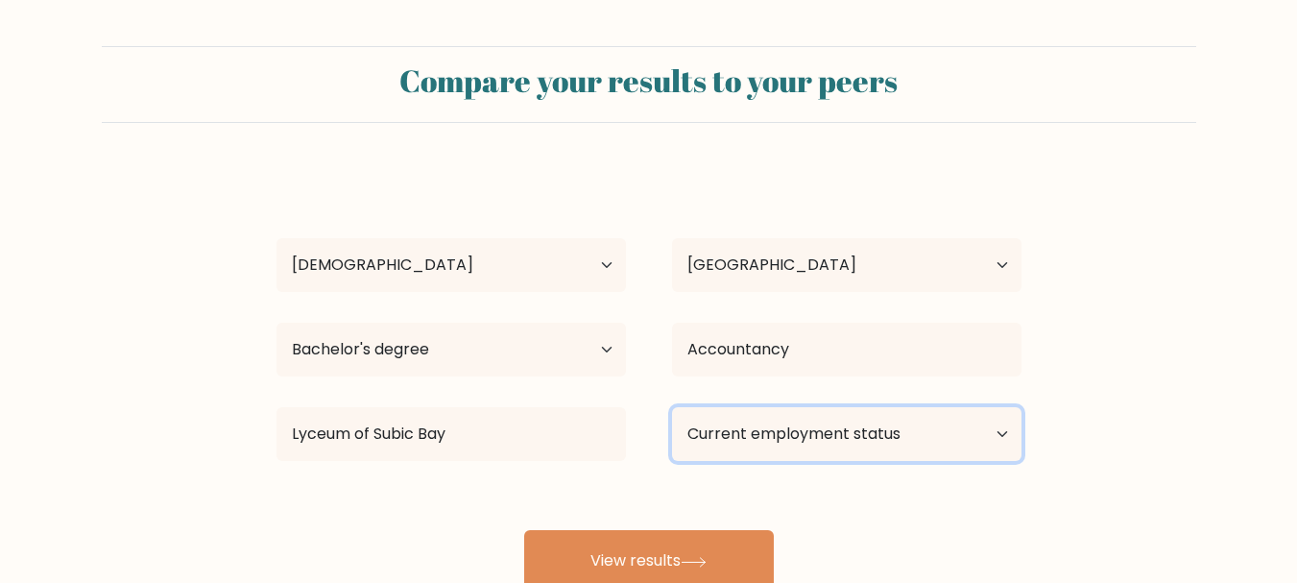
select select "employed"
click at [672, 407] on select "Current employment status Employed Student Retired Other / prefer not to answer" at bounding box center [846, 434] width 349 height 54
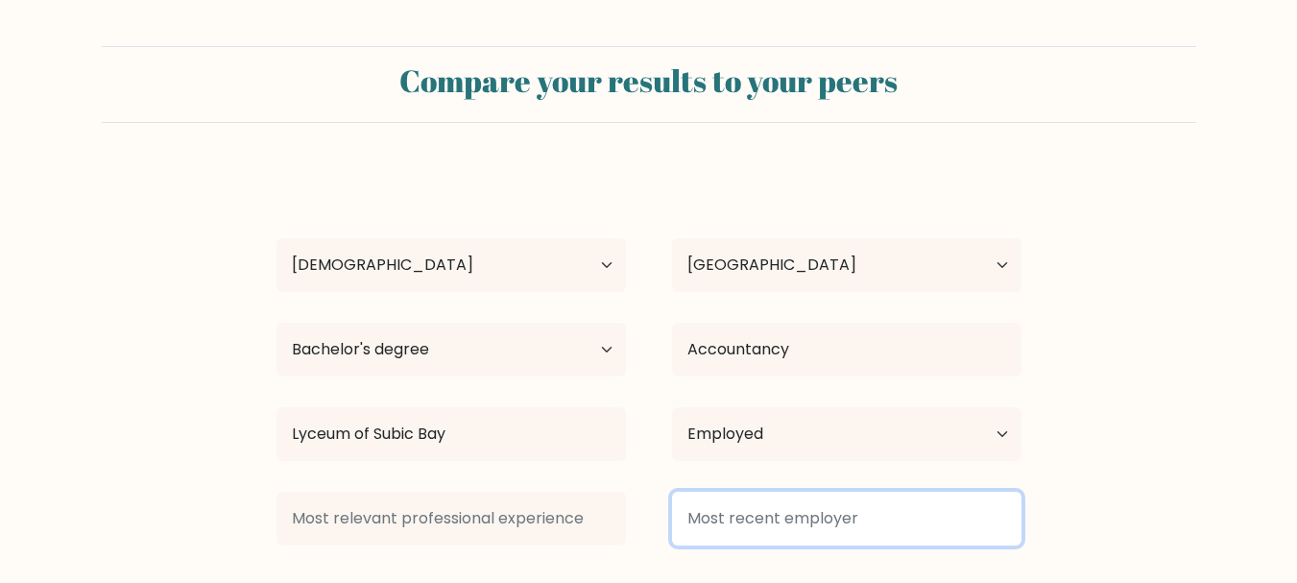
click at [721, 528] on input at bounding box center [846, 518] width 349 height 54
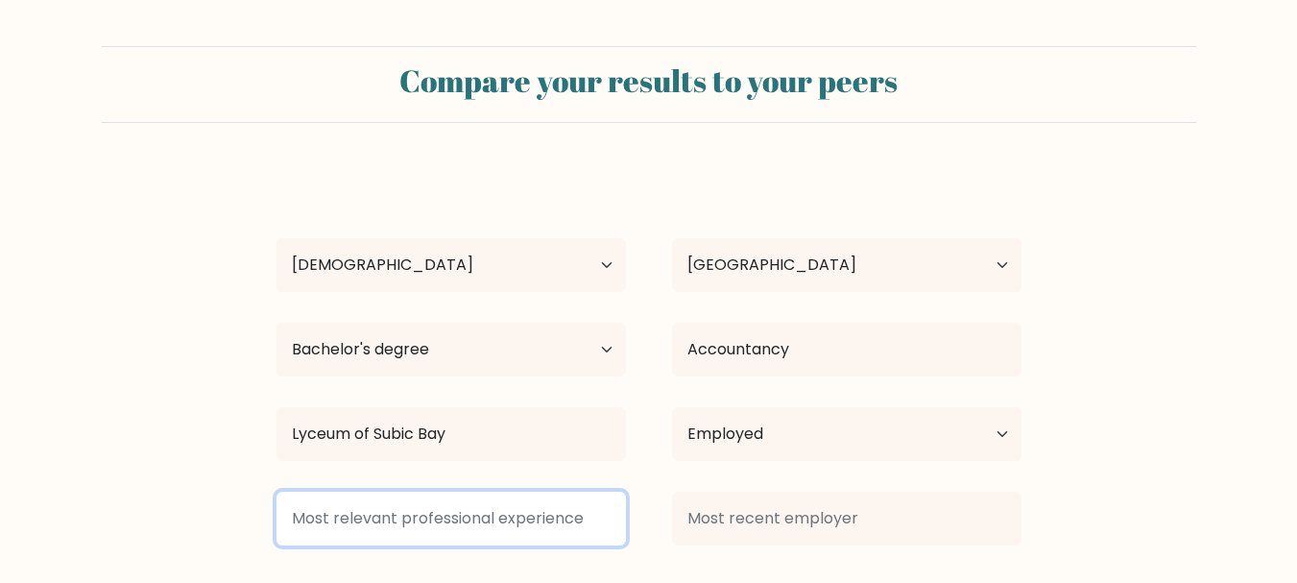
click at [529, 504] on input at bounding box center [450, 518] width 349 height 54
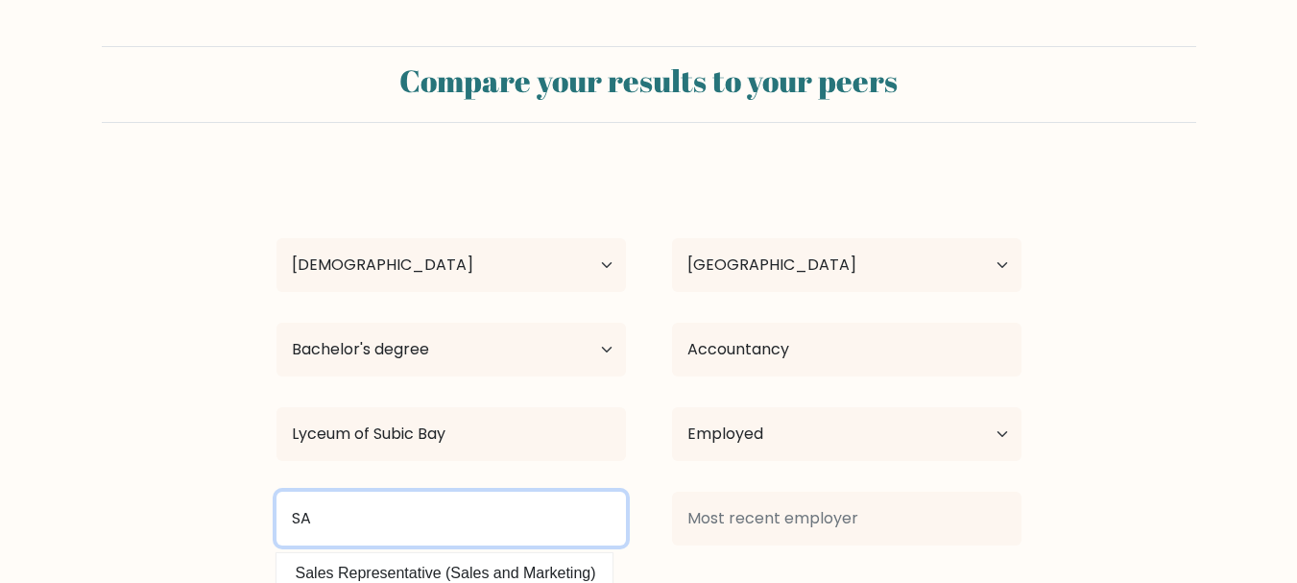
type input "S"
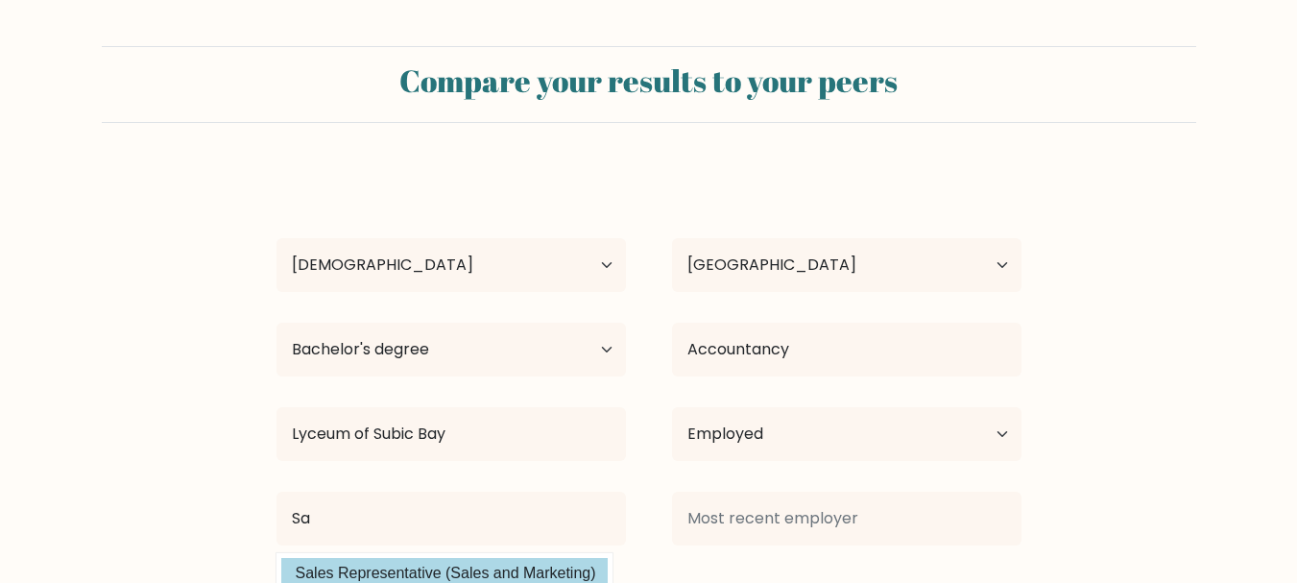
click at [557, 563] on div "Tricia Elaine Surisantos Age Under 18 years old 18-24 years old 25-34 years old…" at bounding box center [649, 422] width 768 height 507
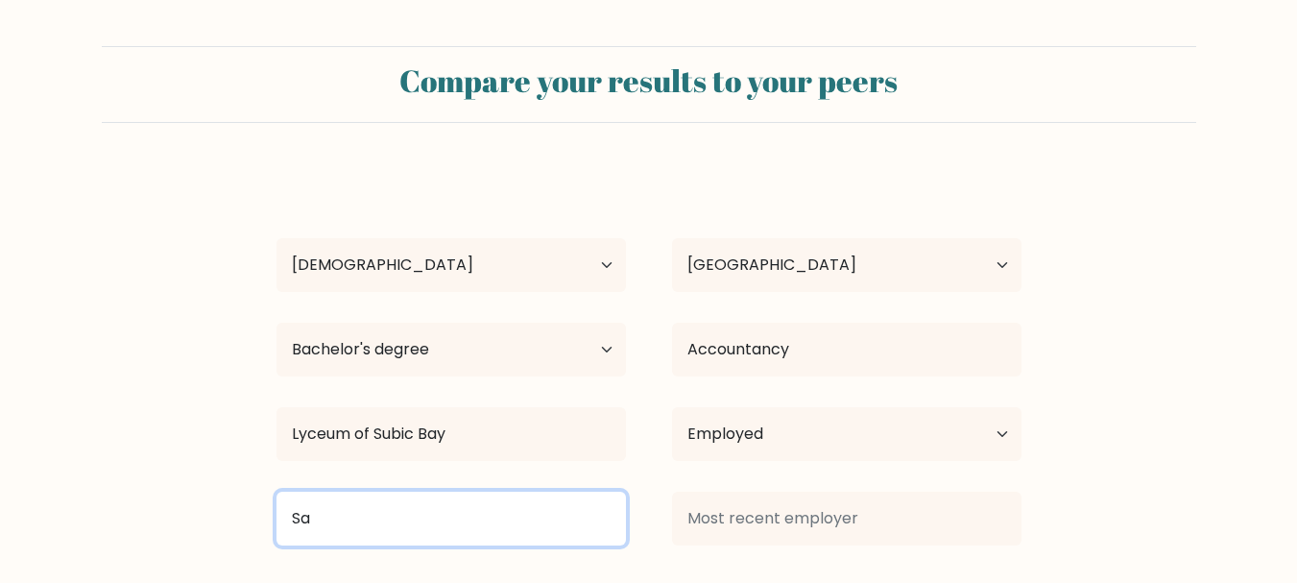
click at [517, 526] on input "Sa" at bounding box center [450, 518] width 349 height 54
type input "Sales"
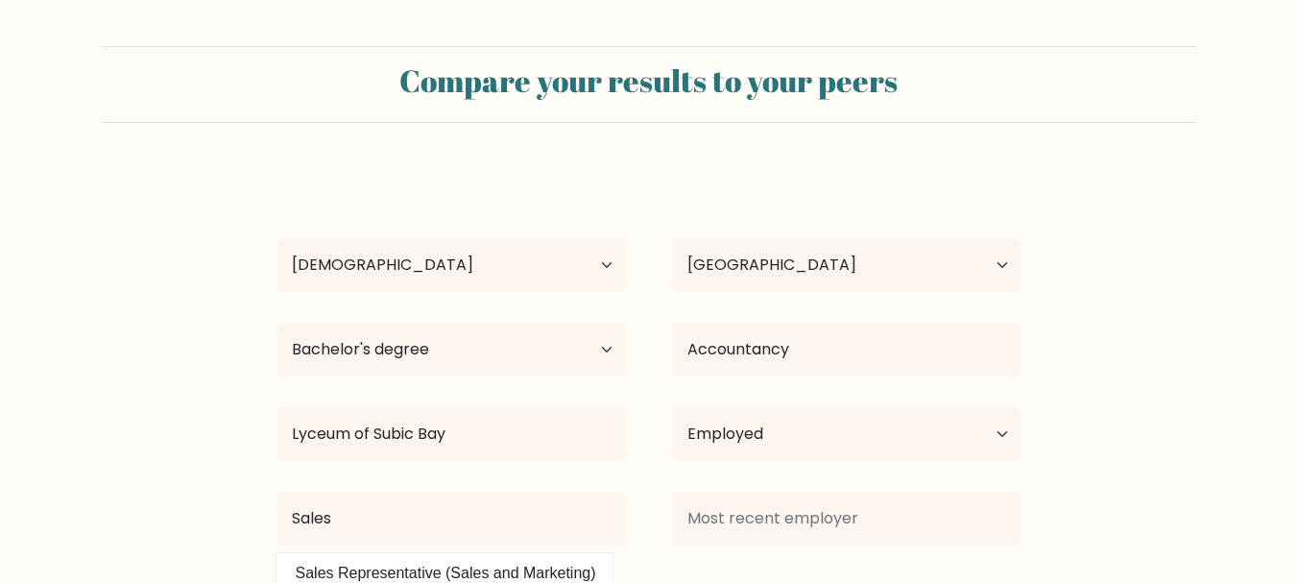
scroll to position [109, 0]
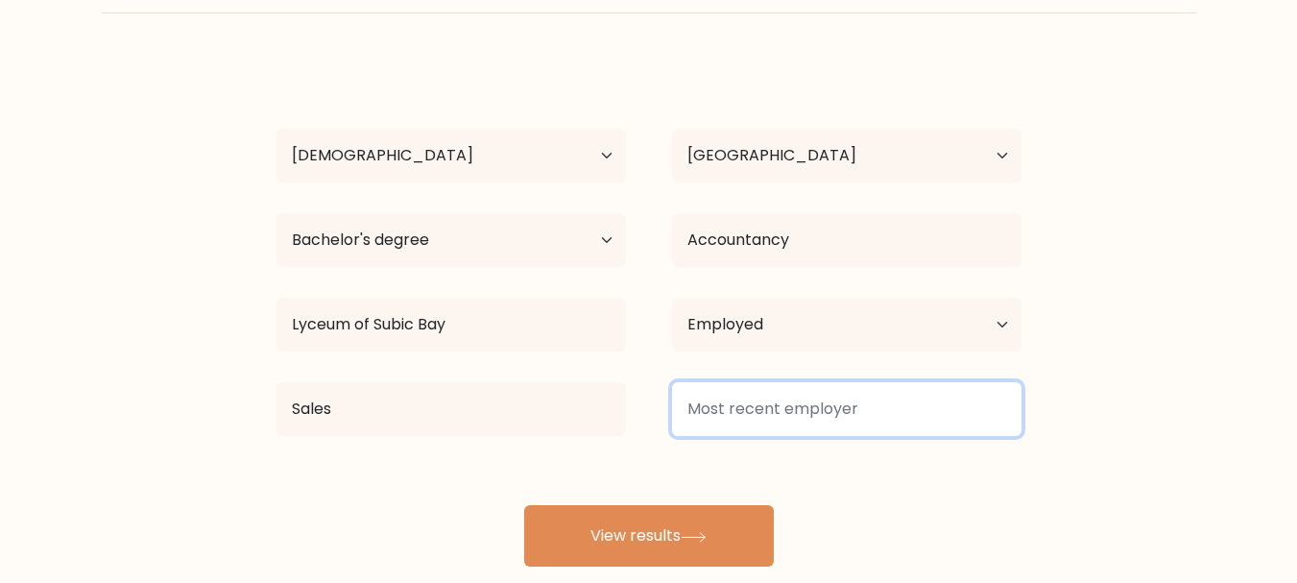
click at [895, 416] on input at bounding box center [846, 409] width 349 height 54
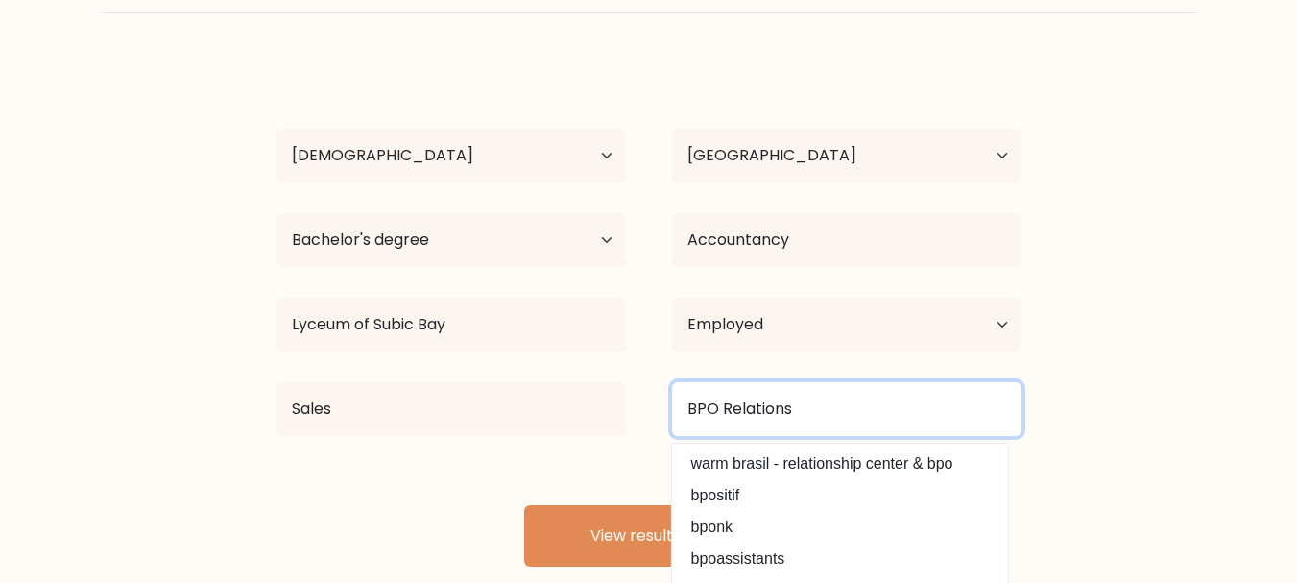
type input "BPO Relations"
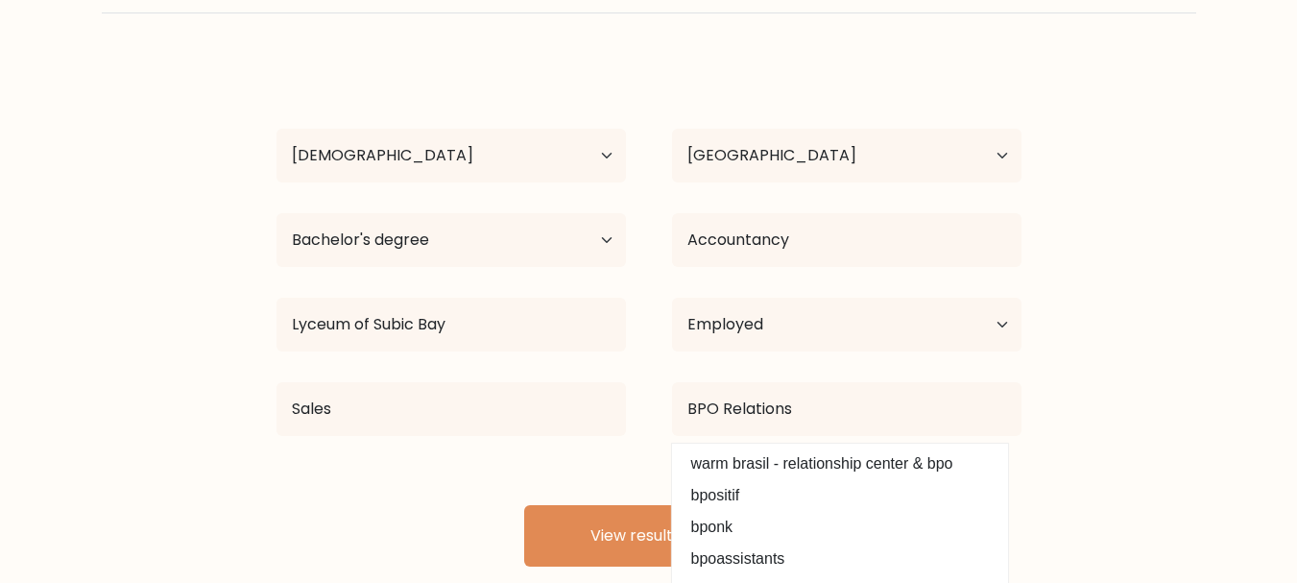
drag, startPoint x: 1030, startPoint y: 405, endPoint x: 1039, endPoint y: 400, distance: 10.7
click at [1031, 405] on div "BPO Relations warm brasil - relationship center & bpo bpositif bponk bpoassista…" at bounding box center [846, 408] width 395 height 69
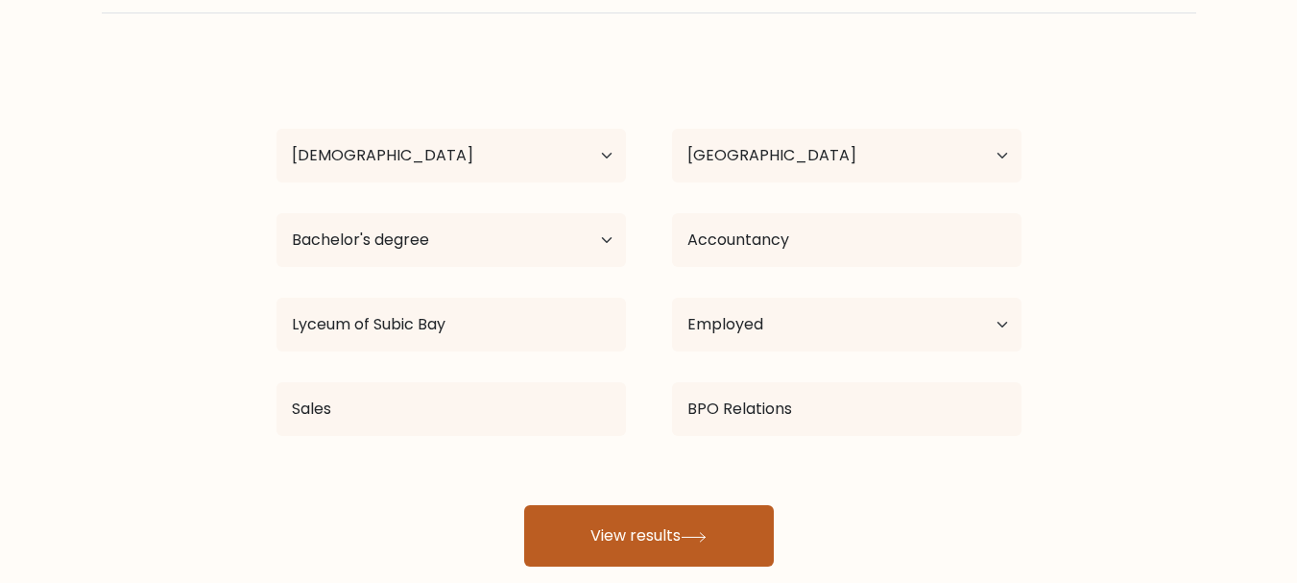
click at [643, 521] on button "View results" at bounding box center [649, 535] width 250 height 61
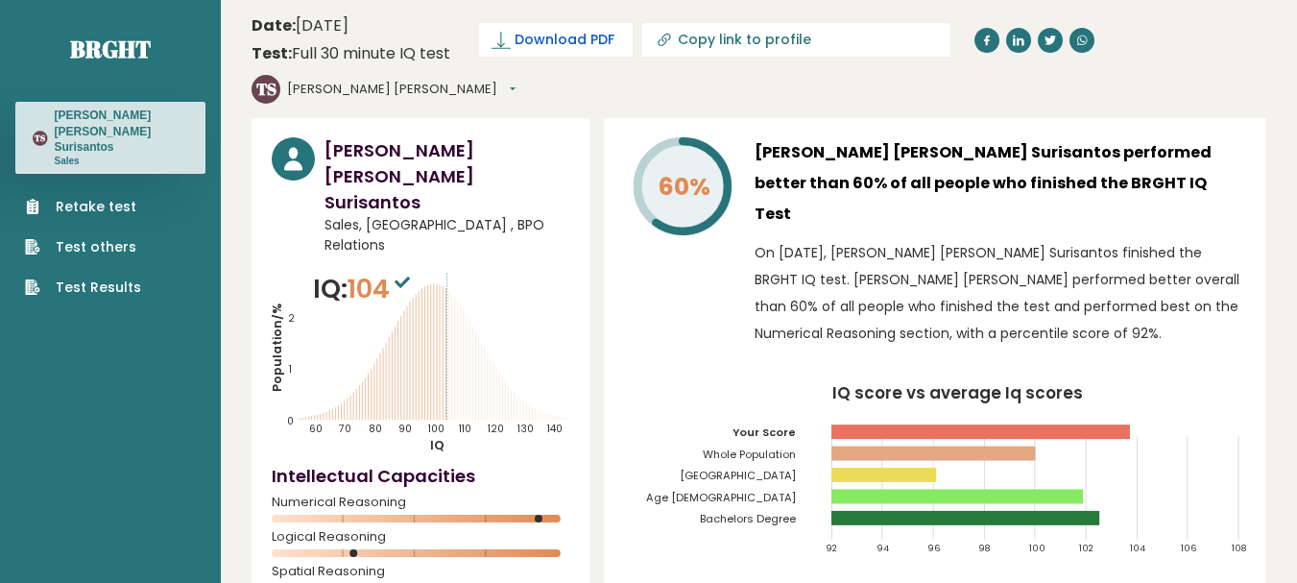
click at [521, 27] on link "Download PDF" at bounding box center [556, 40] width 154 height 34
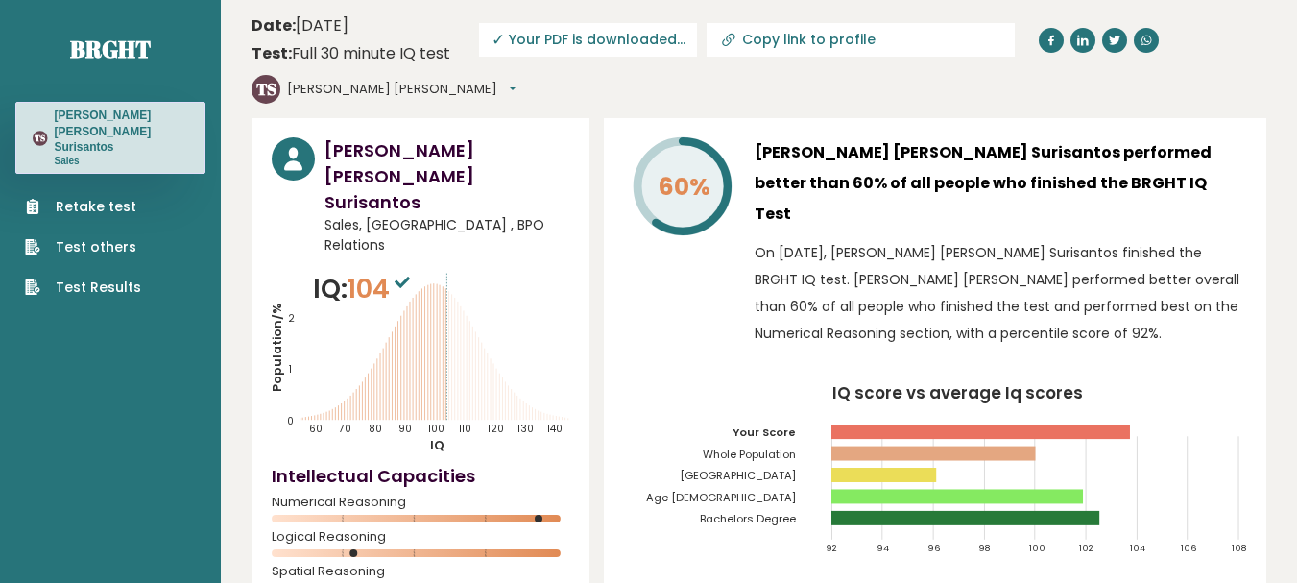
click at [558, 38] on span "✓ Your PDF is downloaded..." at bounding box center [588, 40] width 218 height 34
click at [88, 127] on h3 "[PERSON_NAME] [PERSON_NAME] Surisantos" at bounding box center [122, 130] width 134 height 47
click at [107, 277] on link "Test Results" at bounding box center [83, 287] width 116 height 20
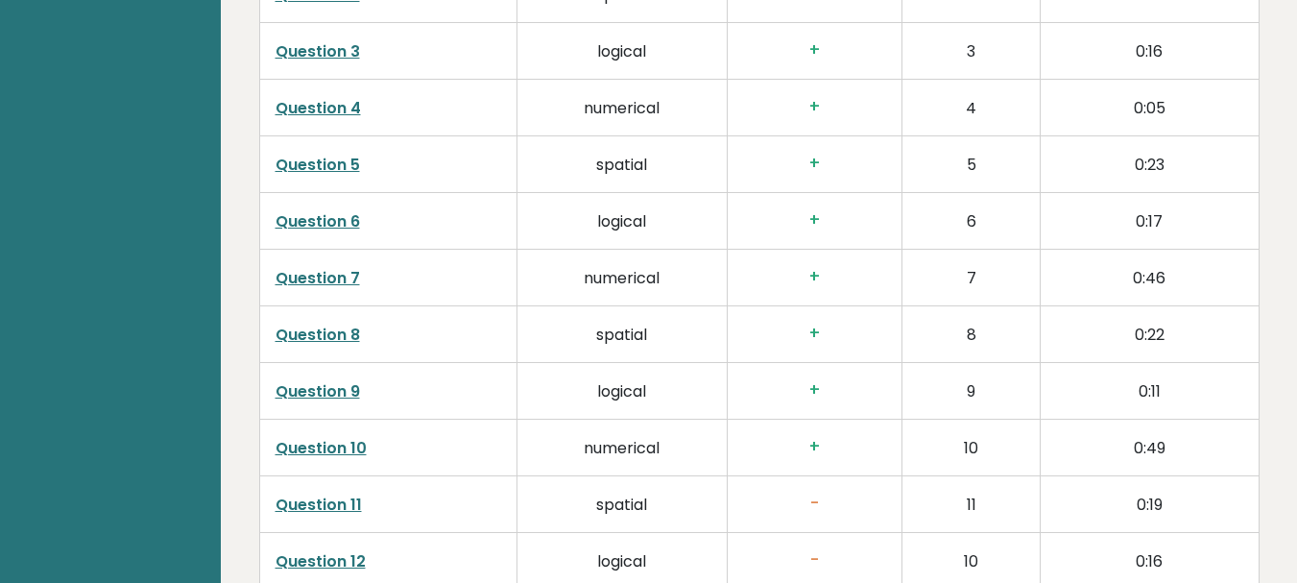
scroll to position [3150, 0]
